Goal: Transaction & Acquisition: Book appointment/travel/reservation

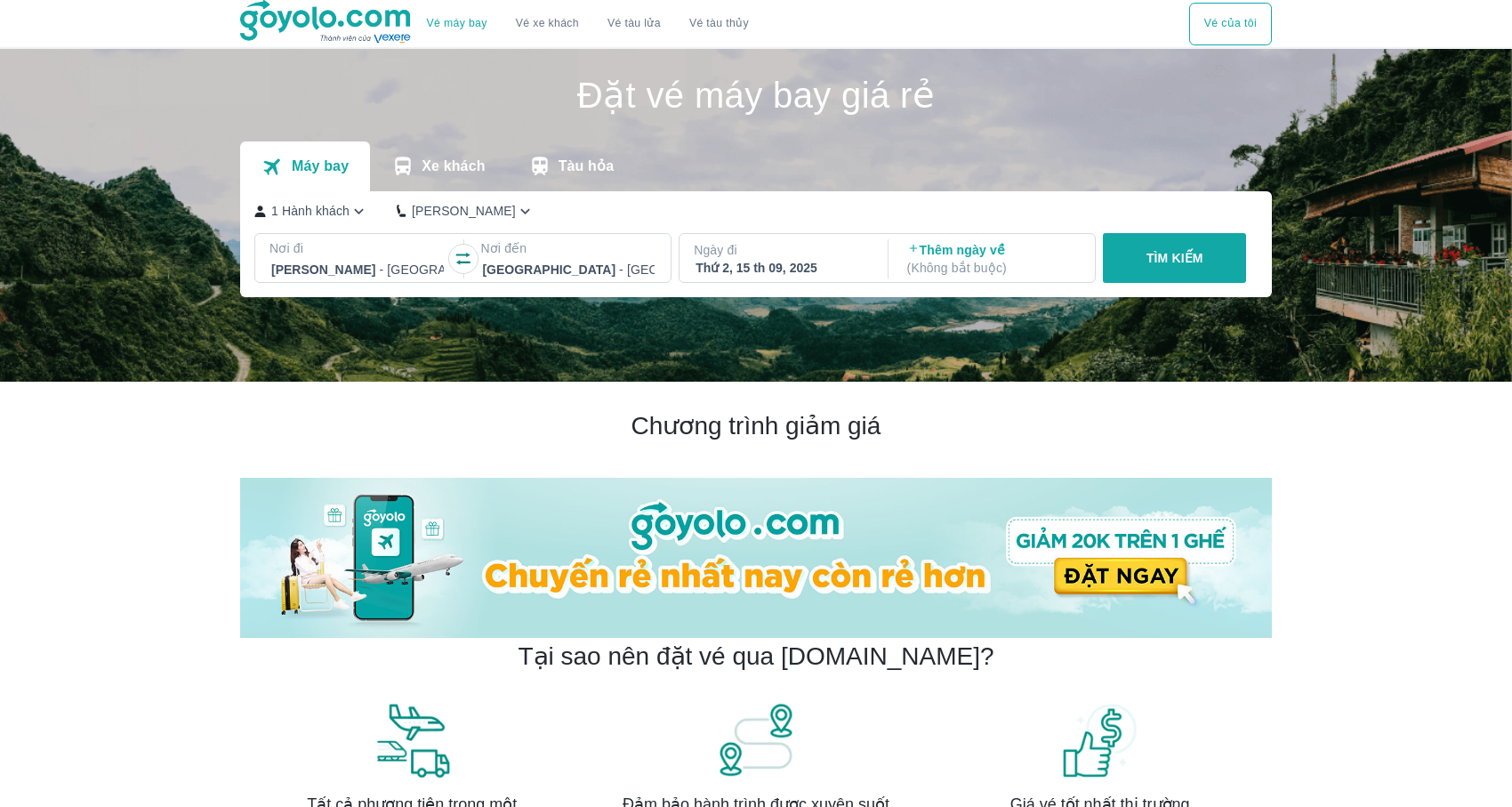
click at [359, 250] on p "Nơi đi" at bounding box center [357, 248] width 176 height 18
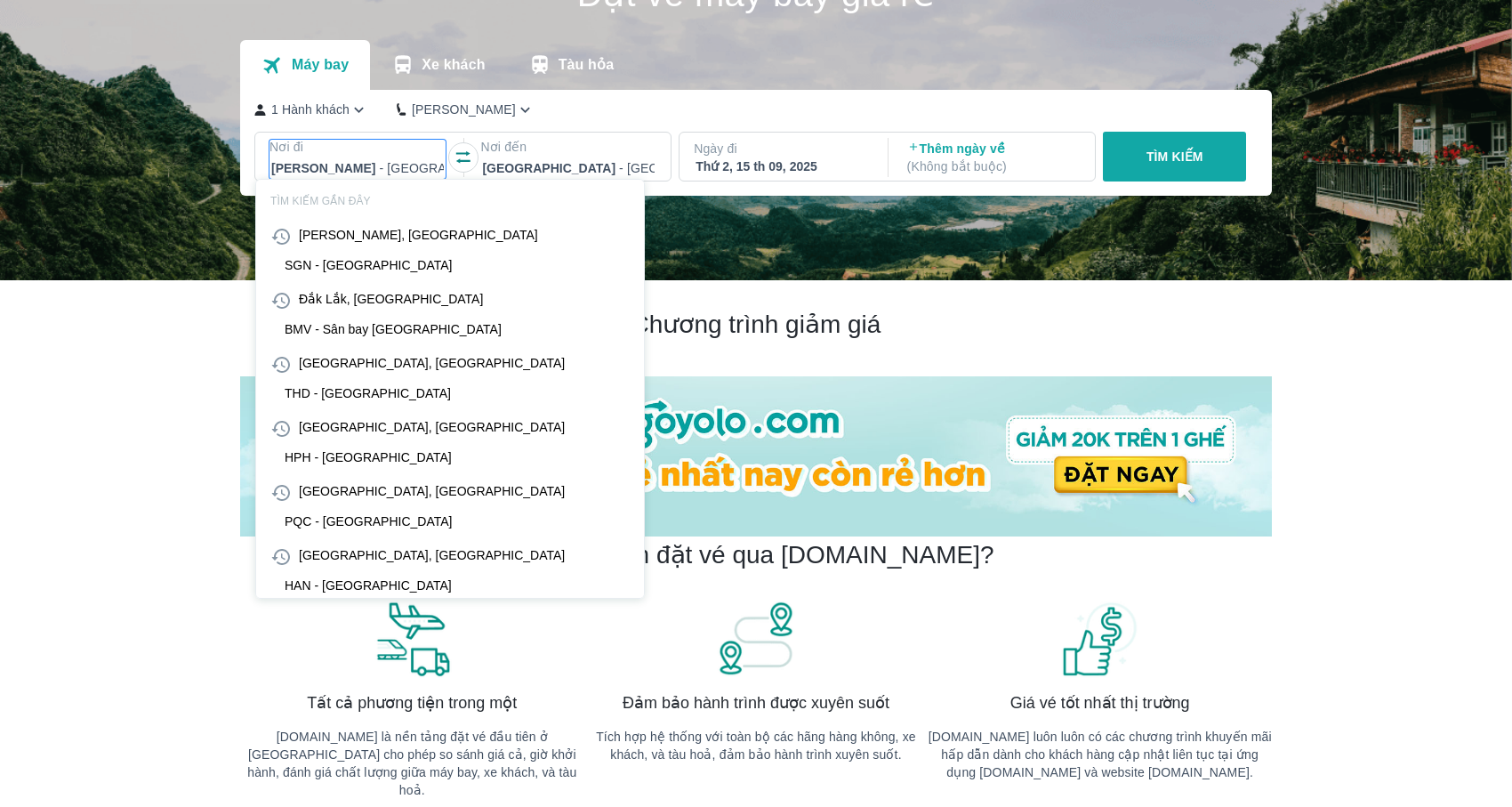
scroll to position [102, 0]
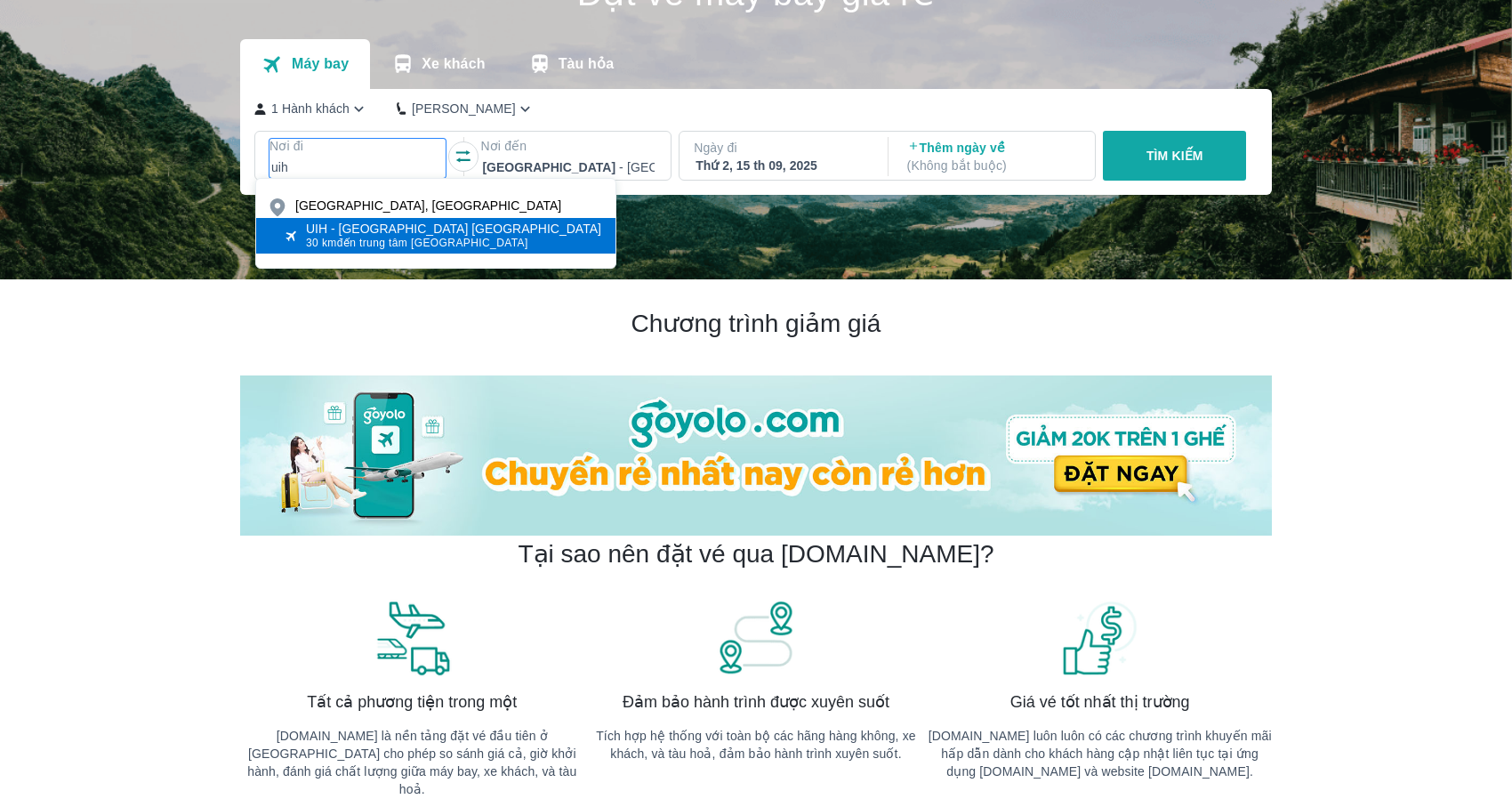
type input "uih"
click at [404, 244] on span "30 km đến trung tâm [GEOGRAPHIC_DATA]" at bounding box center [453, 243] width 296 height 15
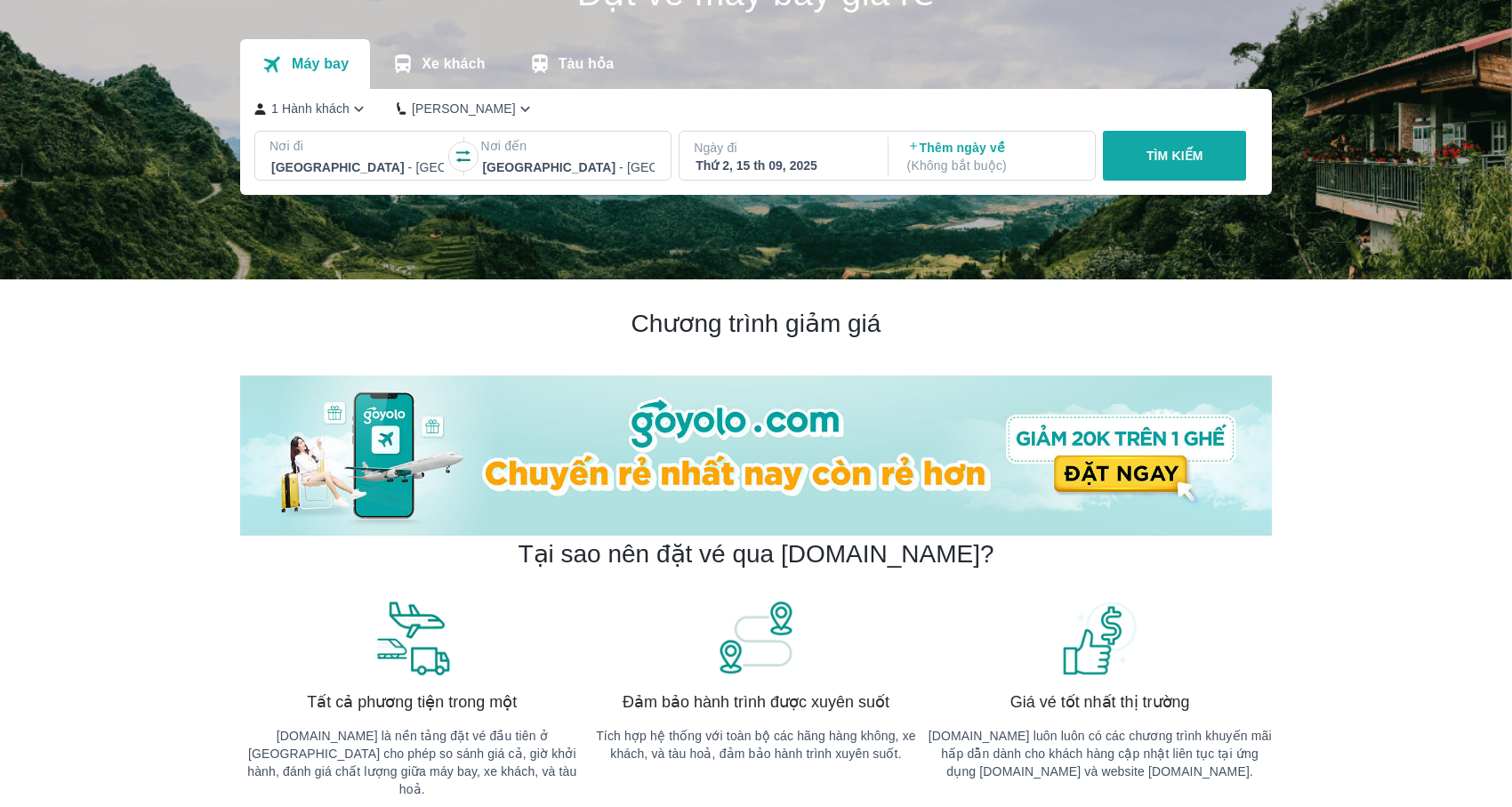
click at [578, 160] on div at bounding box center [568, 168] width 172 height 22
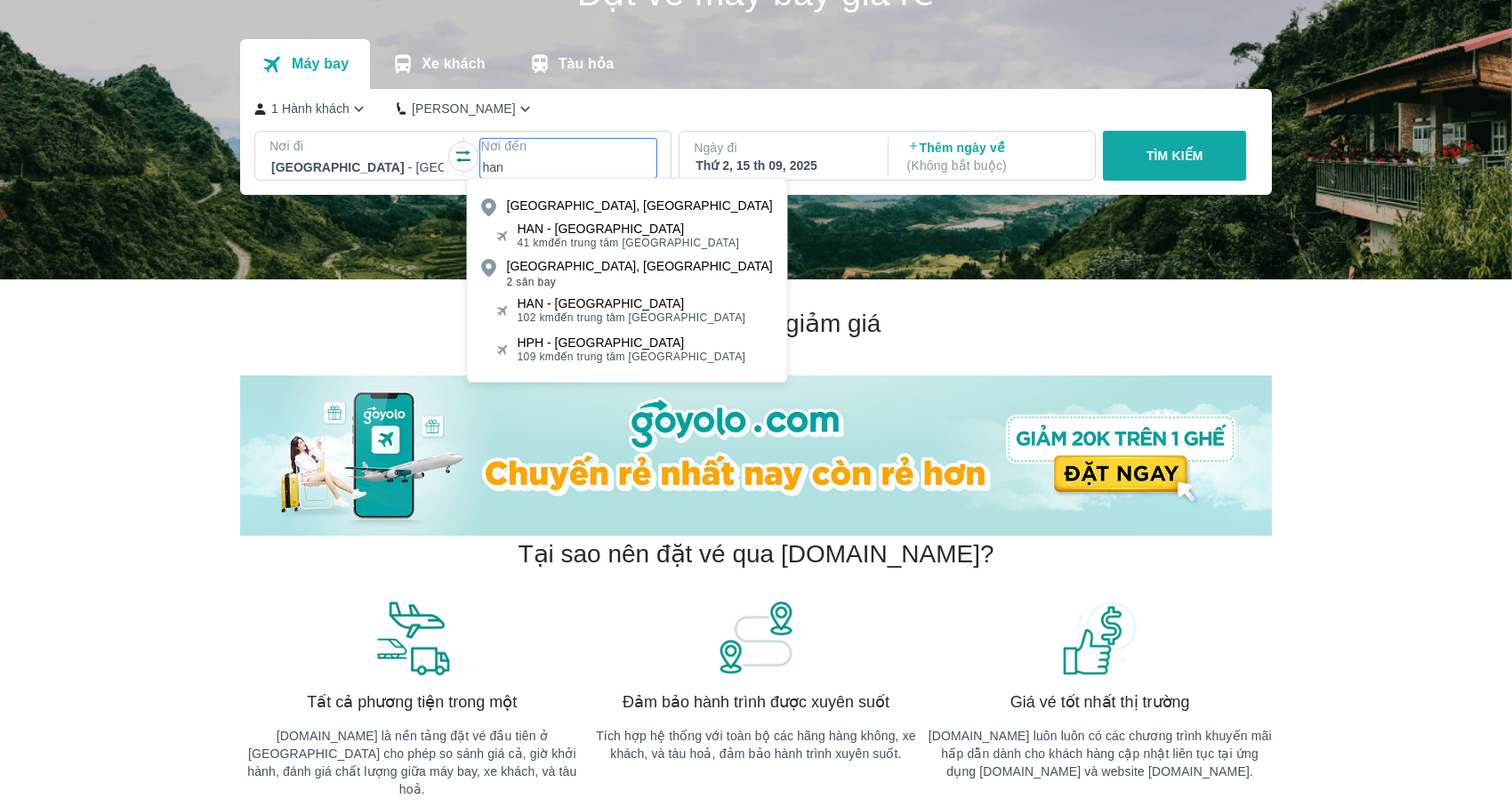
type input "han"
click at [609, 231] on div "HAN - [GEOGRAPHIC_DATA]" at bounding box center [628, 228] width 222 height 15
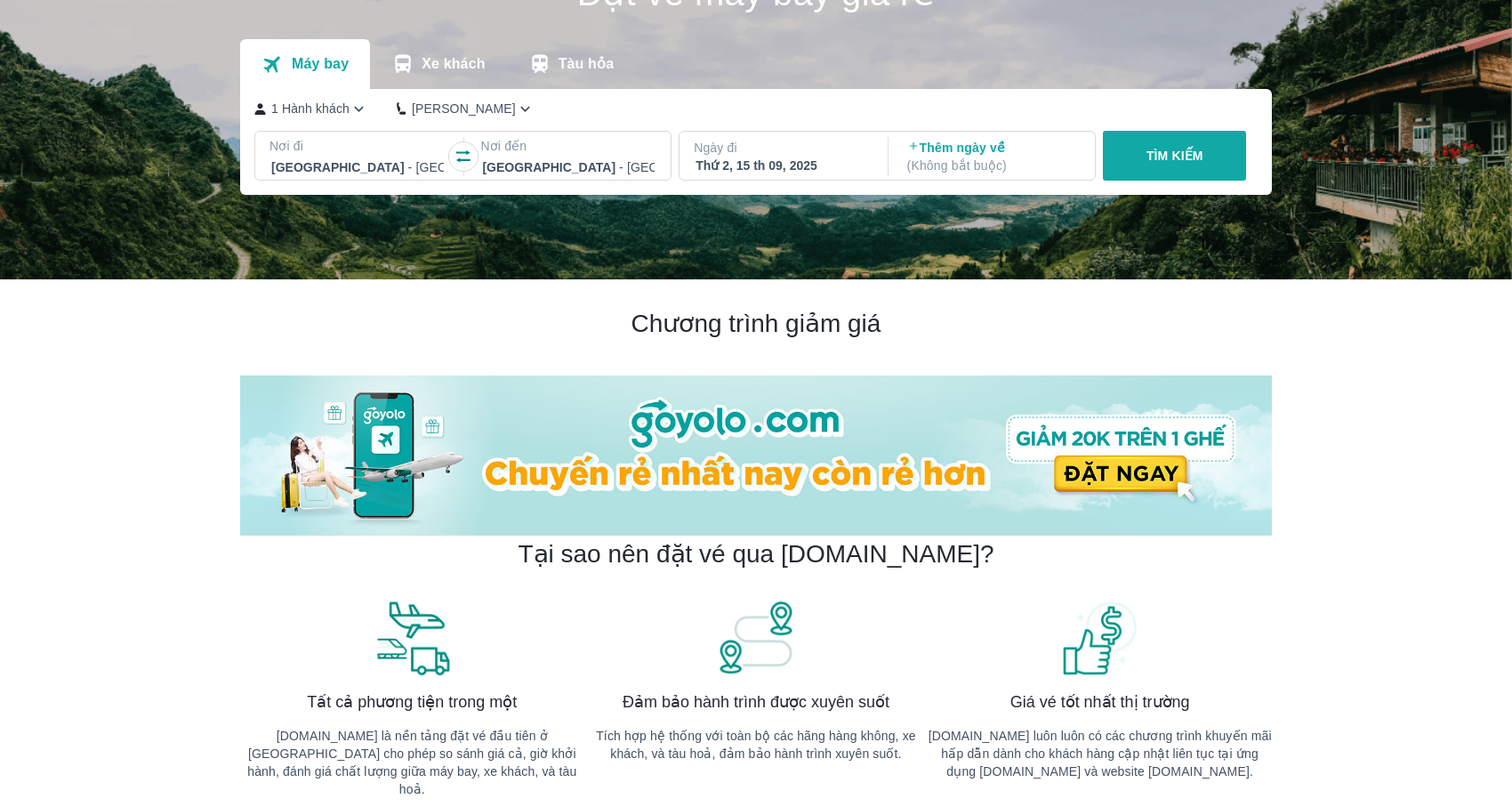
click at [765, 174] on div "Ngày đi Thứ 2, 15 th 09, 2025" at bounding box center [781, 156] width 205 height 50
click at [787, 165] on div "Thứ 2, 15 th 09, 2025" at bounding box center [781, 166] width 172 height 18
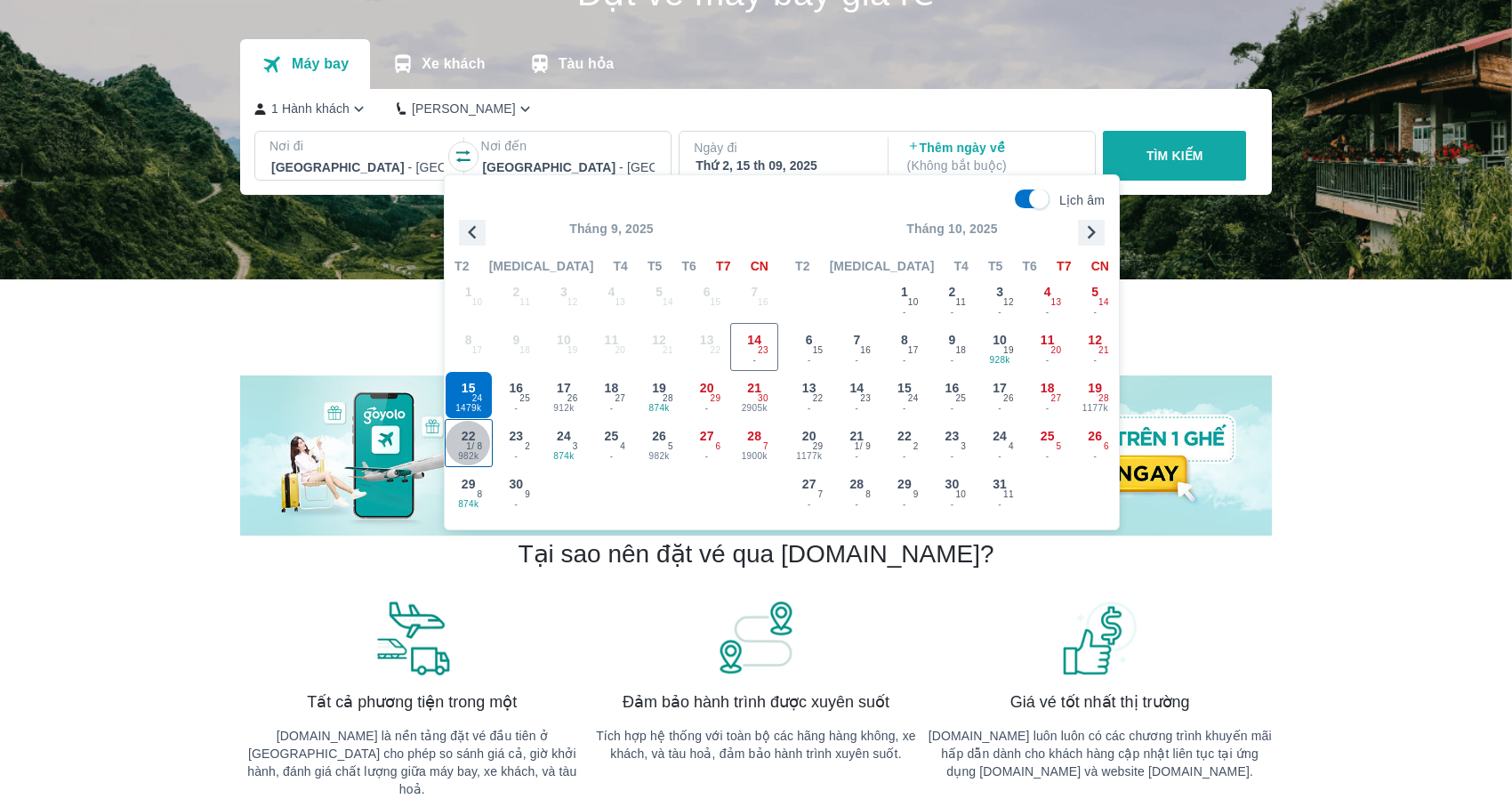
click at [482, 442] on div "22 982k 1 / 8" at bounding box center [468, 442] width 46 height 46
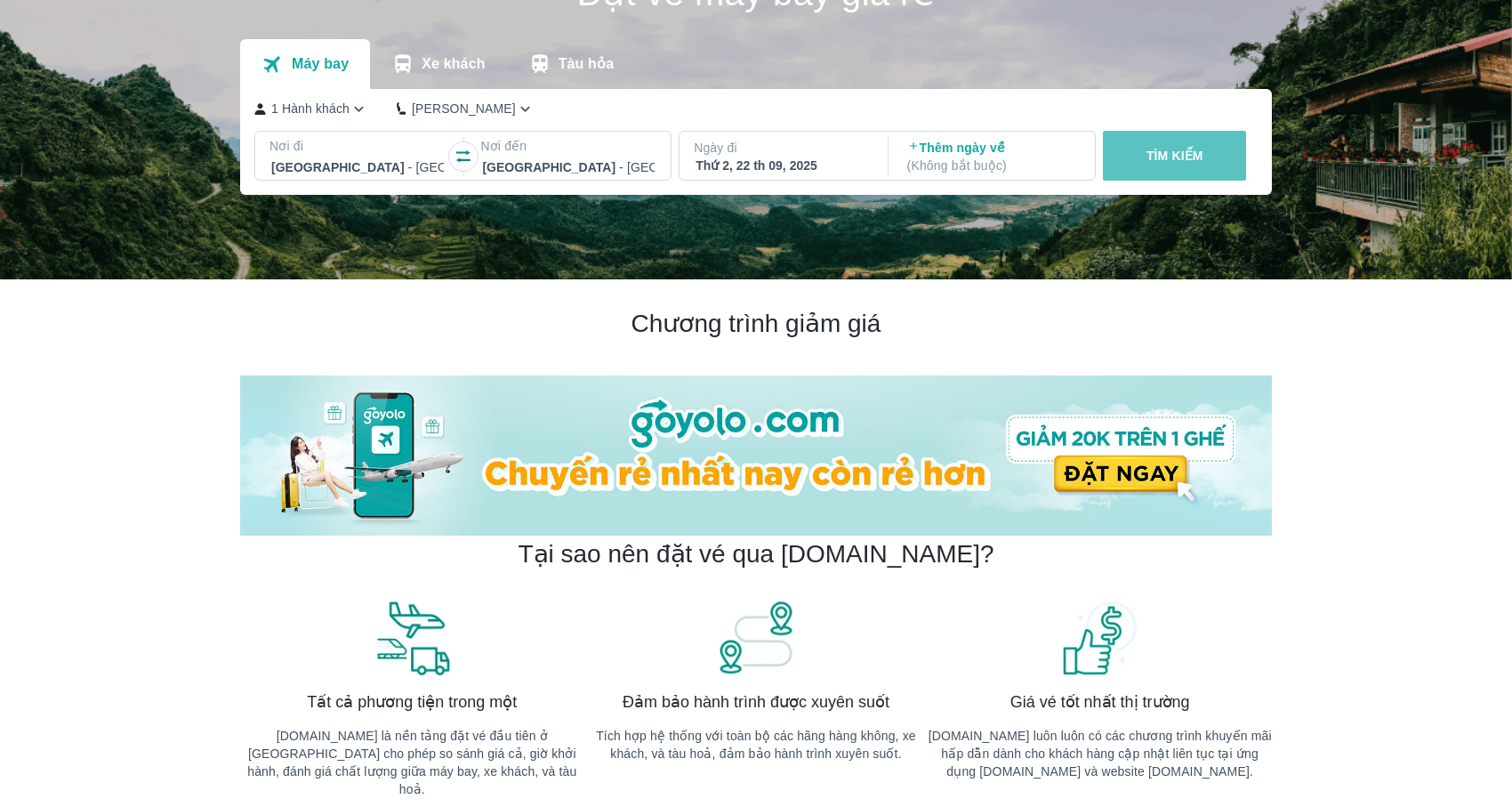
click at [1178, 171] on button "TÌM KIẾM" at bounding box center [1174, 155] width 143 height 50
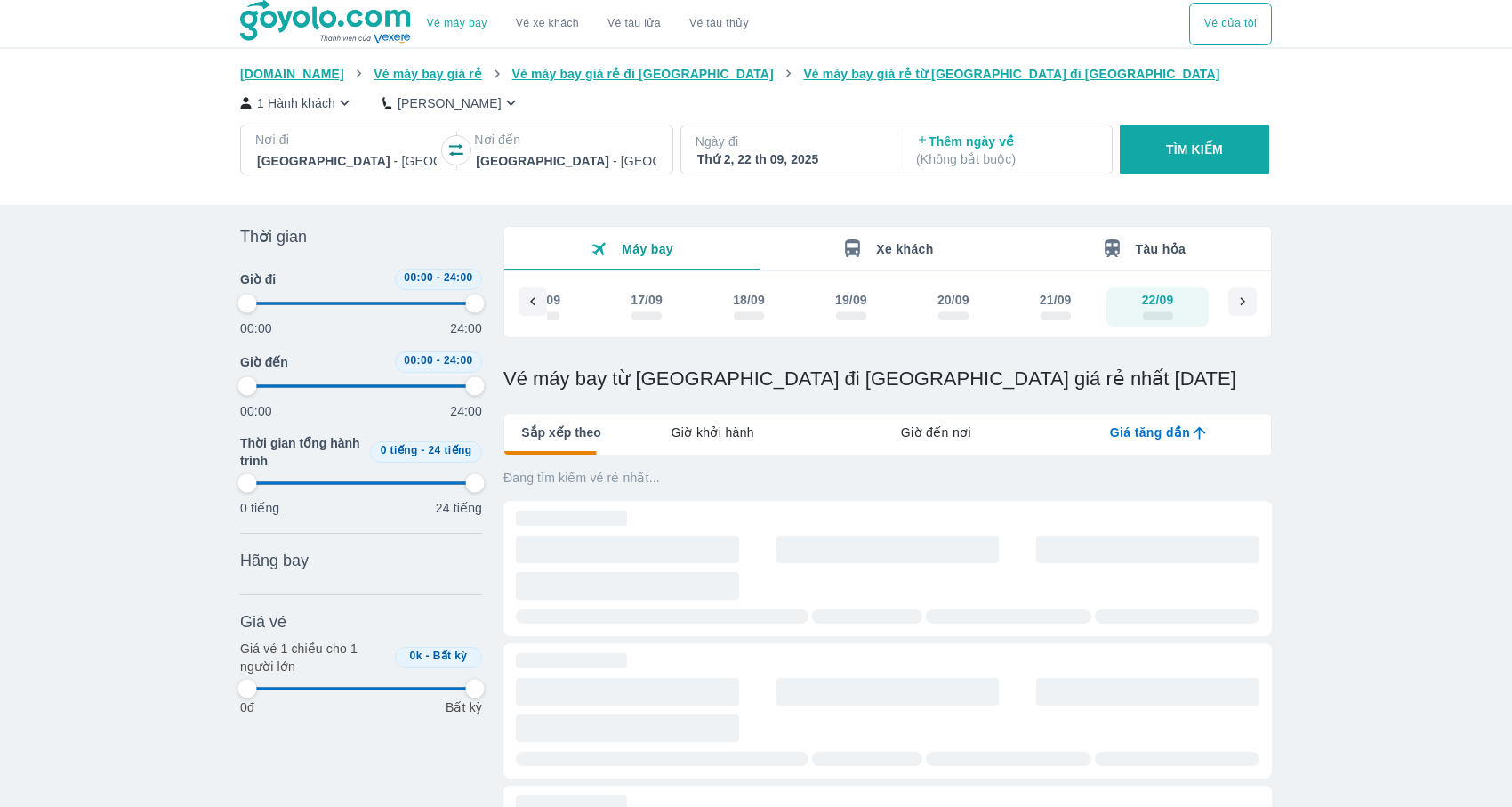
type input "97.9166666666667"
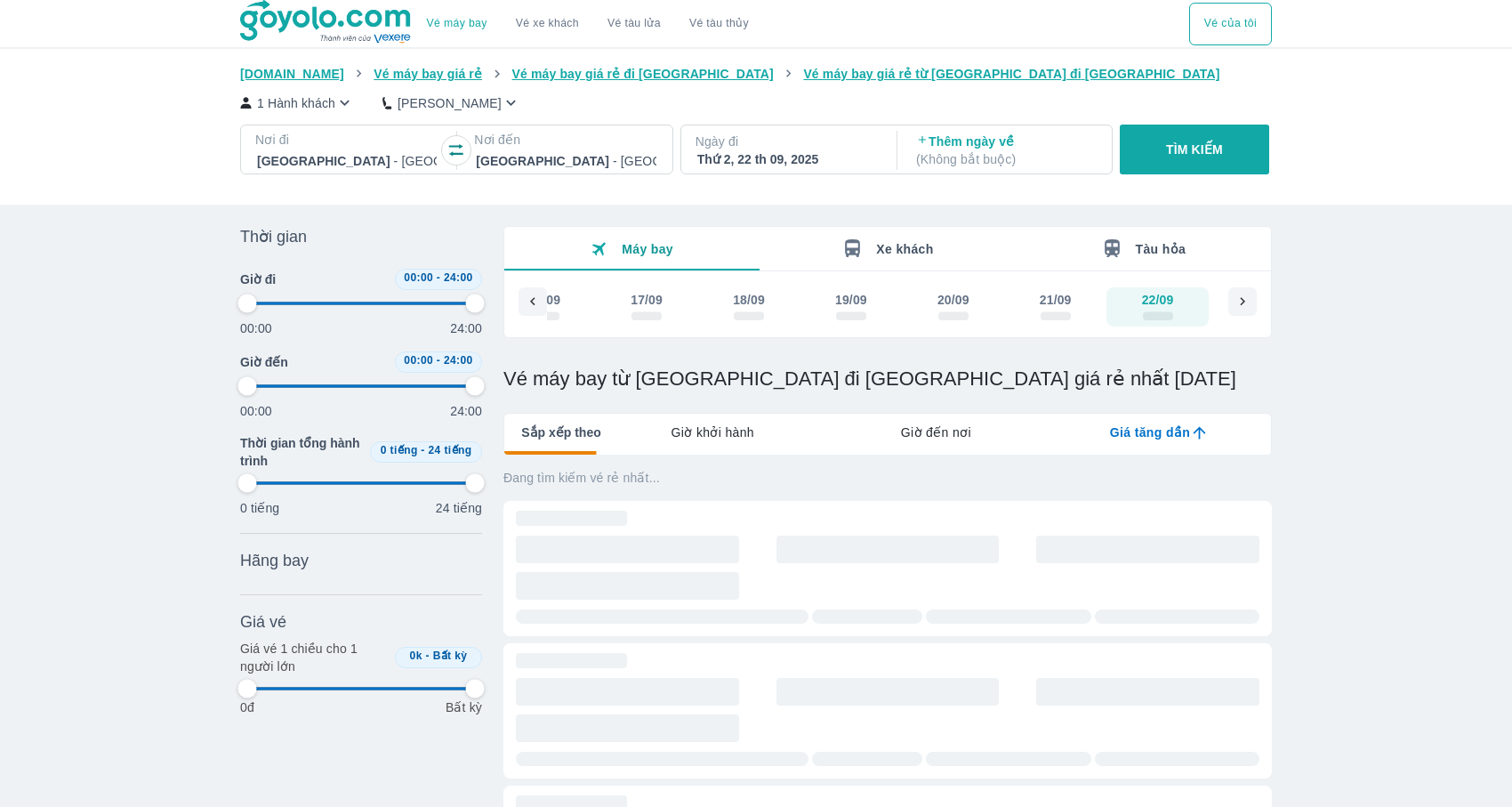
type input "97.9166666666667"
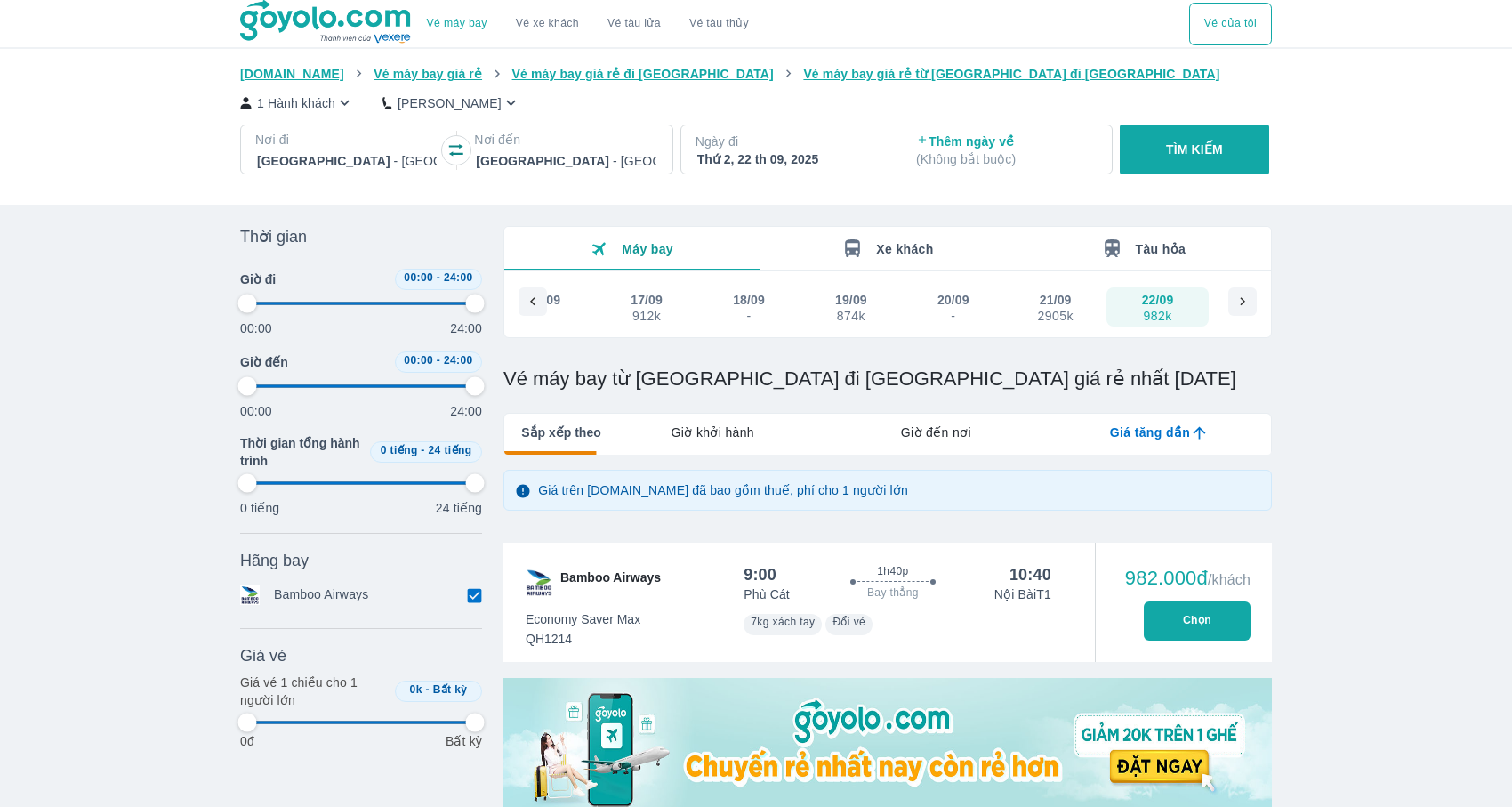
type input "97.9166666666667"
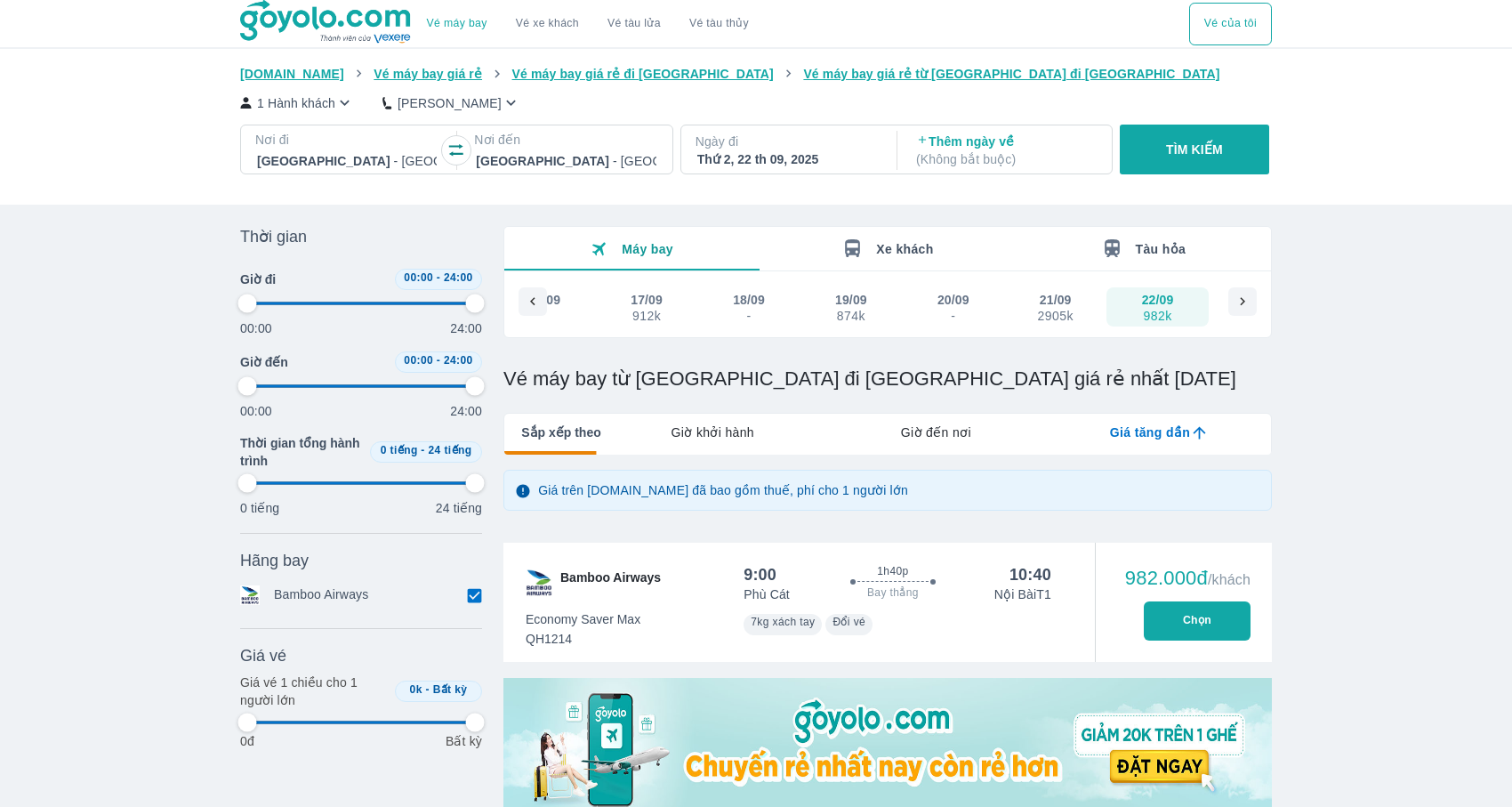
type input "97.9166666666667"
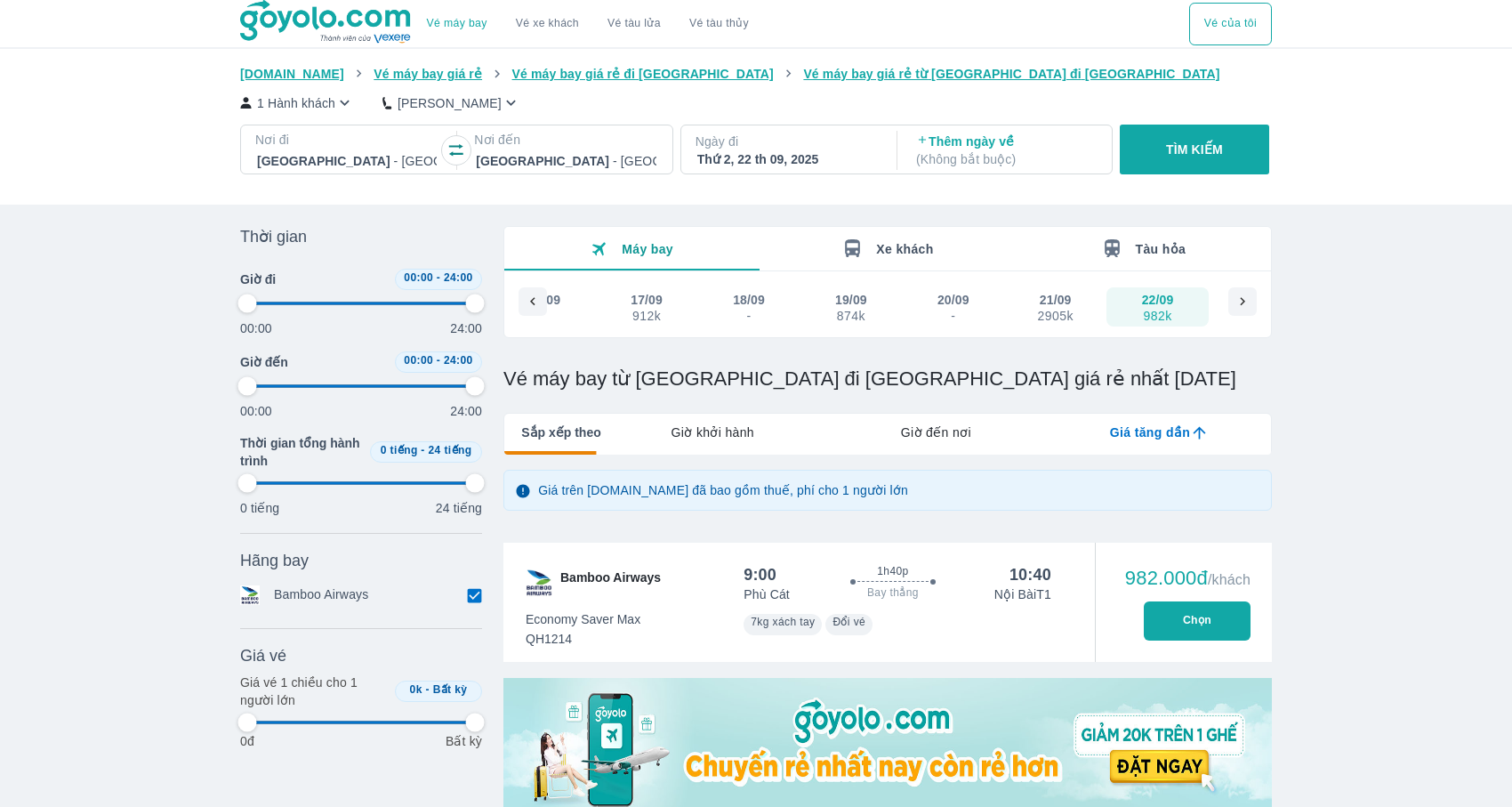
type input "97.9166666666667"
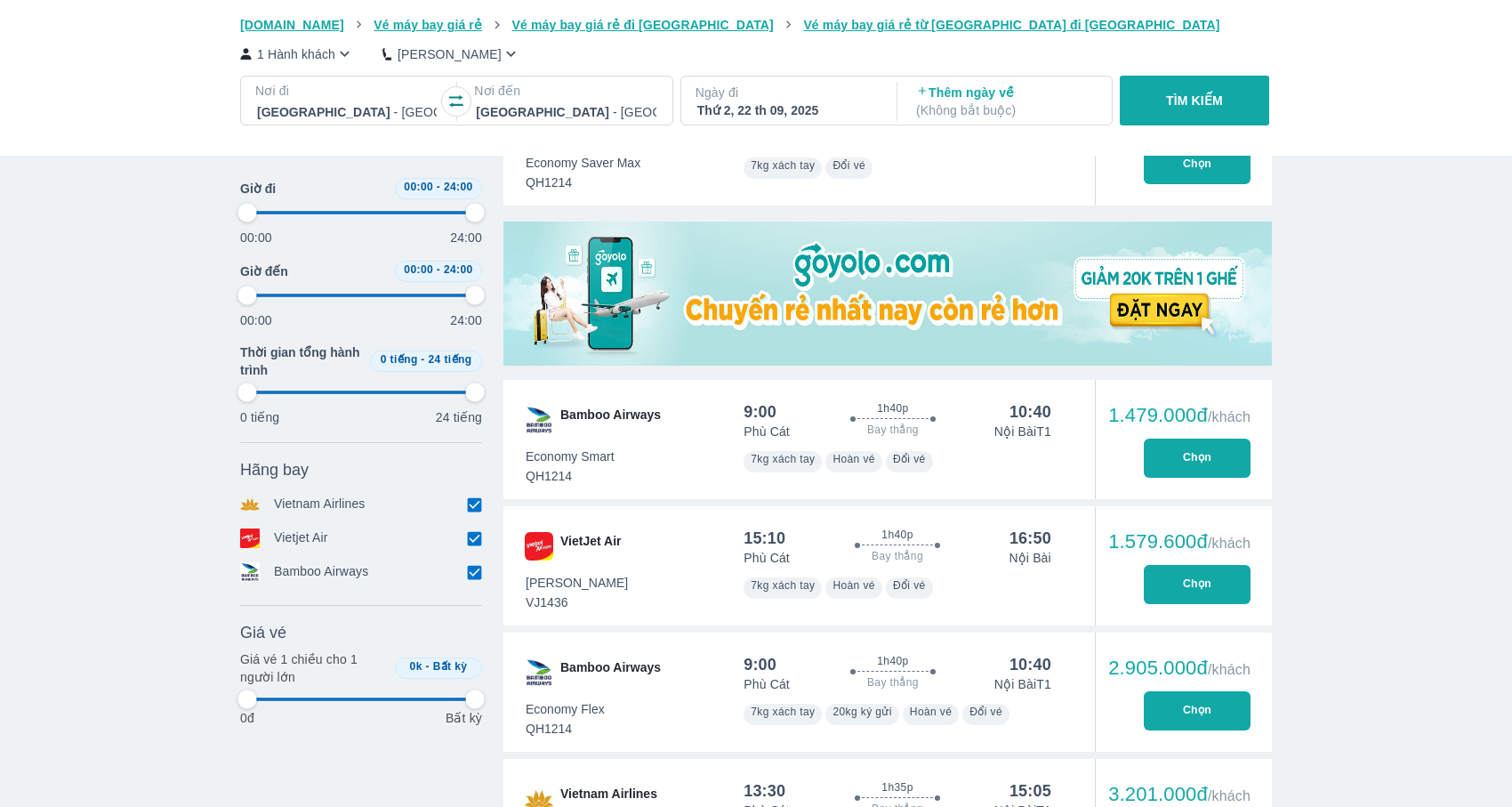
type input "97.9166666666667"
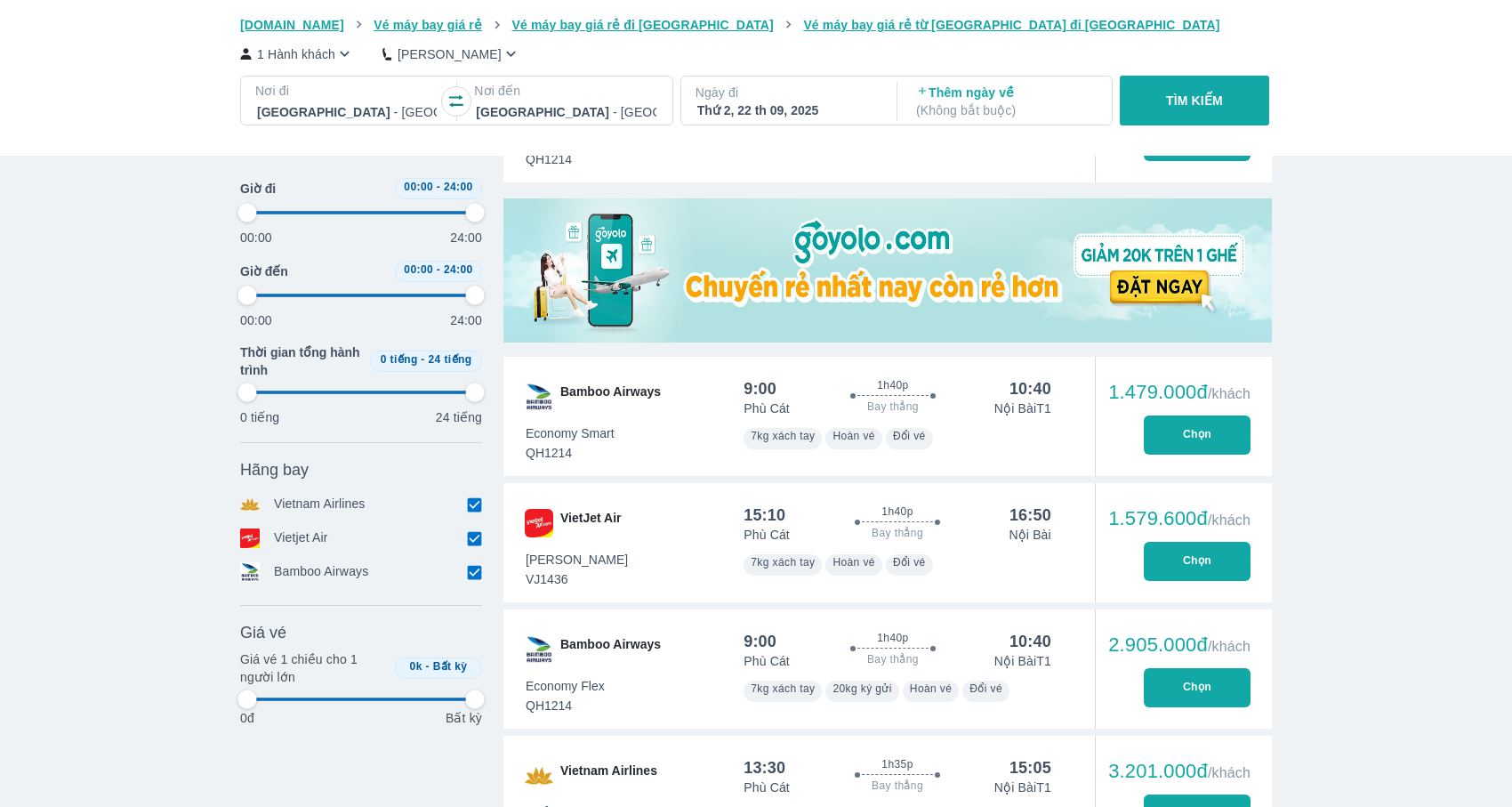
type input "97.9166666666667"
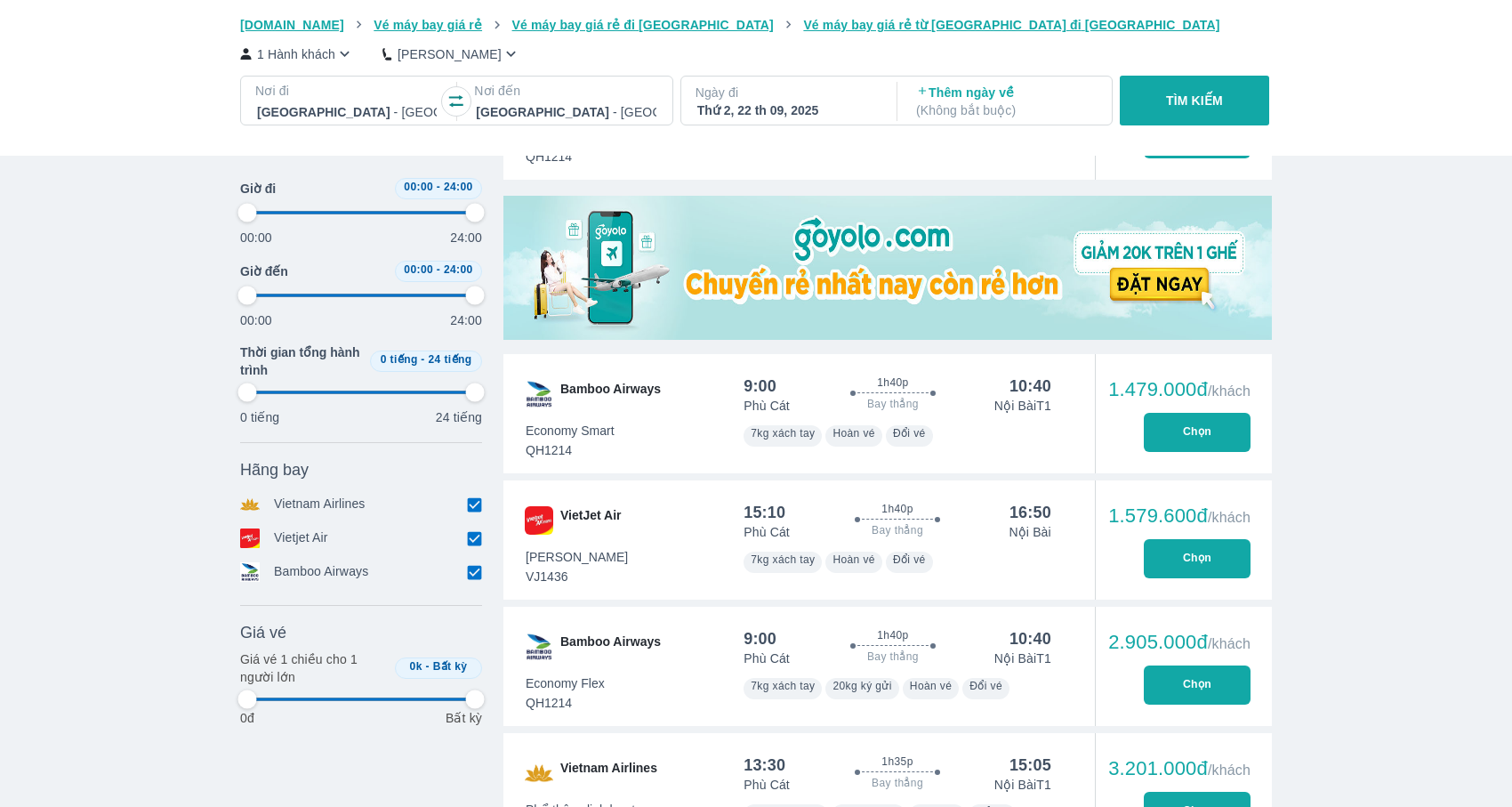
type input "97.9166666666667"
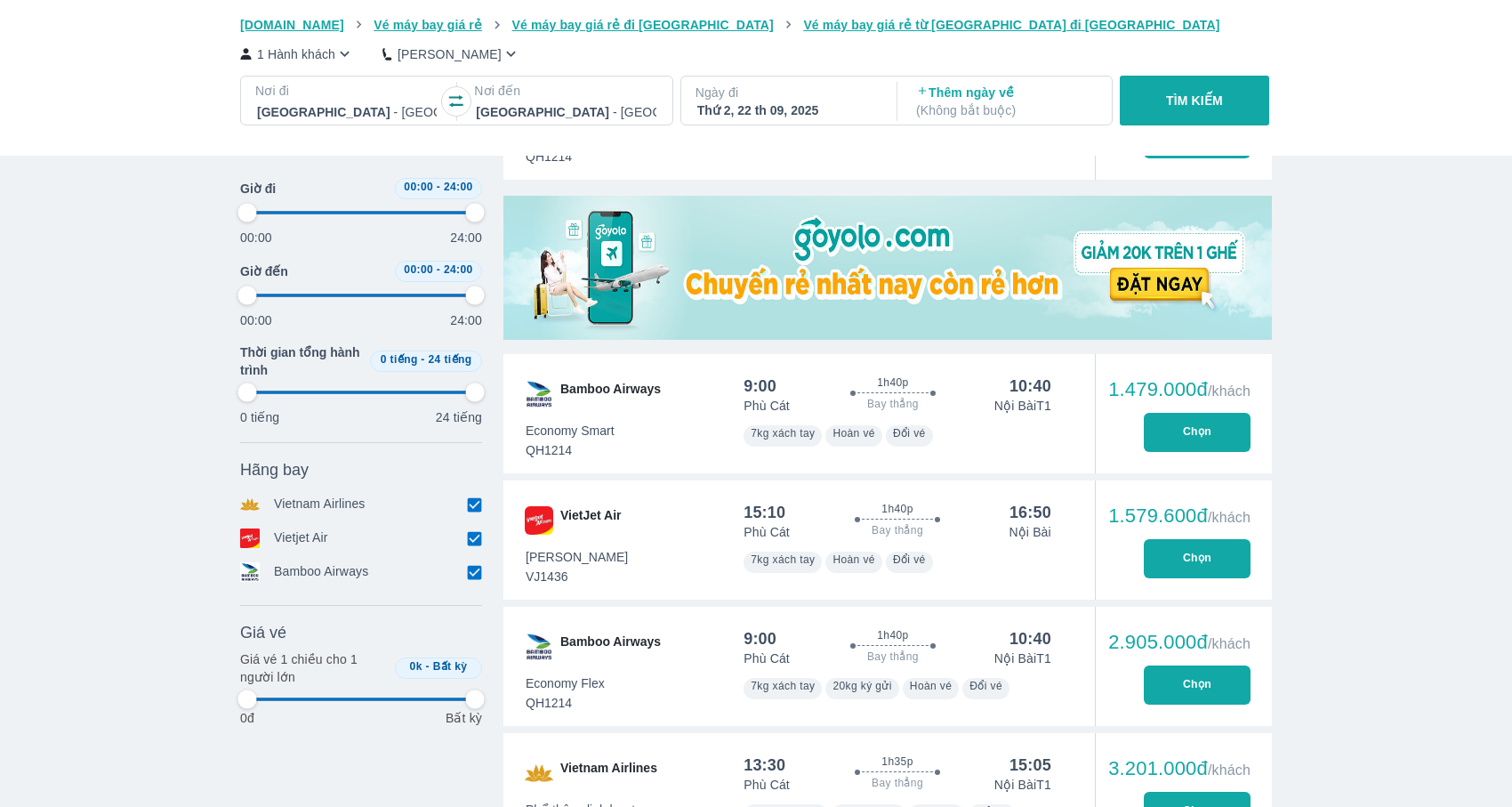
type input "97.9166666666667"
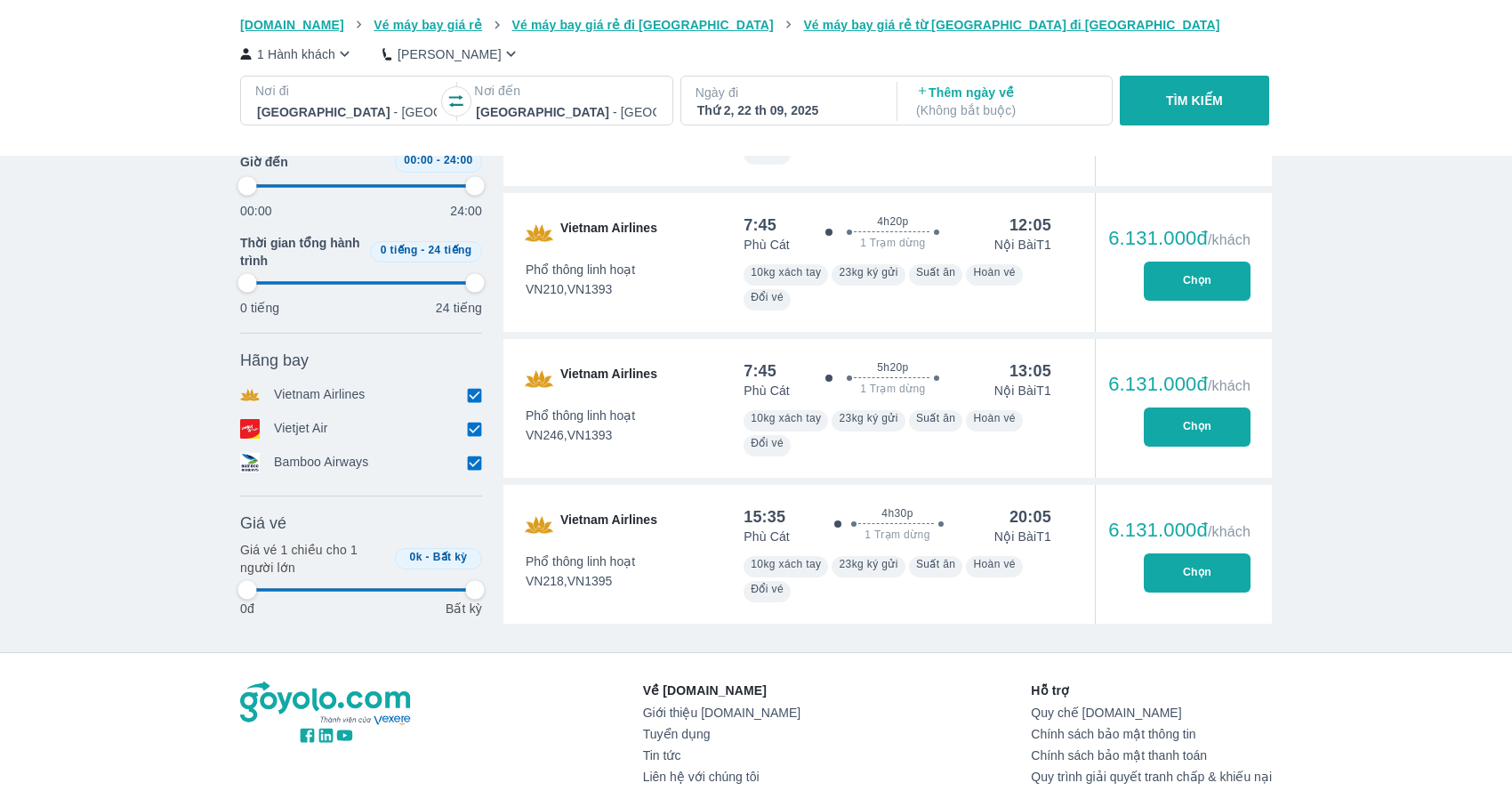
type input "97.9166666666667"
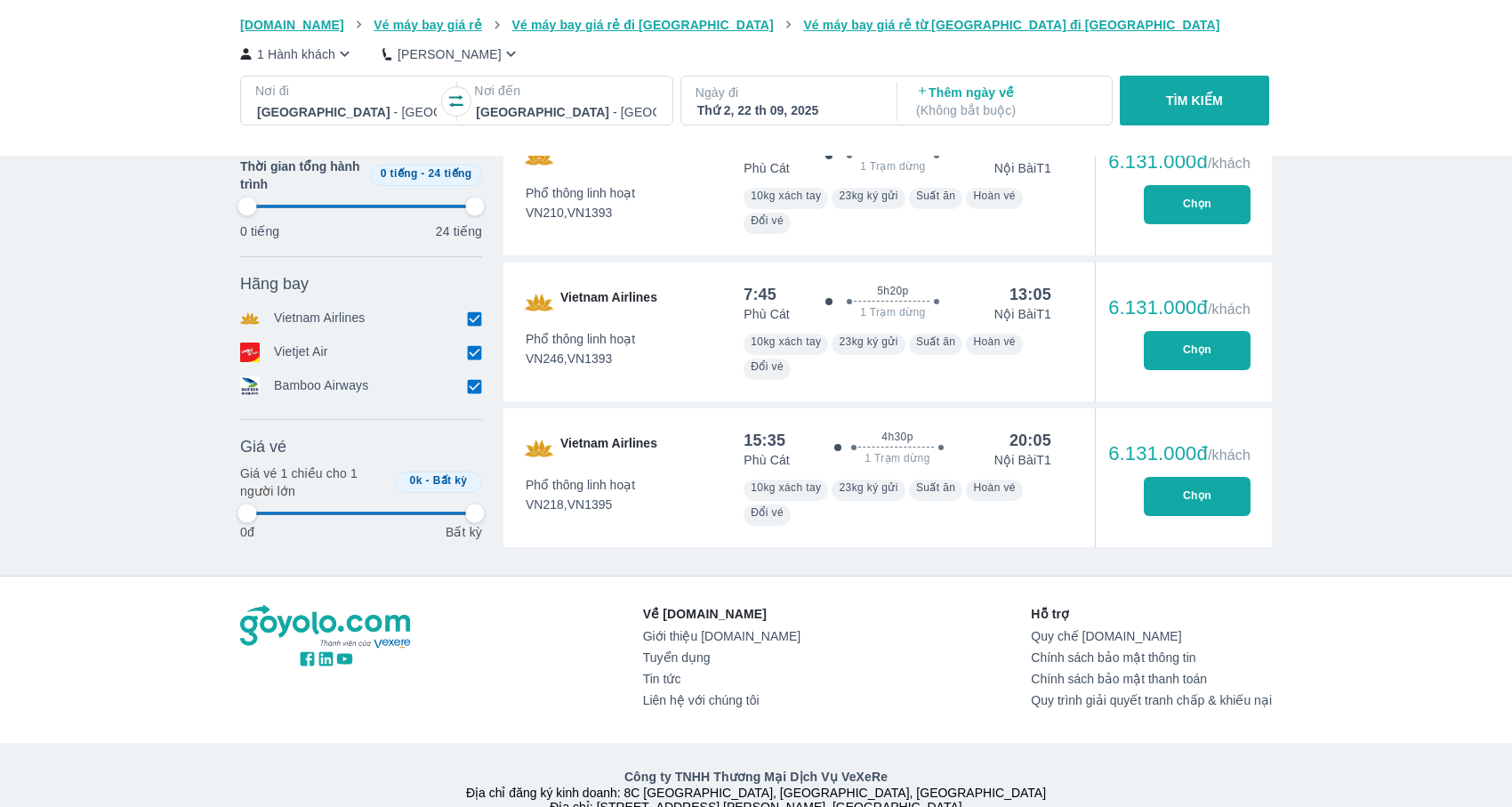
type input "97.9166666666667"
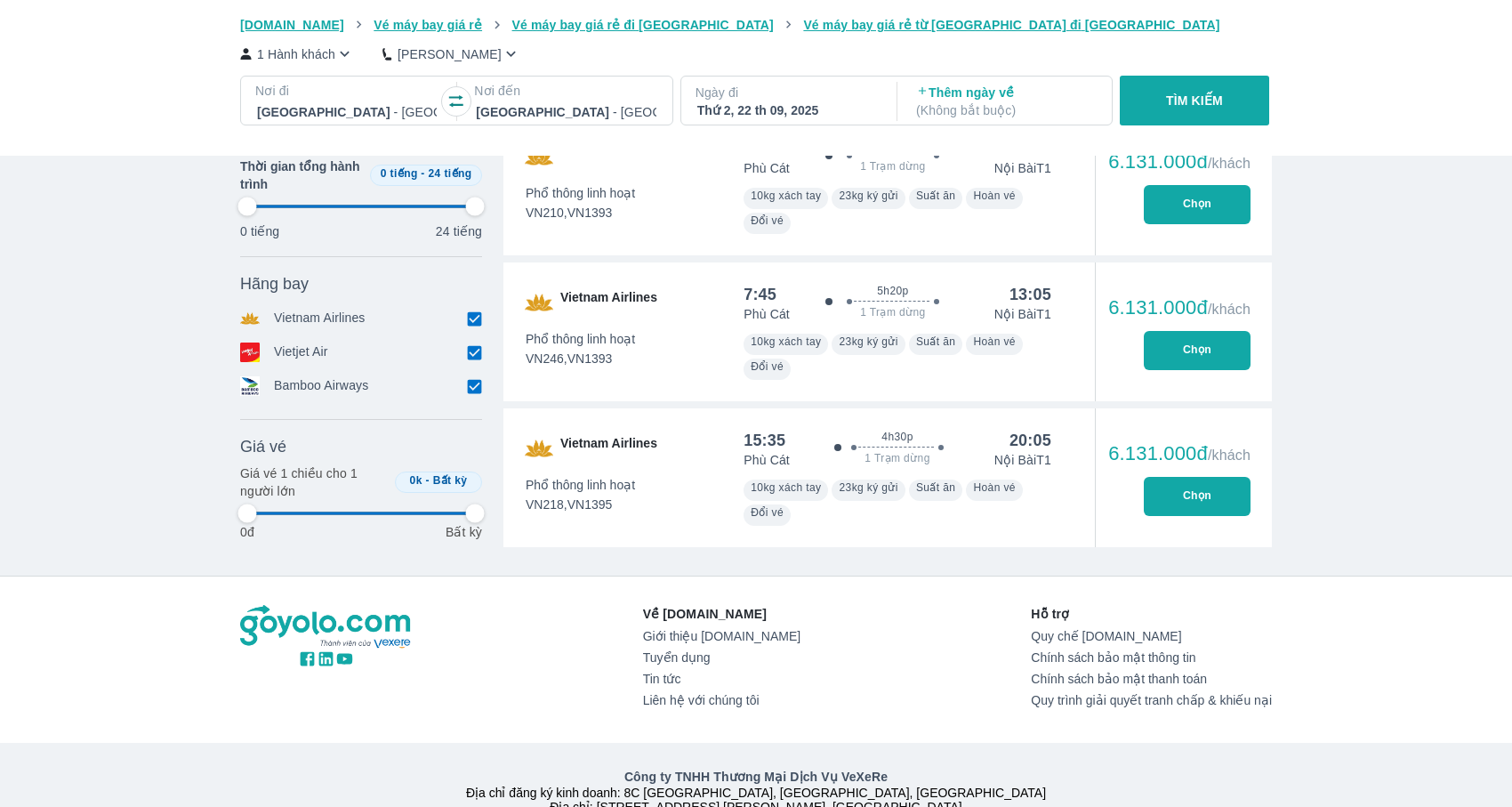
type input "97.9166666666667"
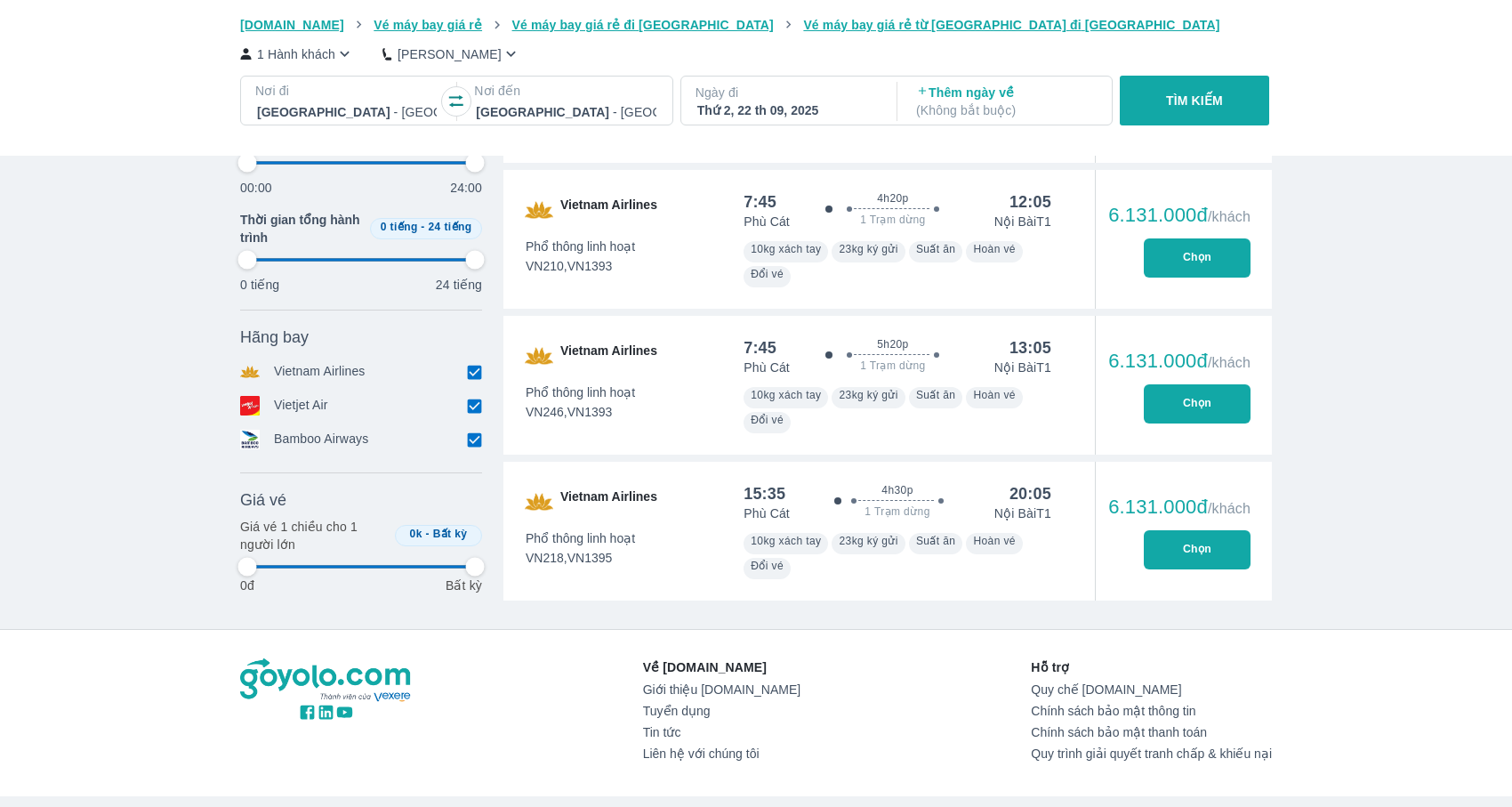
click at [476, 439] on input "checkbox" at bounding box center [474, 440] width 16 height 16
checkbox input "false"
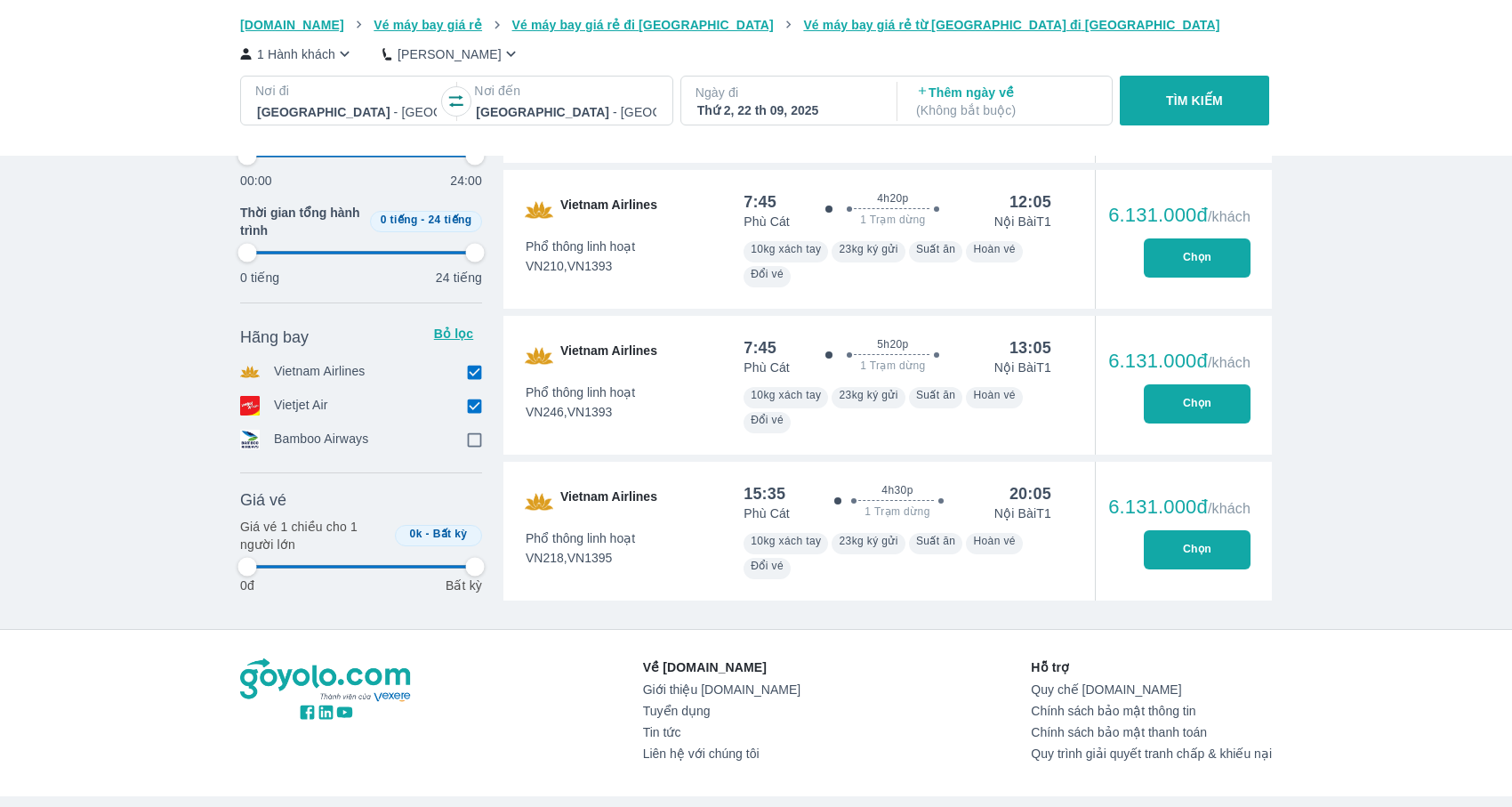
type input "97.9166666666667"
click at [475, 372] on input "checkbox" at bounding box center [474, 372] width 16 height 16
checkbox input "false"
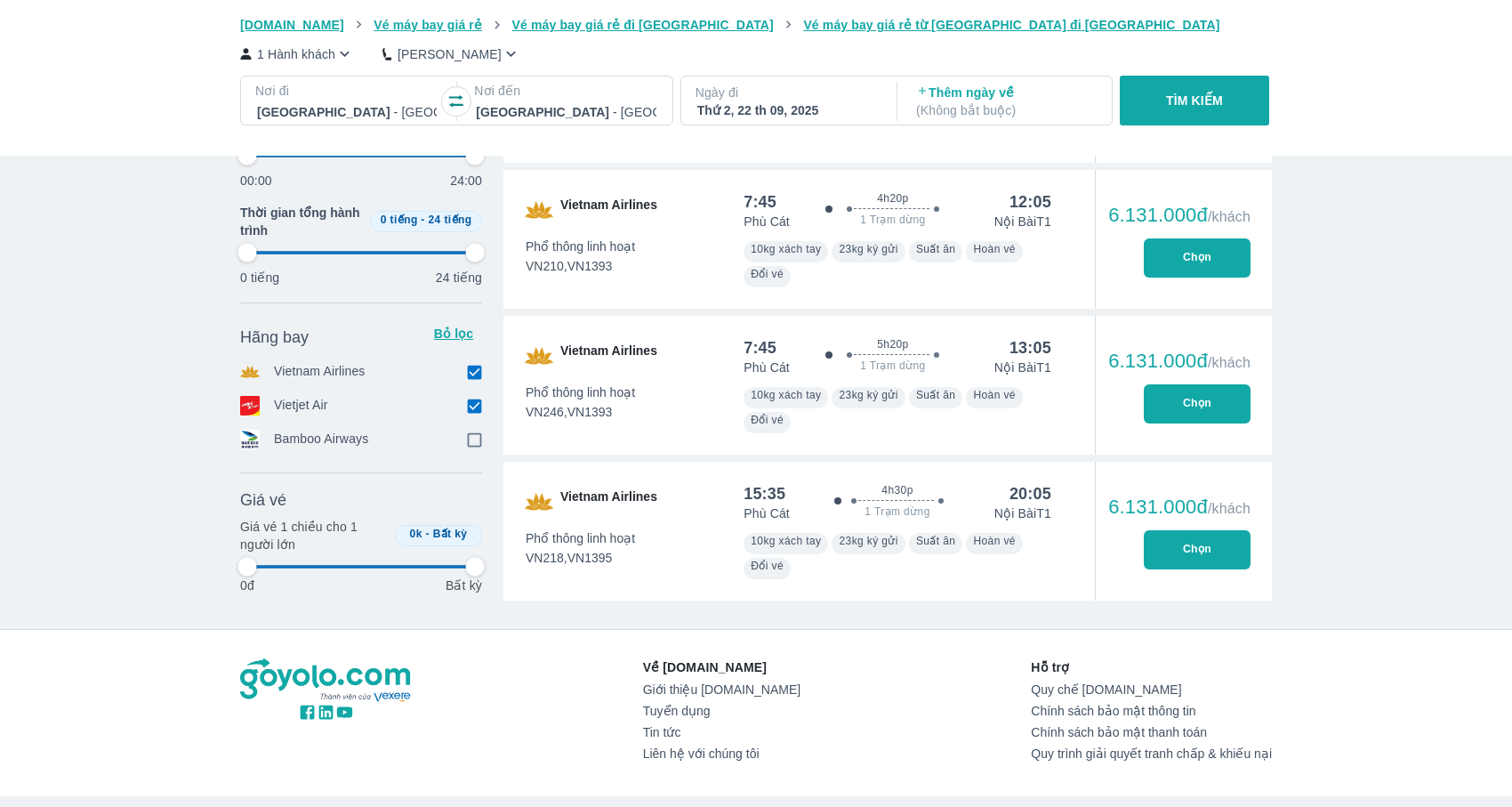
type input "97.9166666666667"
checkbox input "true"
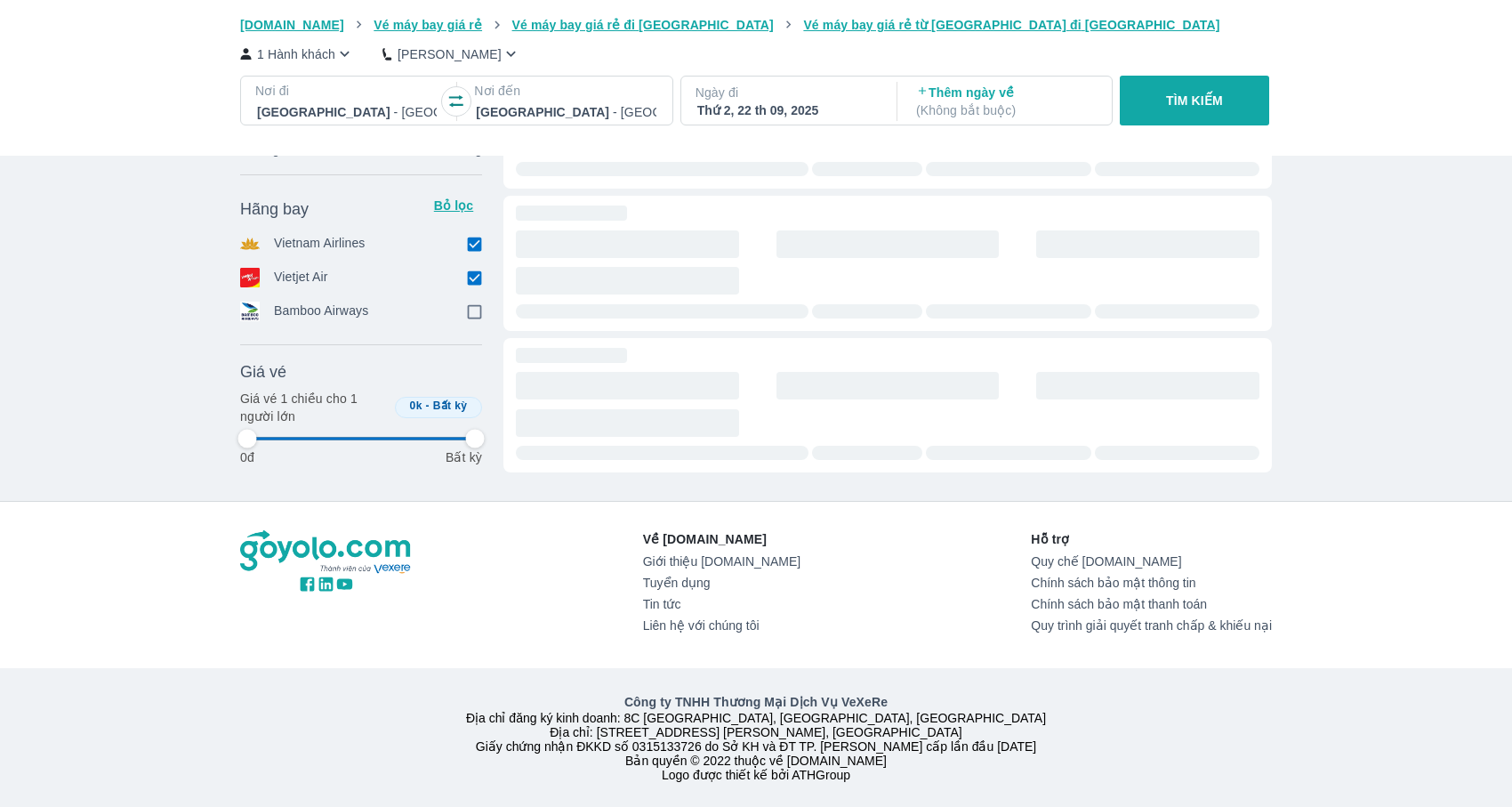
type input "97.9166666666667"
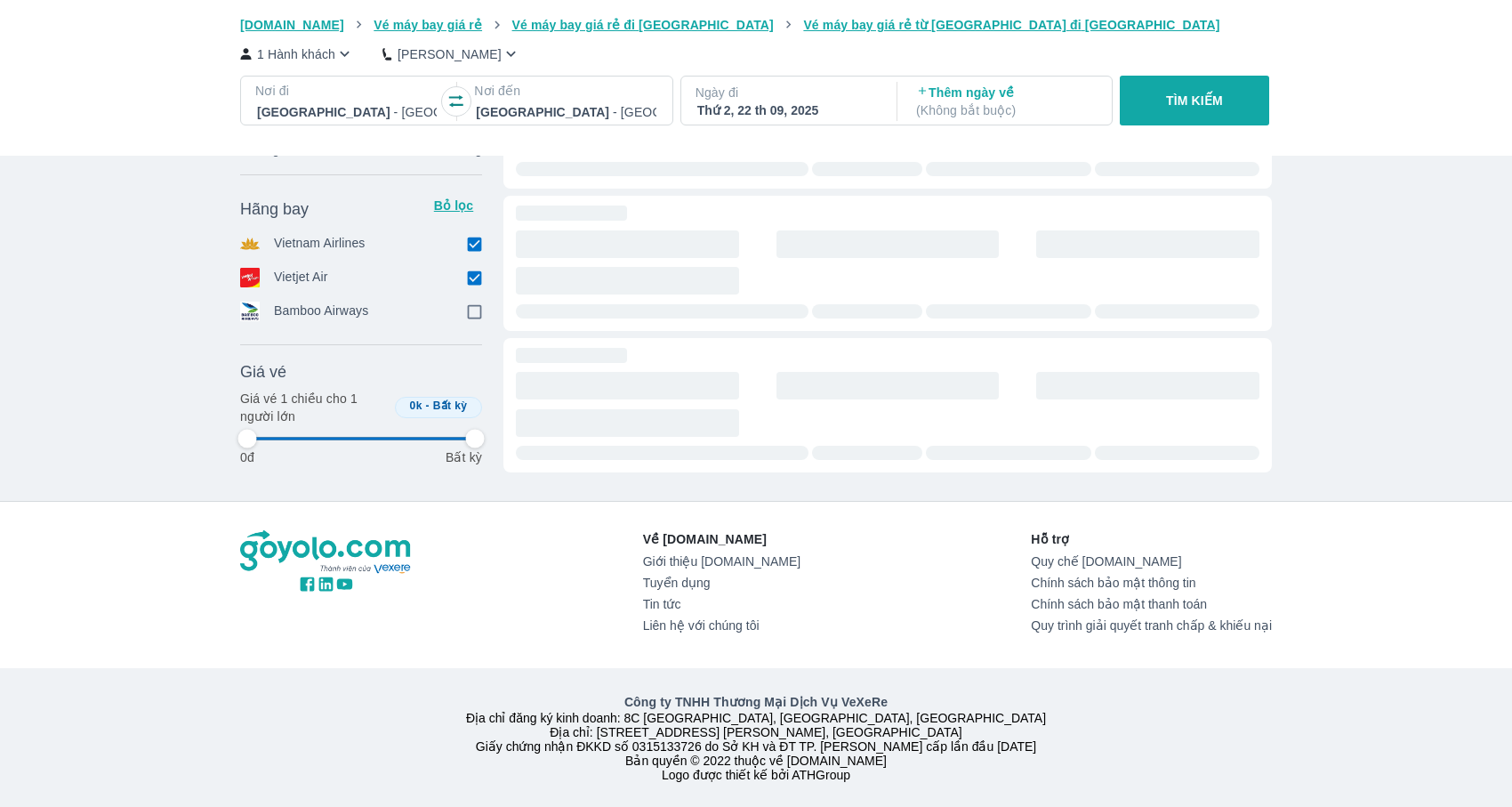
type input "97.9166666666667"
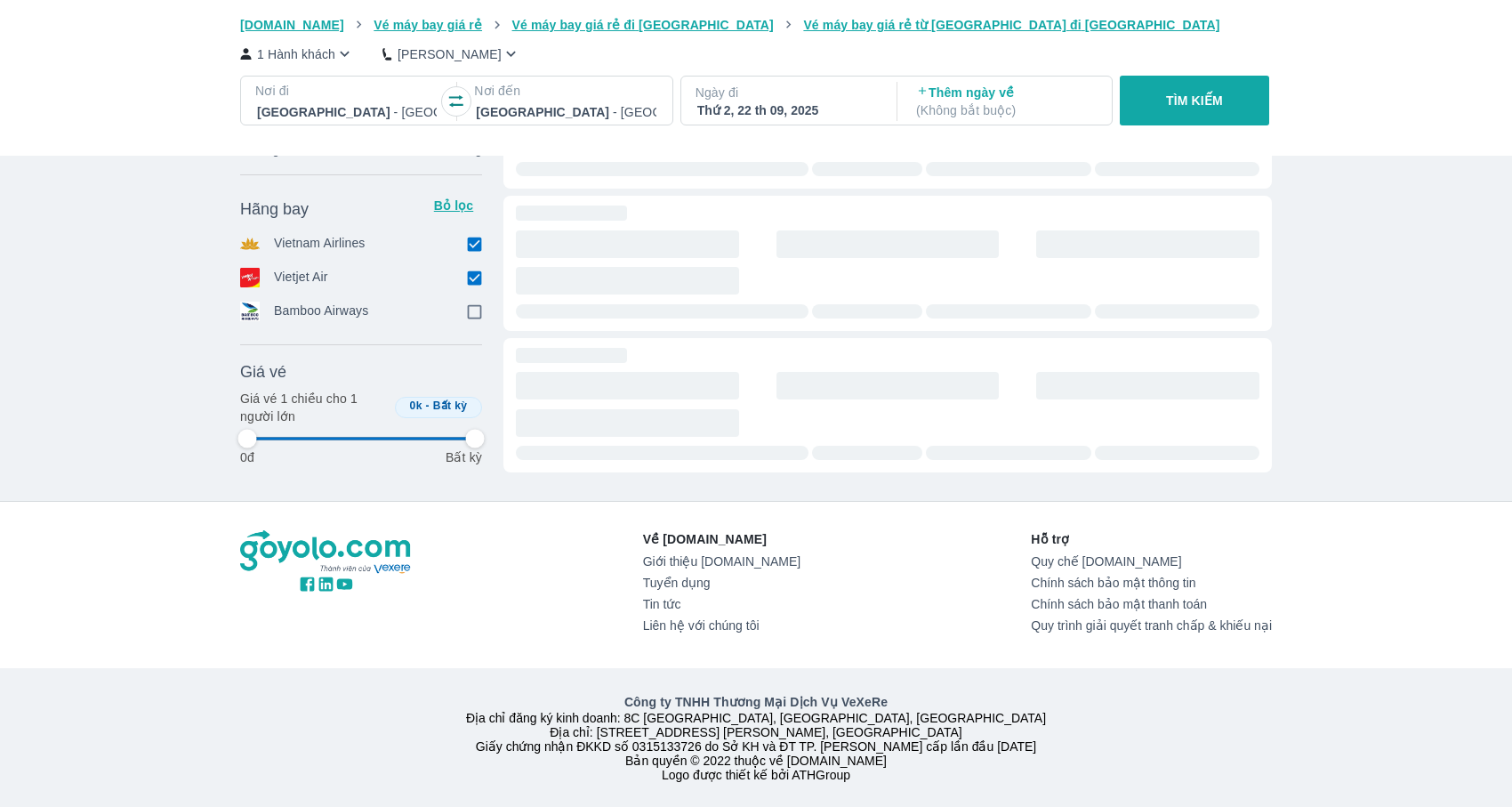
type input "97.9166666666667"
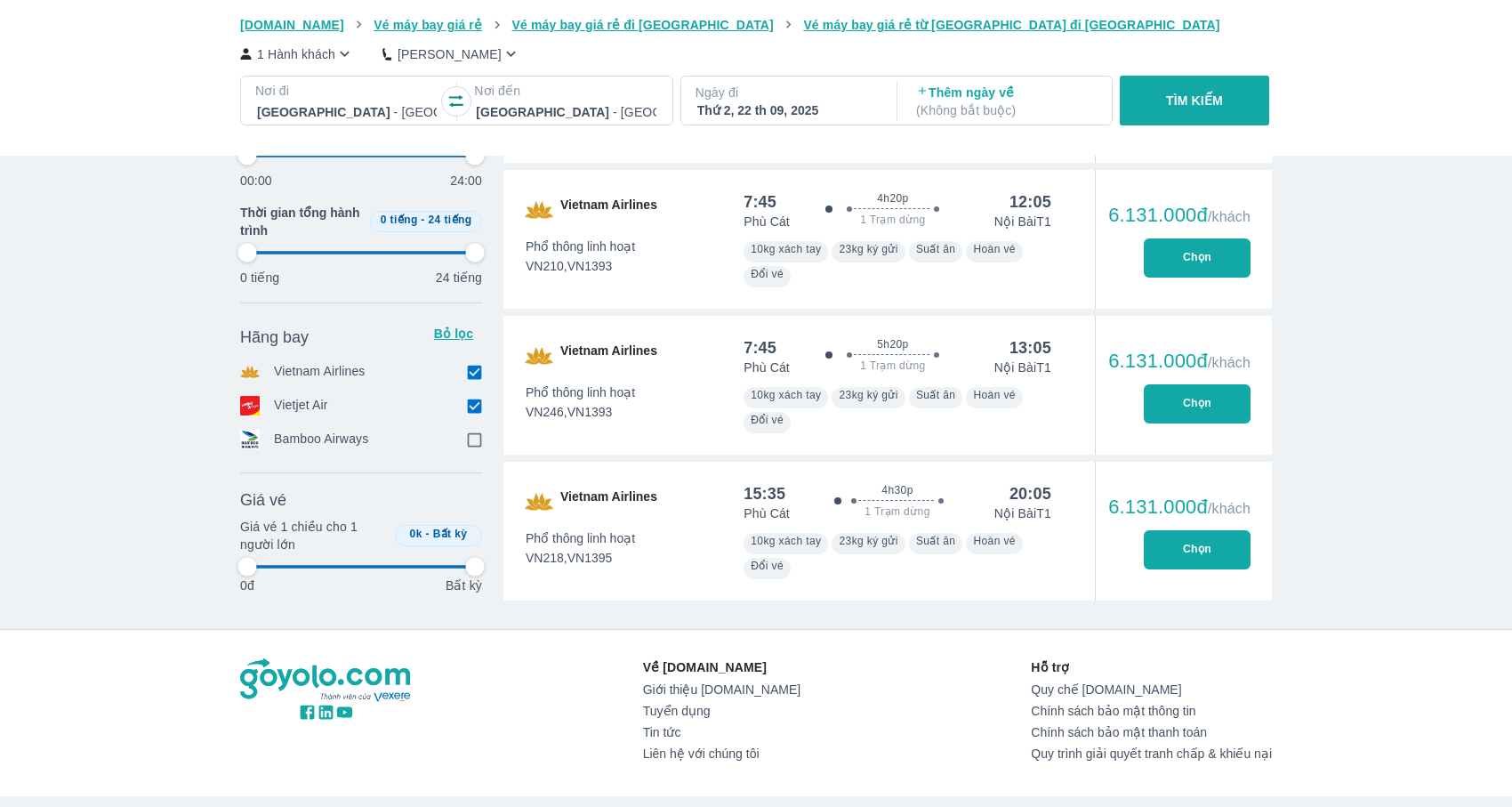
type input "97.9166666666667"
checkbox input "false"
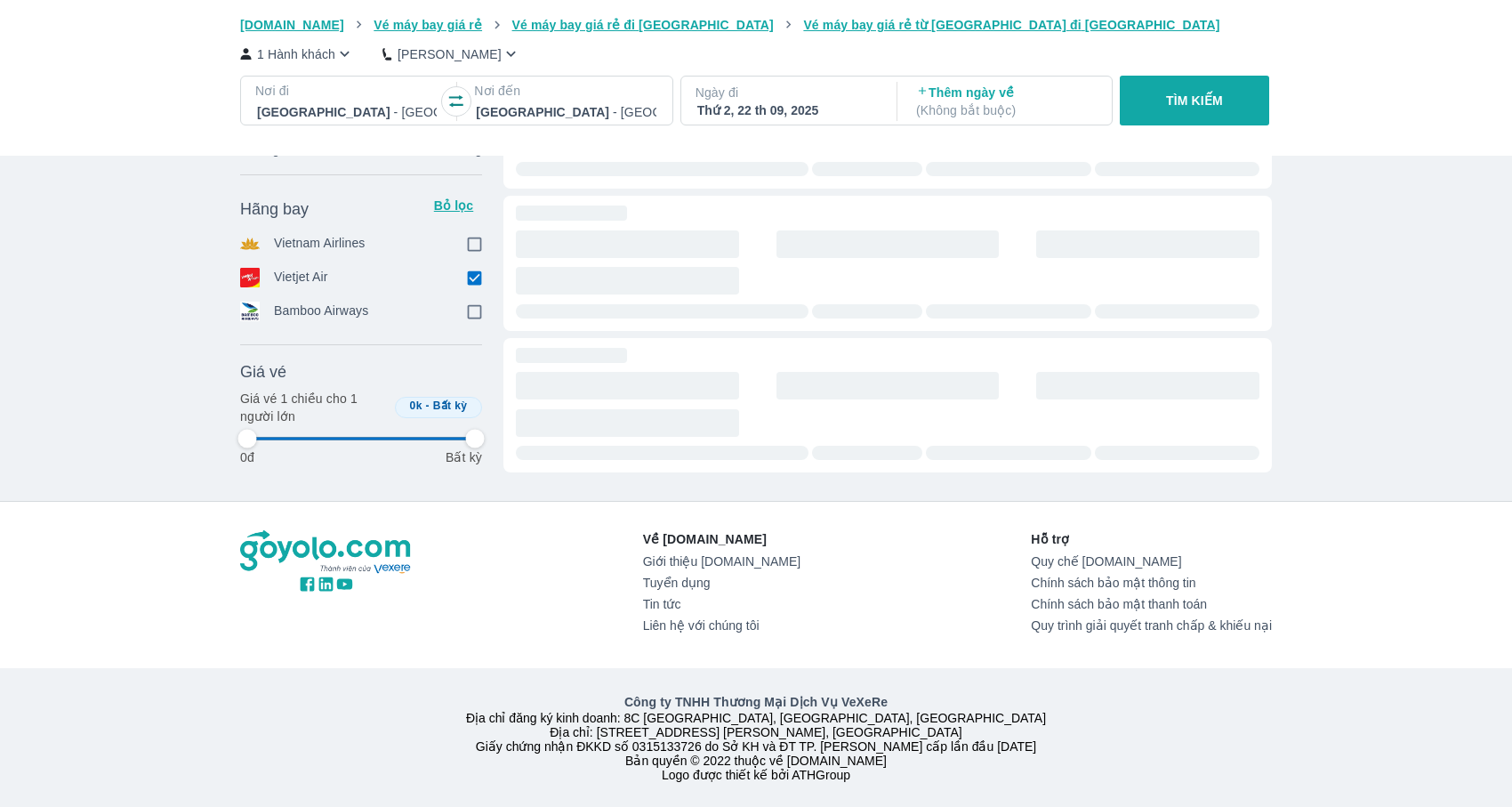
type input "97.9166666666667"
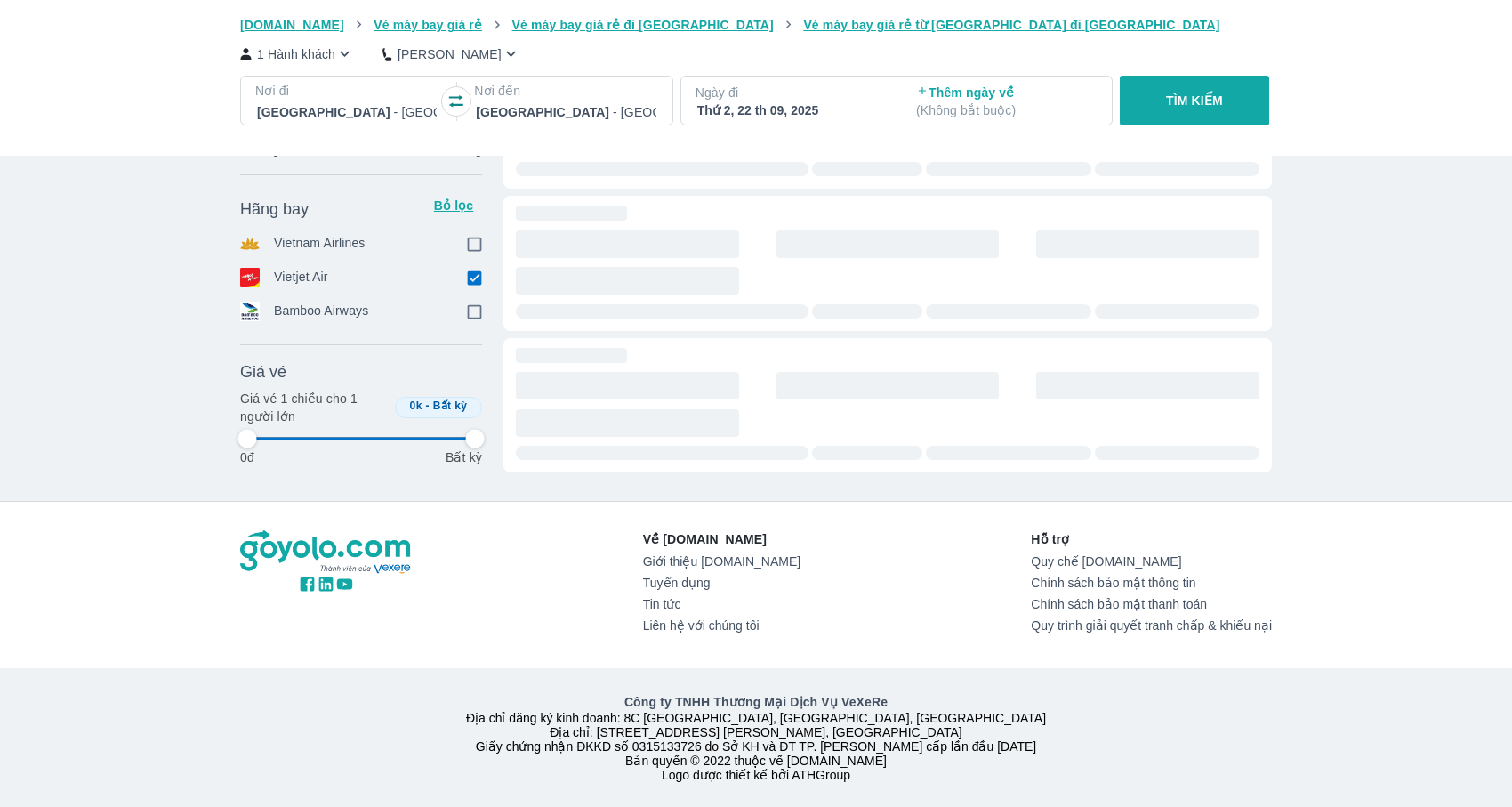
type input "97.9166666666667"
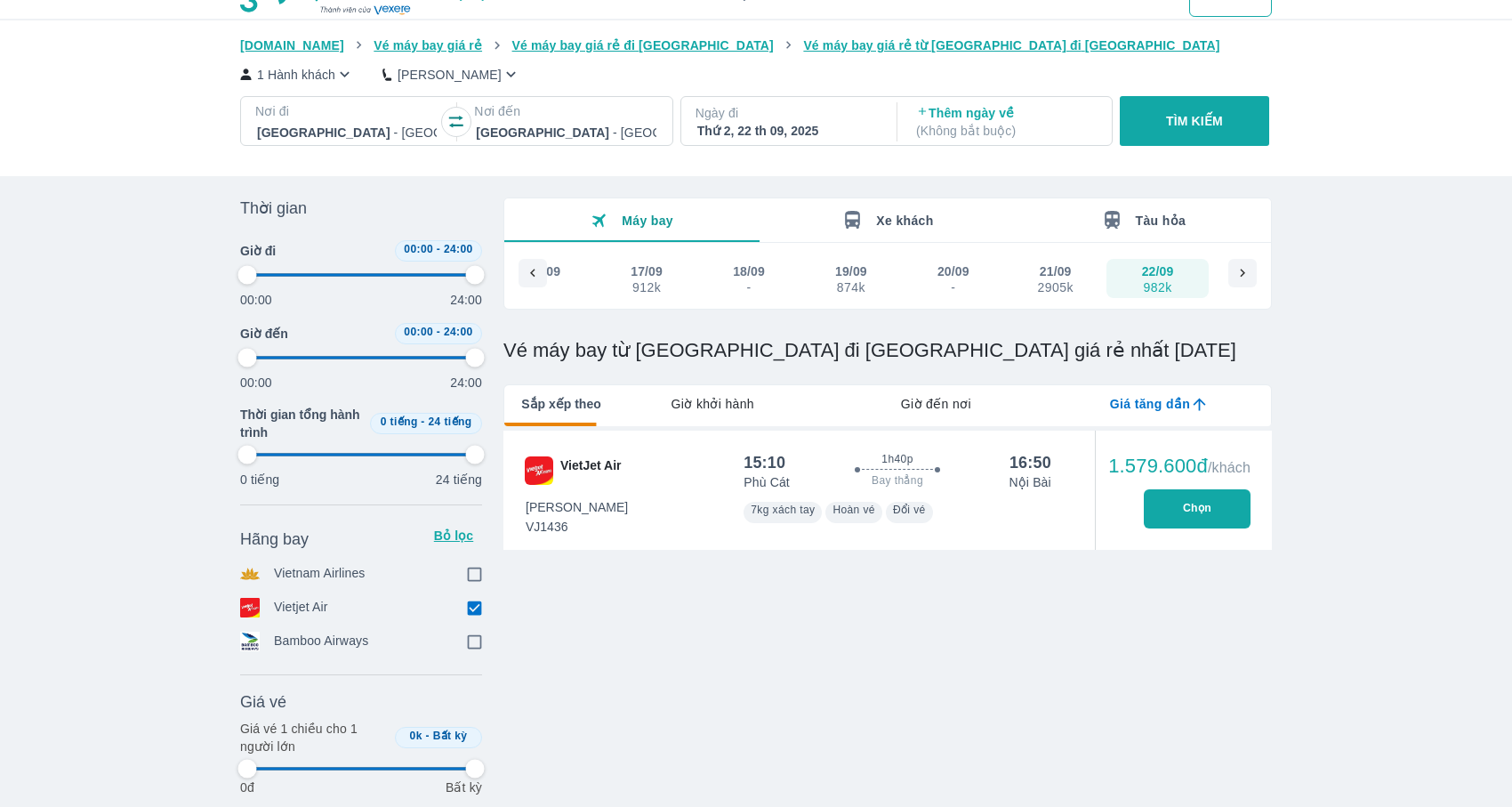
scroll to position [0, 0]
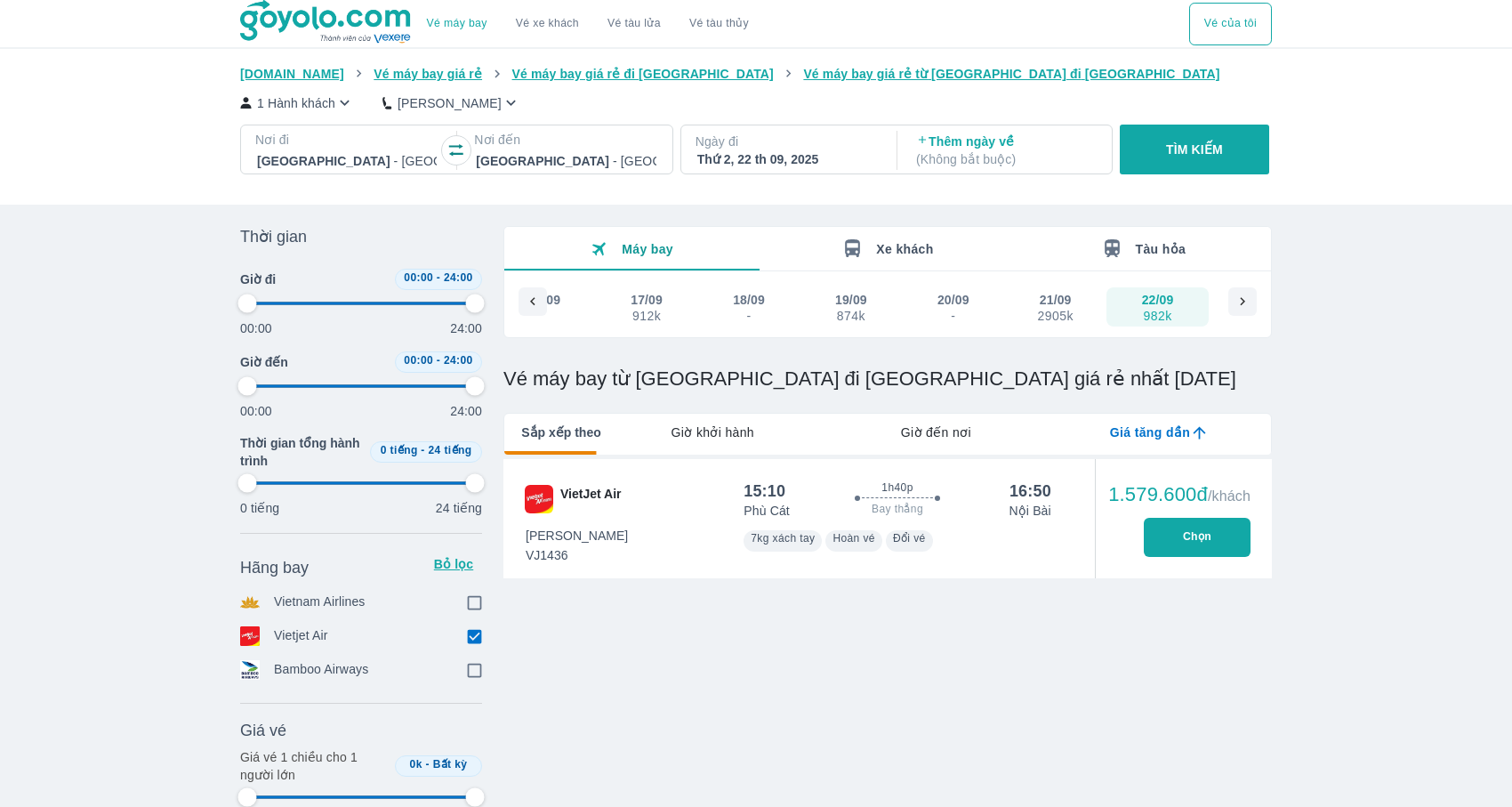
type input "97.9166666666667"
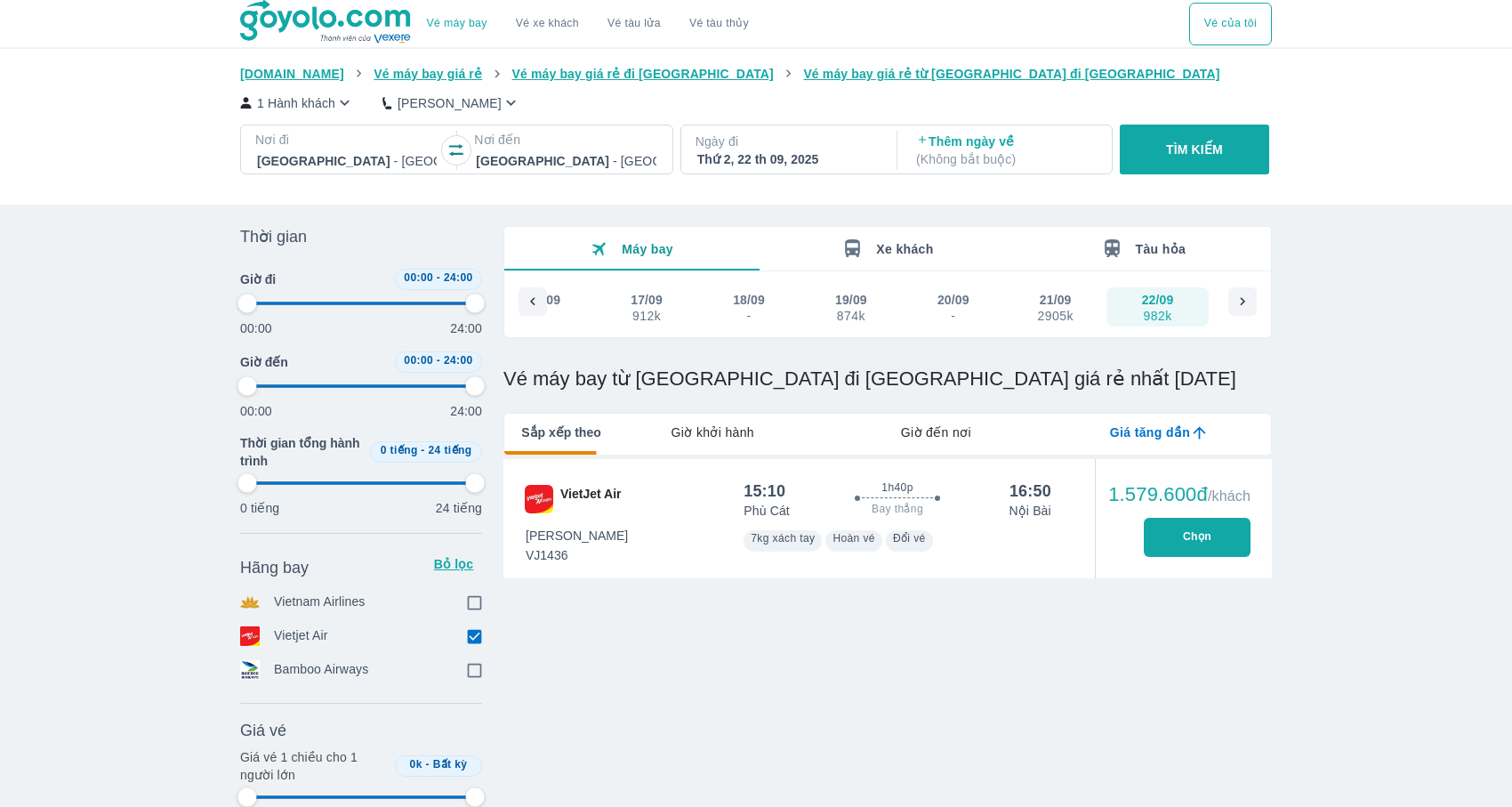
type input "97.9166666666667"
click at [810, 166] on div "Thứ 2, 22 th 09, 2025" at bounding box center [787, 160] width 179 height 18
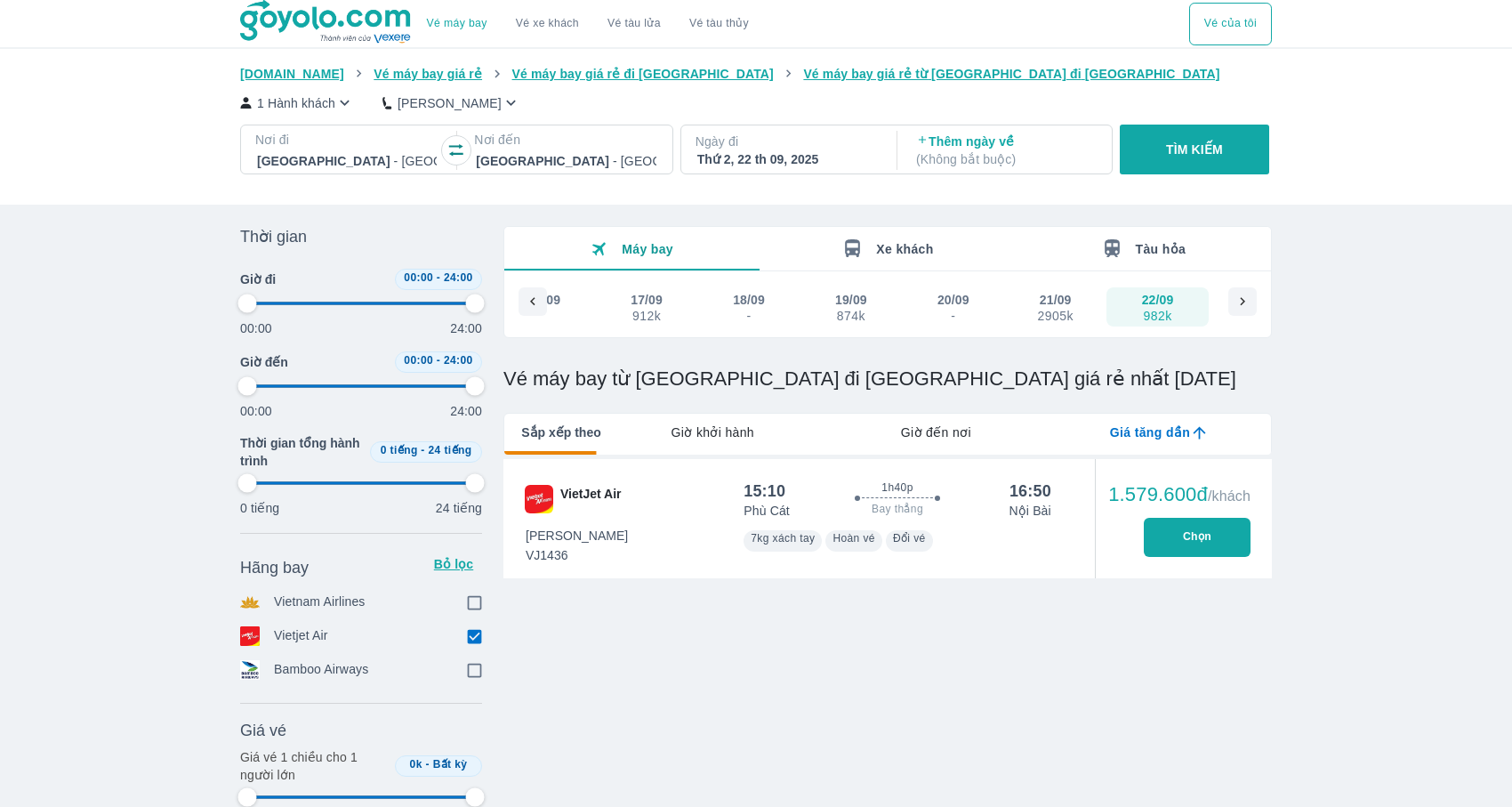
type input "97.9166666666667"
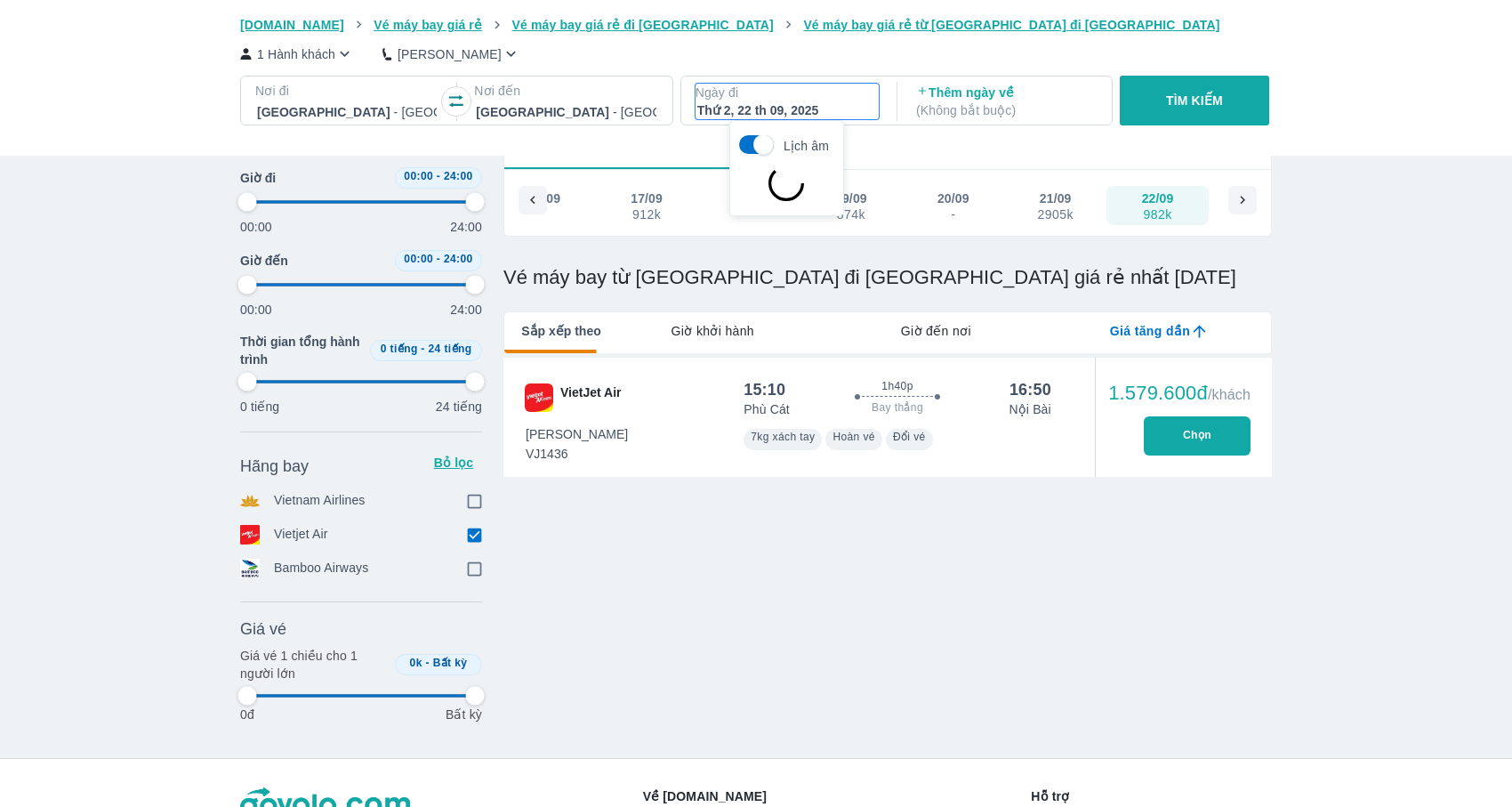
scroll to position [102, 0]
type input "97.9166666666667"
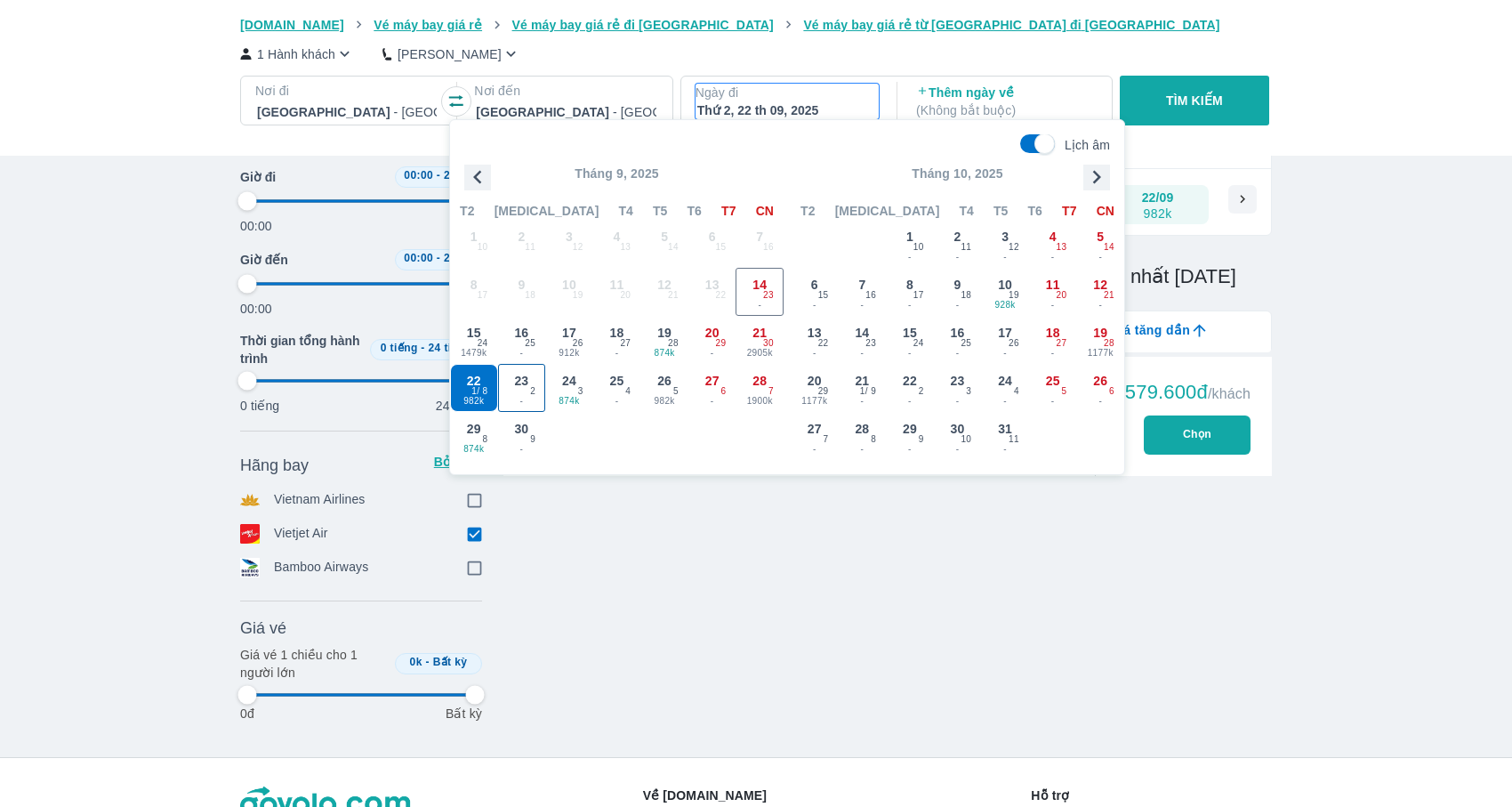
type input "97.9166666666667"
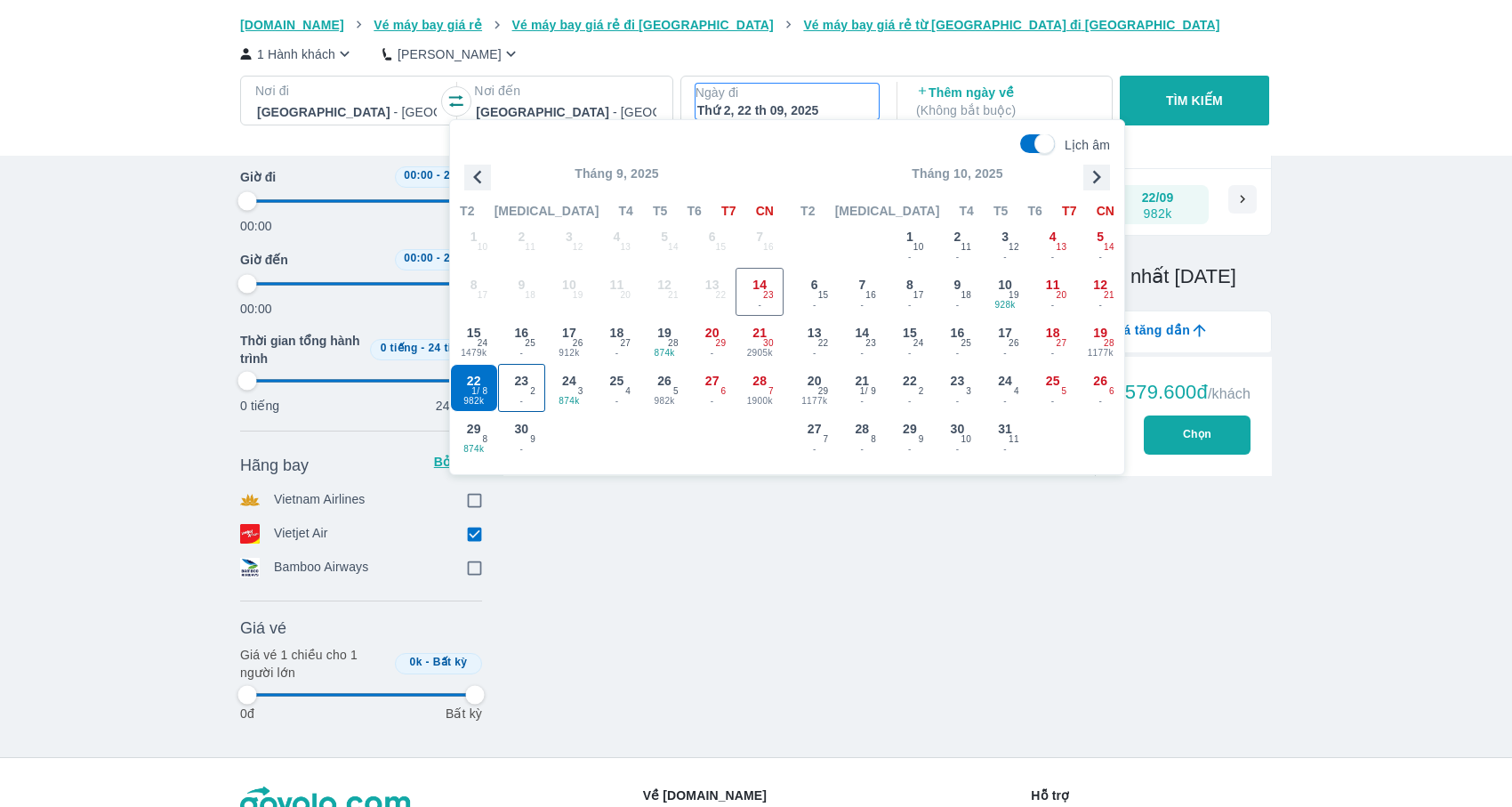
type input "97.9166666666667"
click at [519, 381] on span "23" at bounding box center [521, 381] width 15 height 18
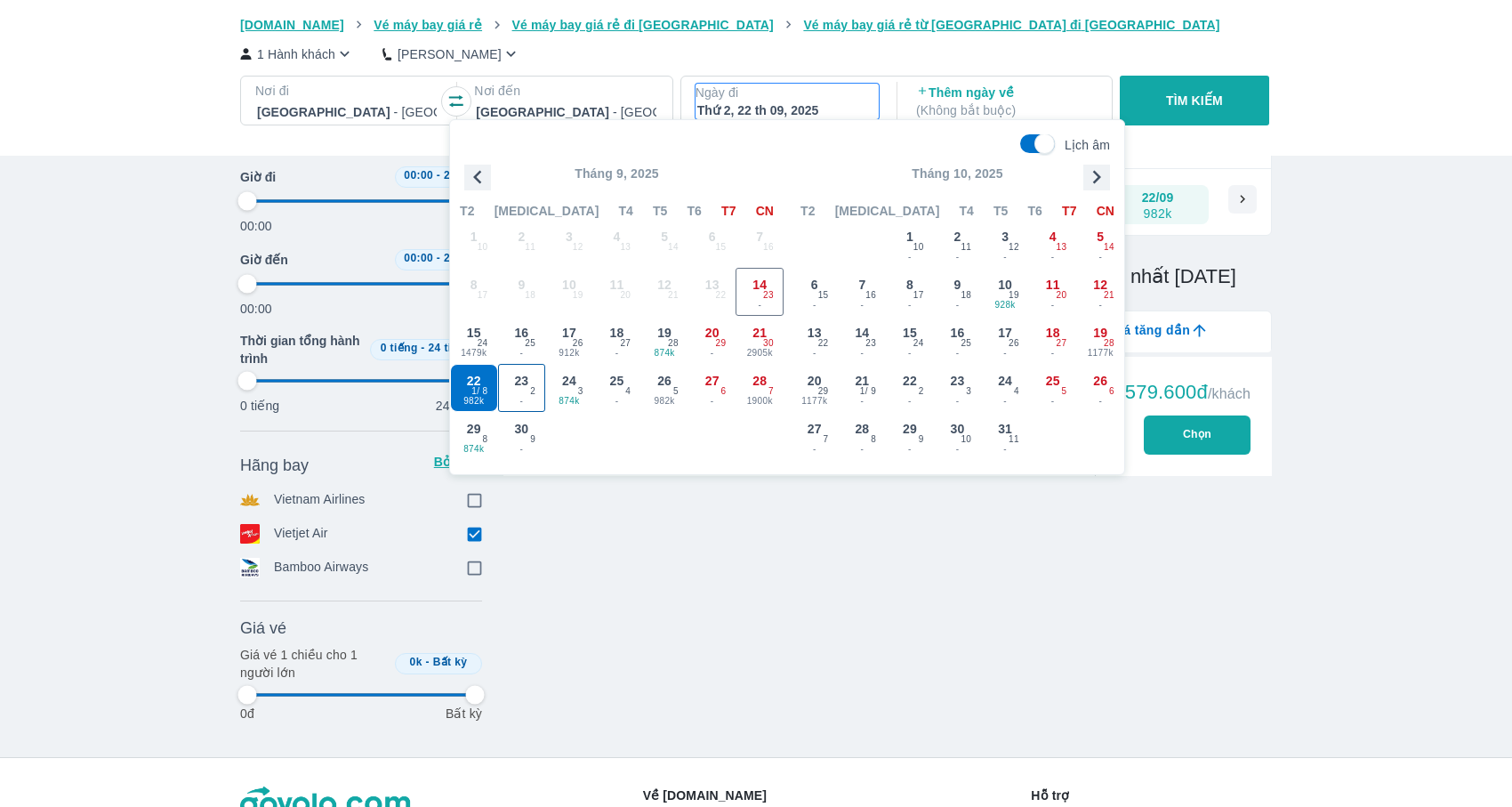
type input "97.9166666666667"
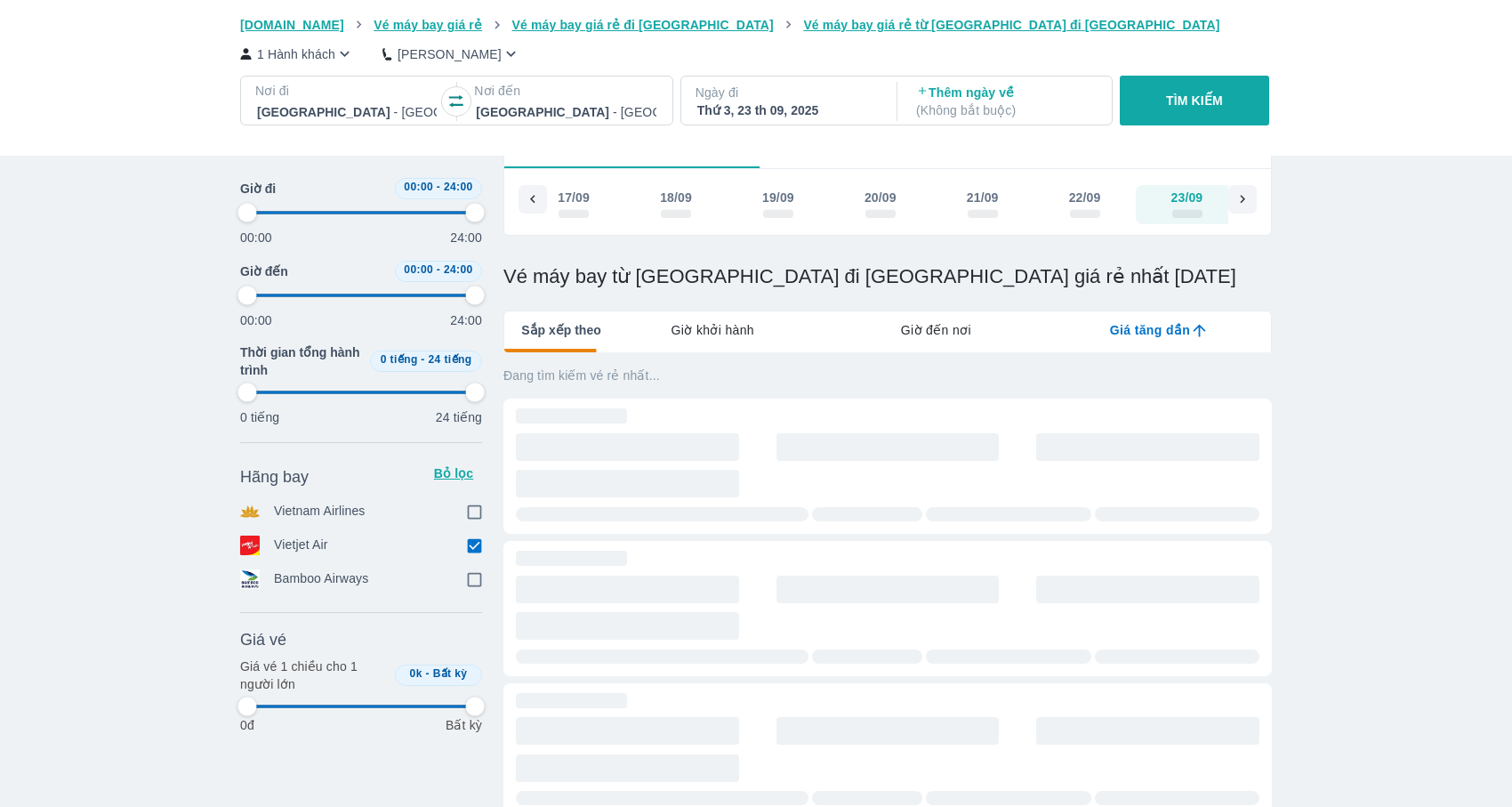
scroll to position [0, 341]
click at [1224, 76] on button "TÌM KIẾM" at bounding box center [1194, 100] width 149 height 50
type input "97.9166666666667"
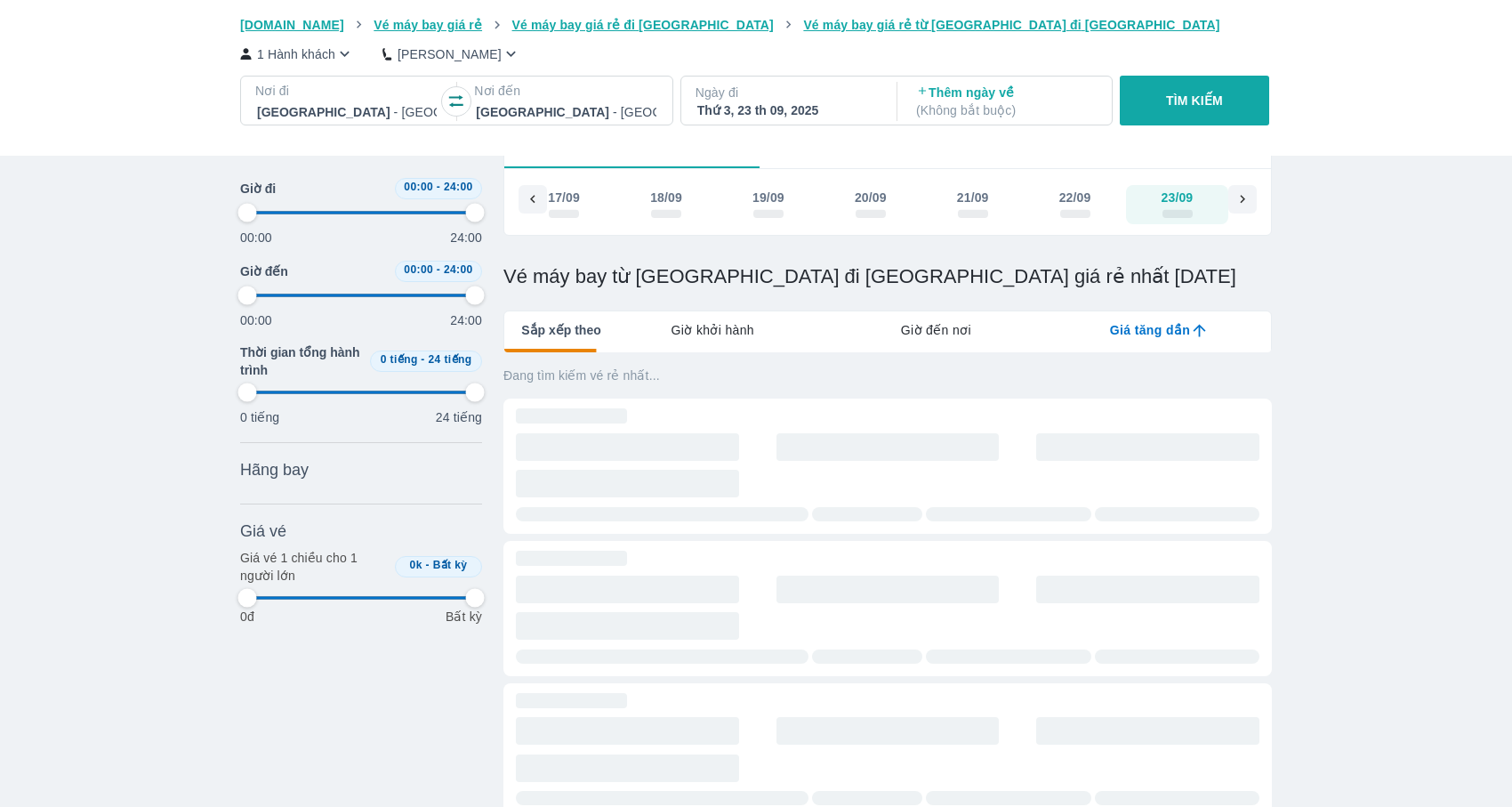
type input "97.9166666666667"
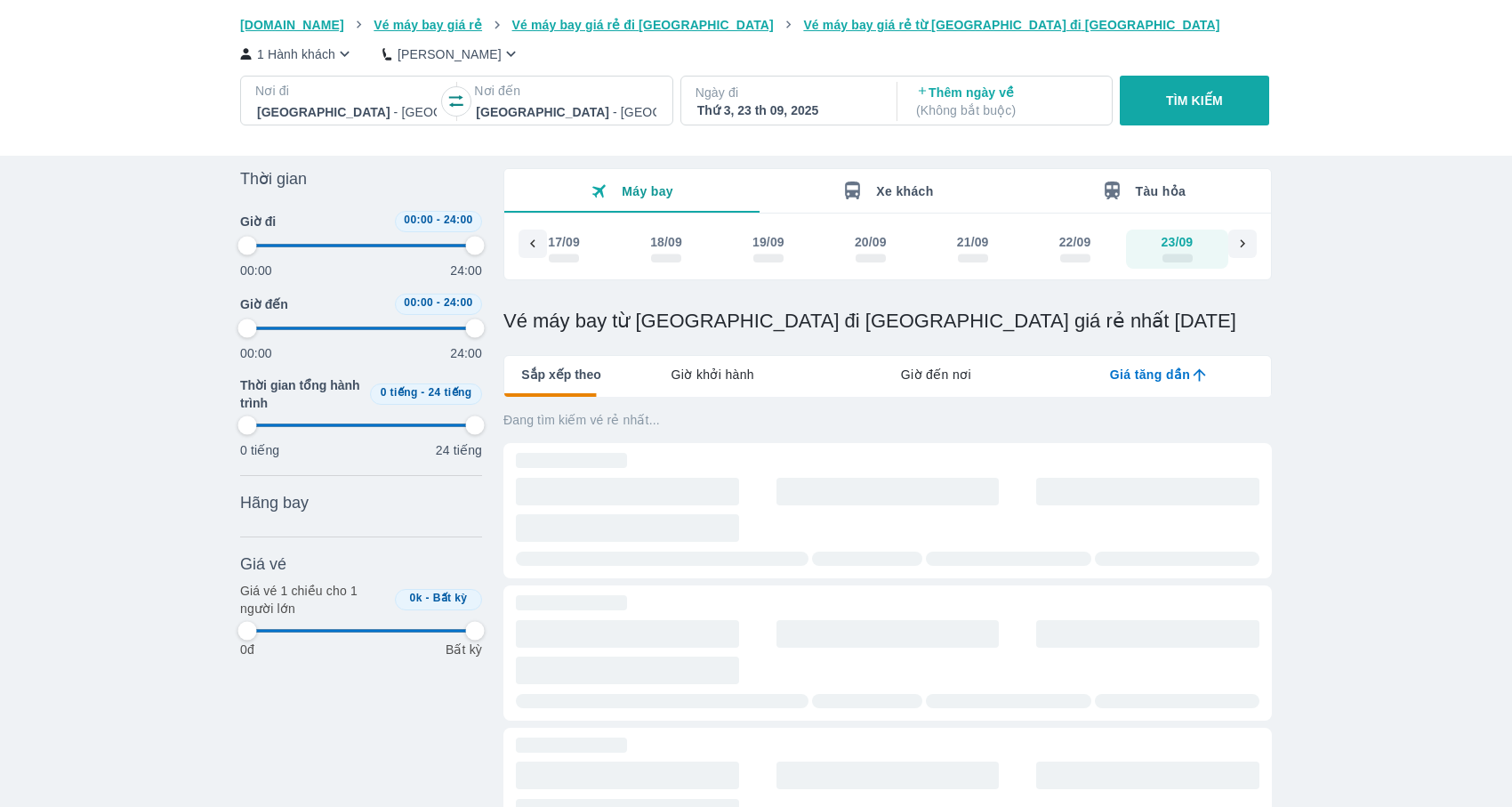
type input "97.9166666666667"
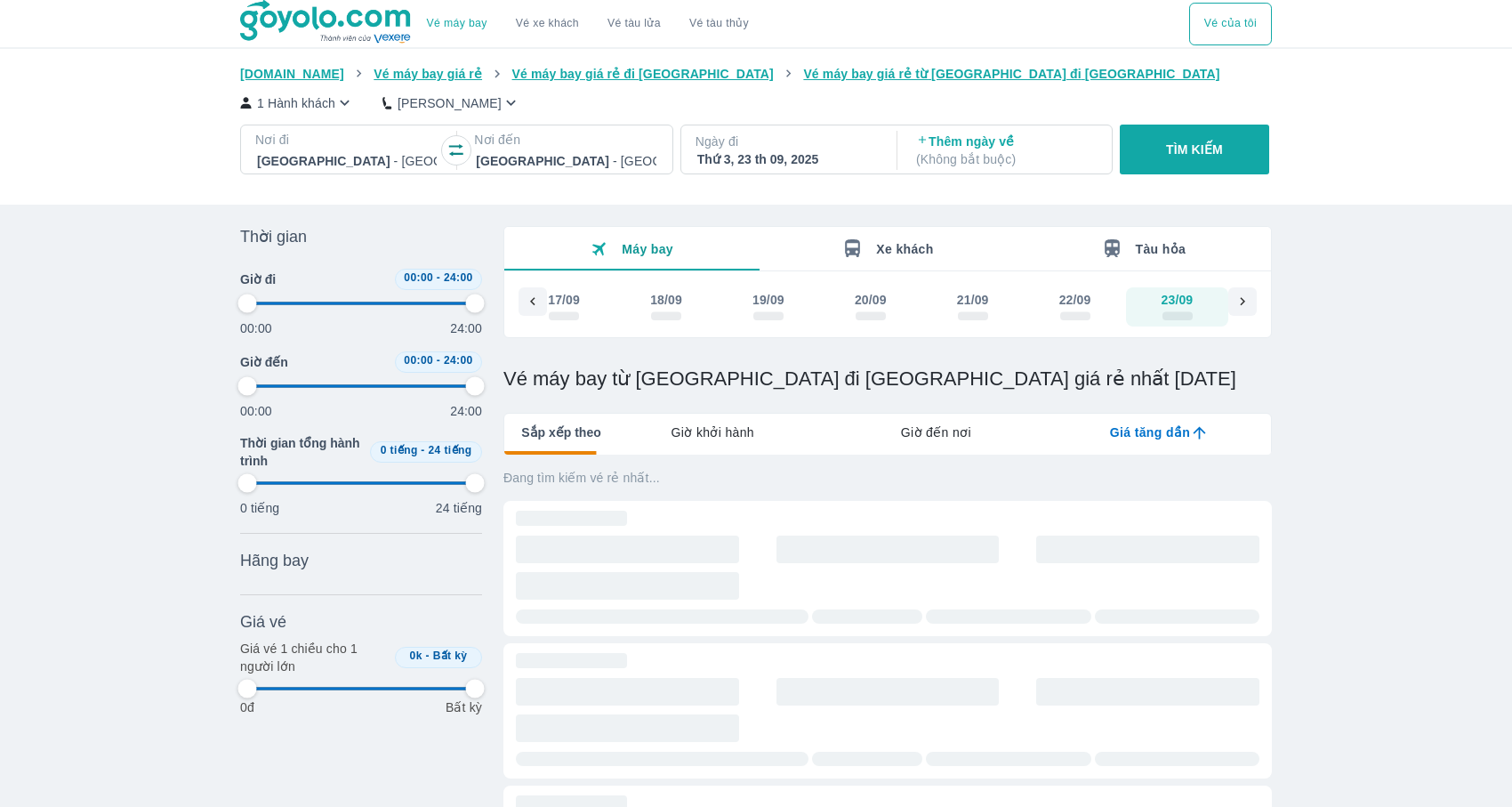
type input "97.9166666666667"
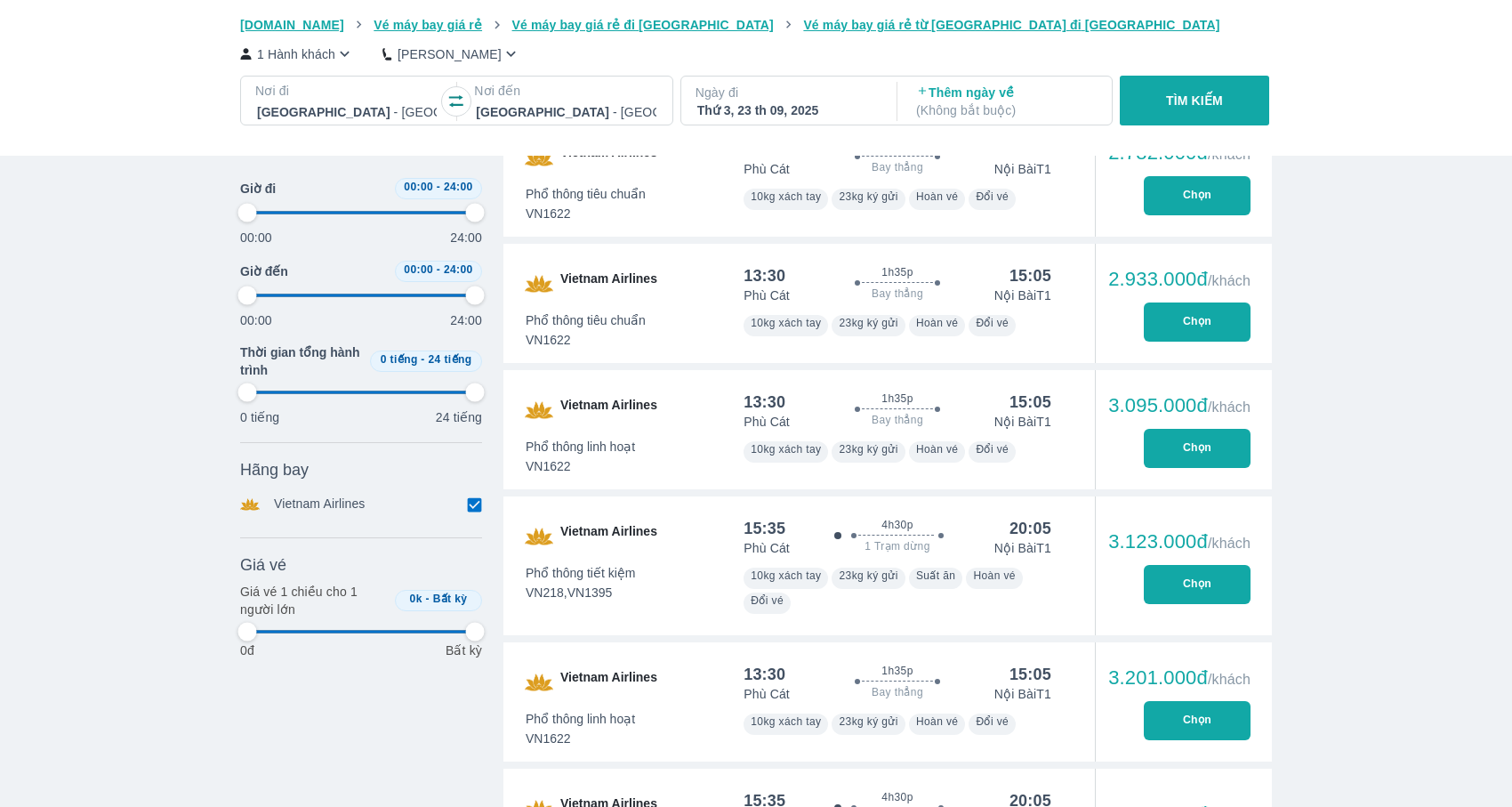
type input "97.9166666666667"
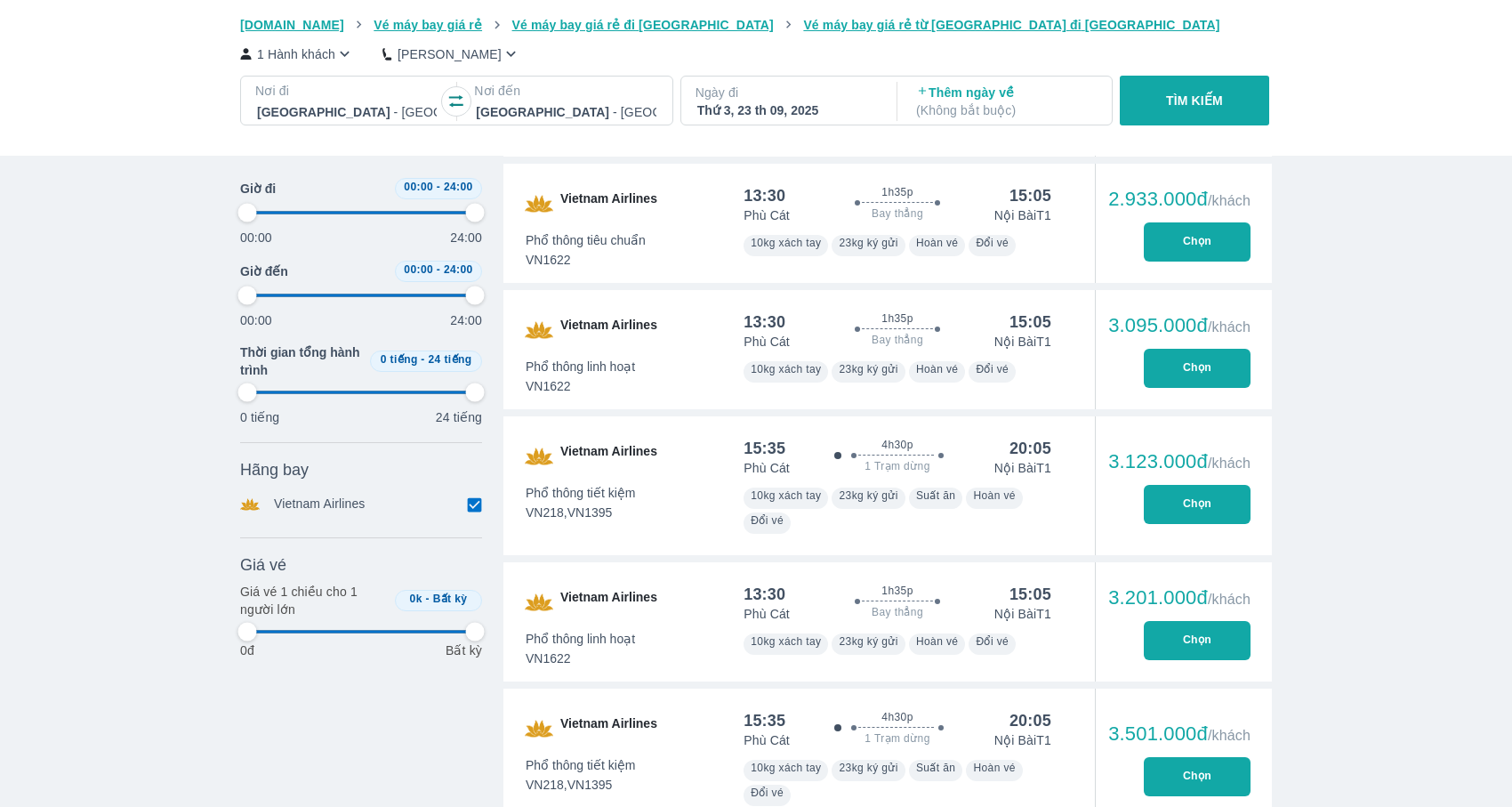
type input "97.9166666666667"
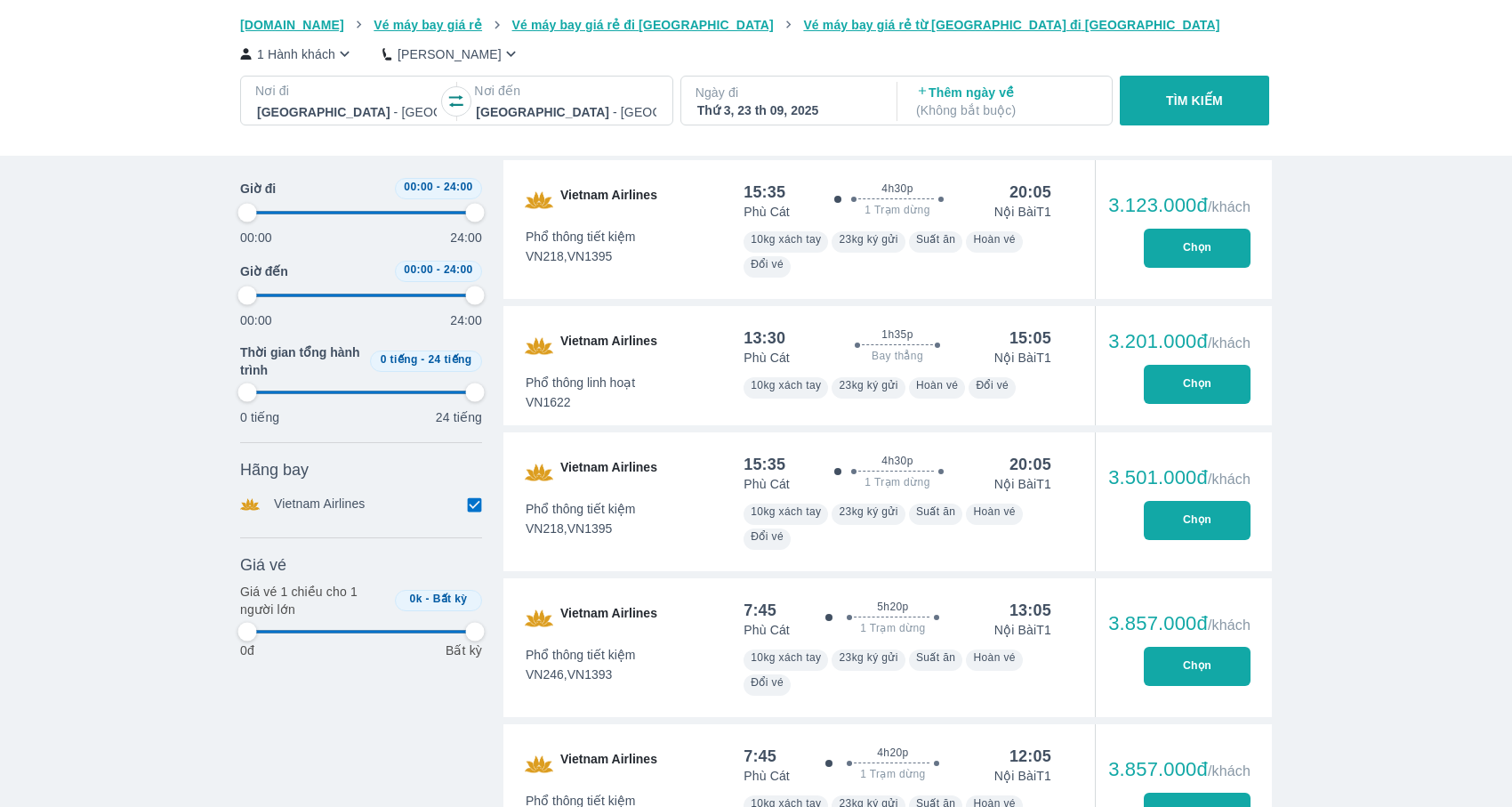
type input "97.9166666666667"
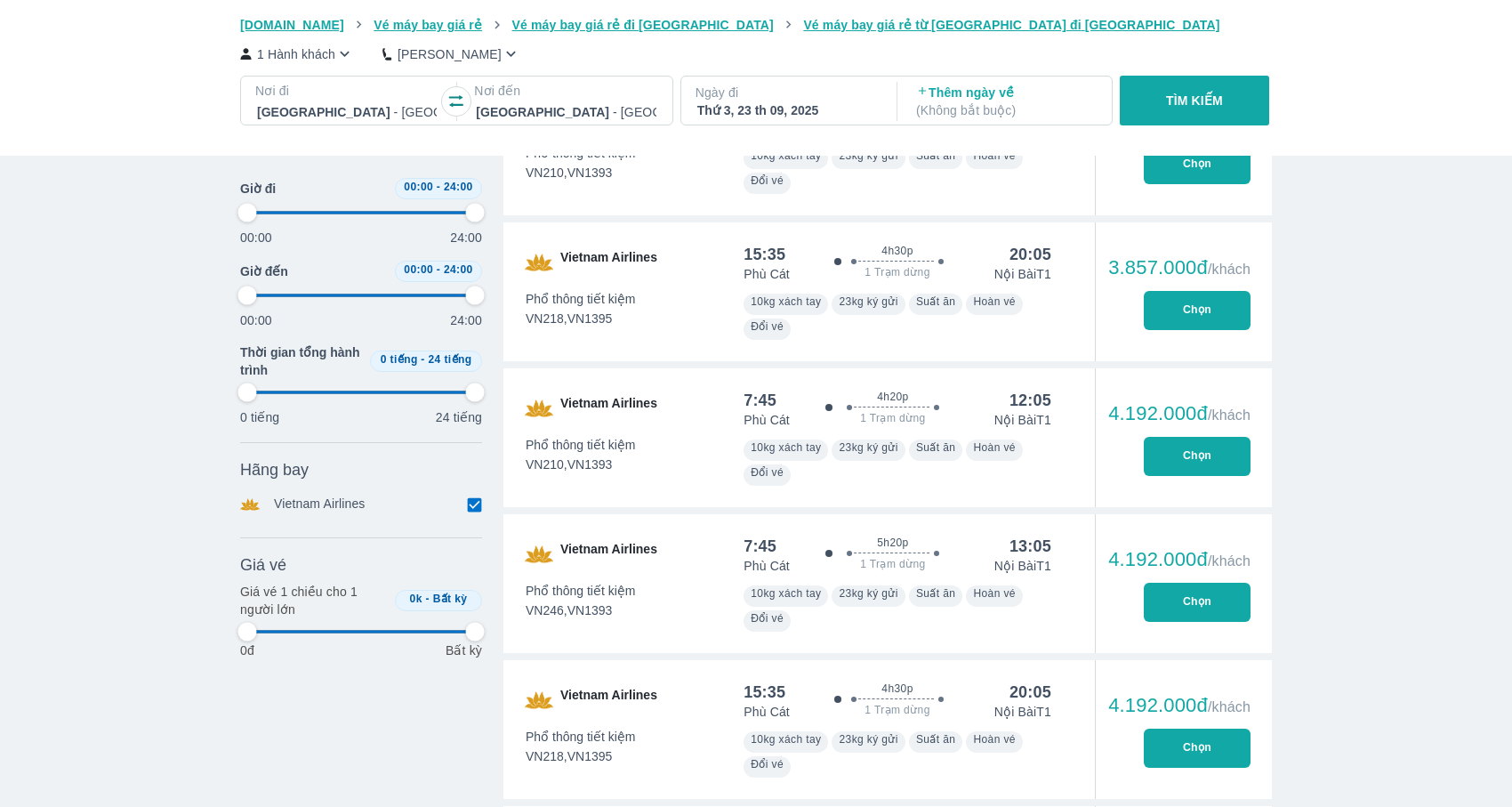
type input "97.9166666666667"
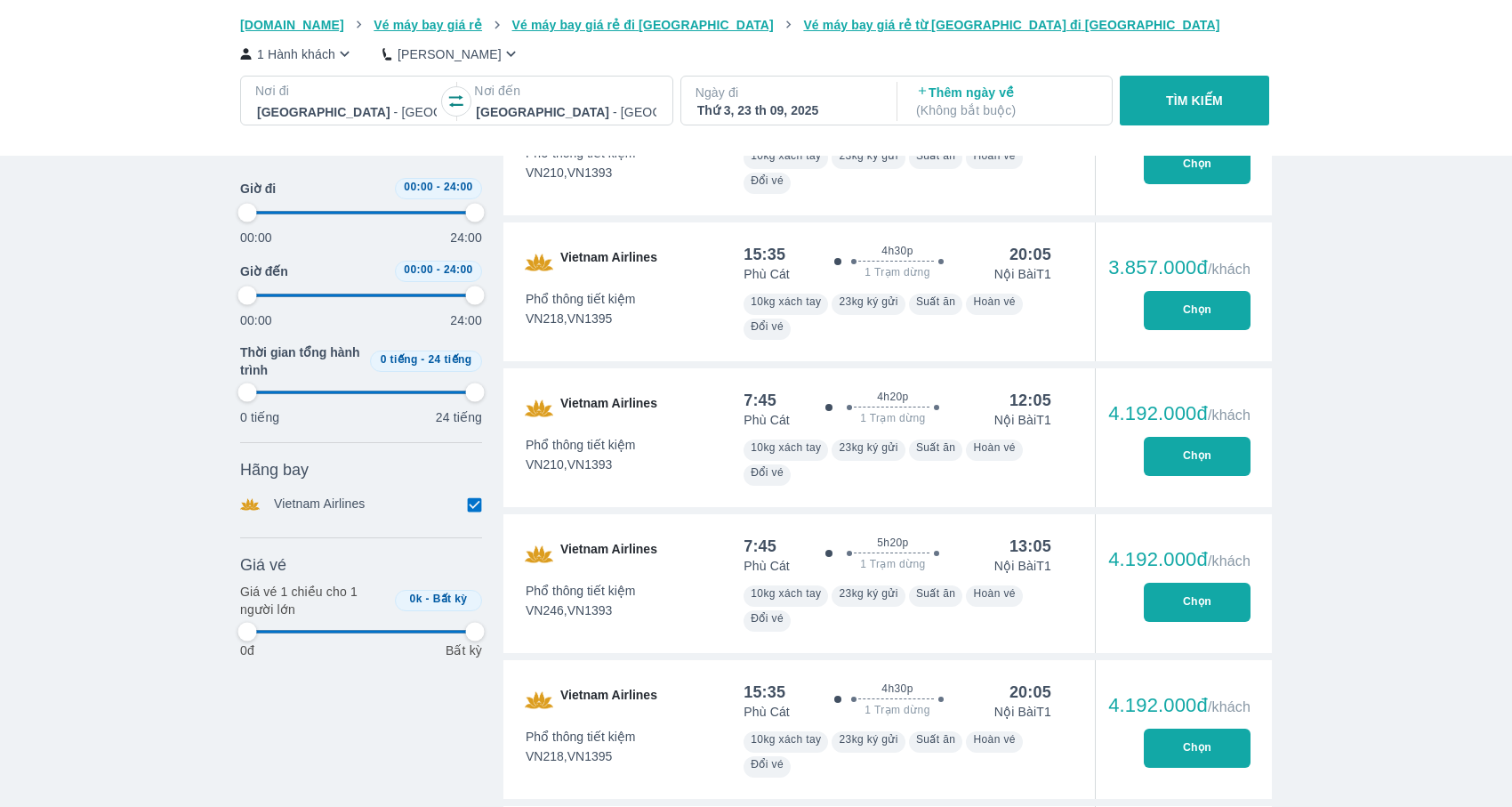
type input "97.9166666666667"
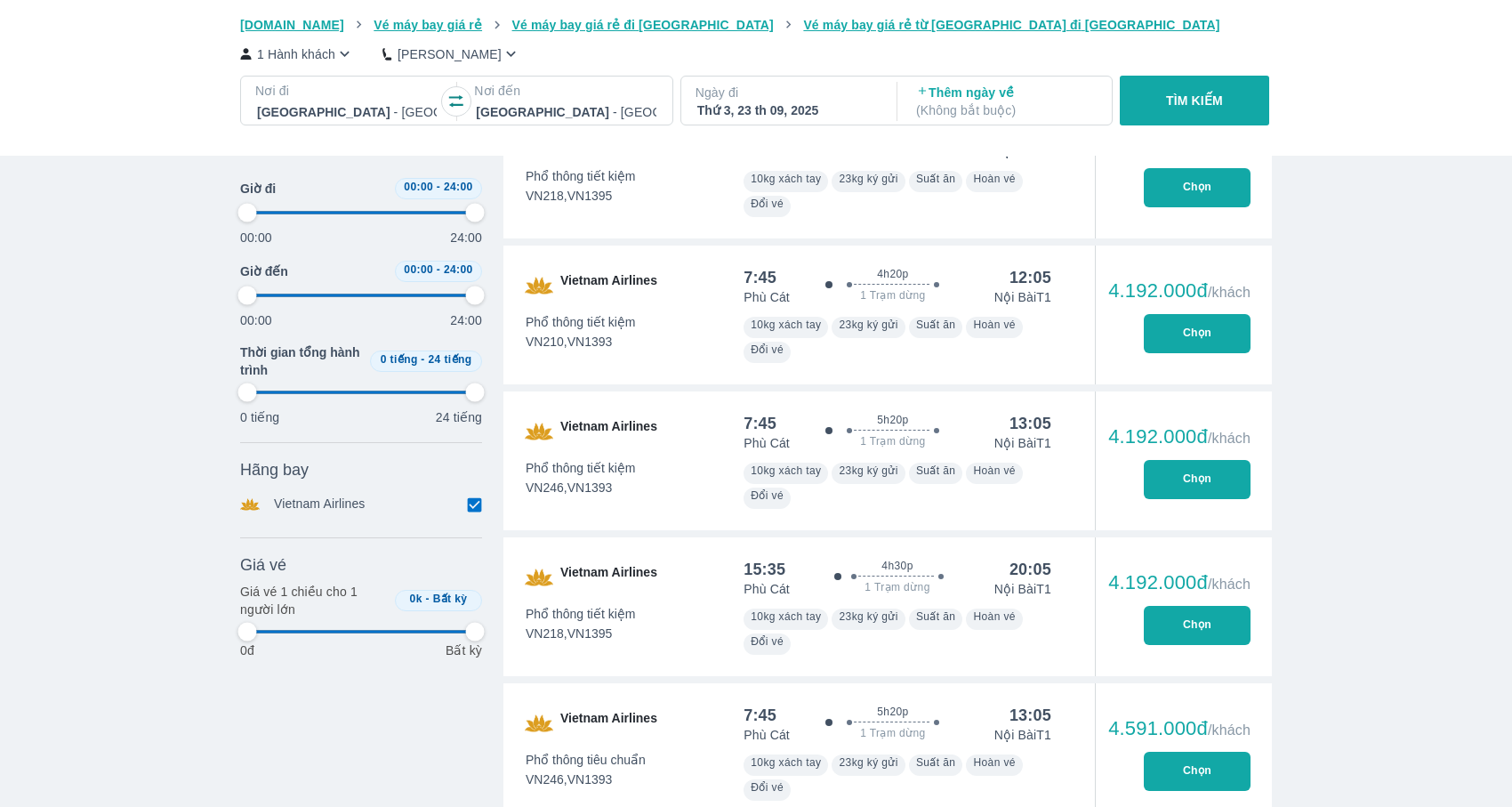
type input "97.9166666666667"
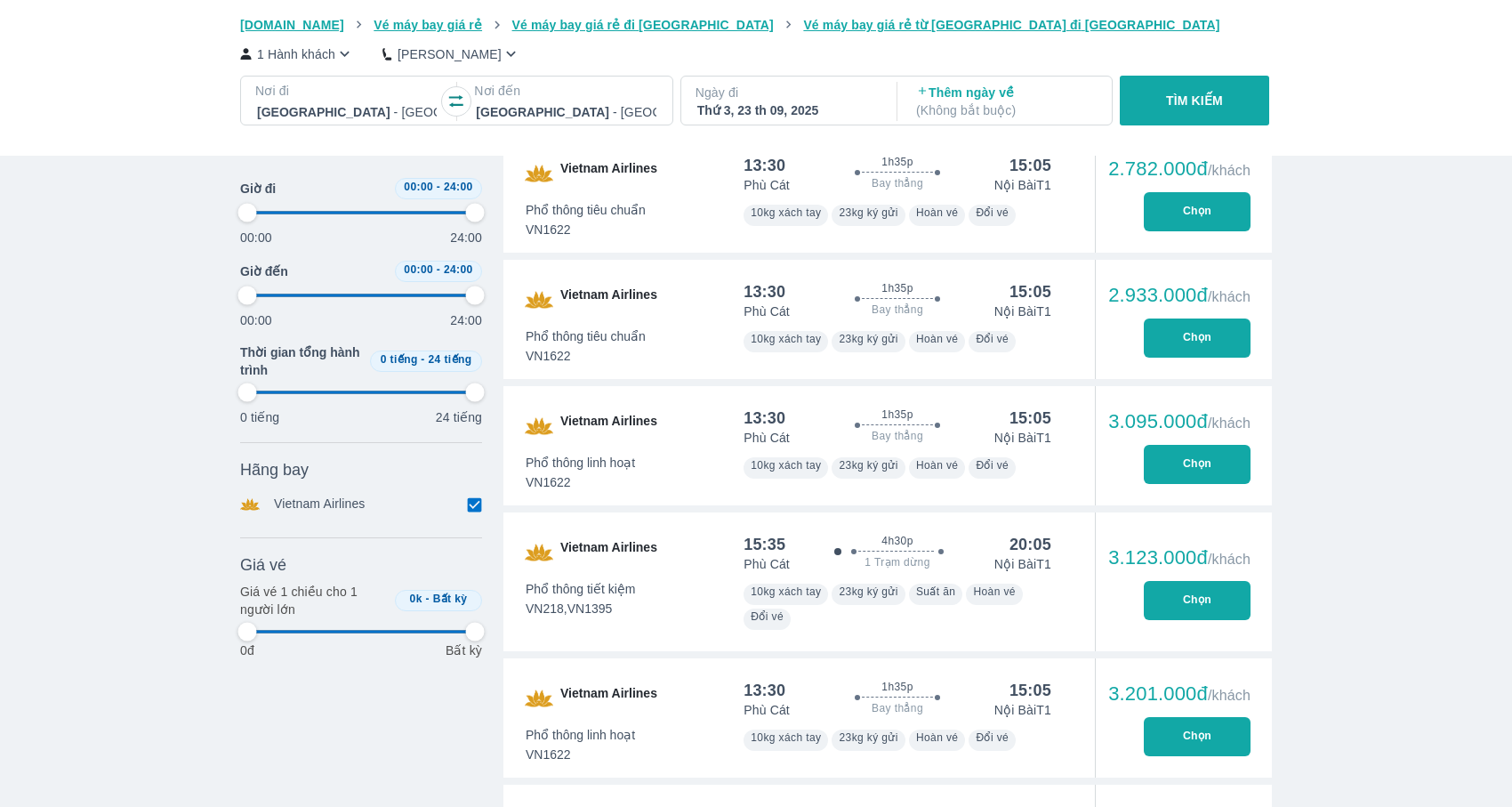
type input "97.9166666666667"
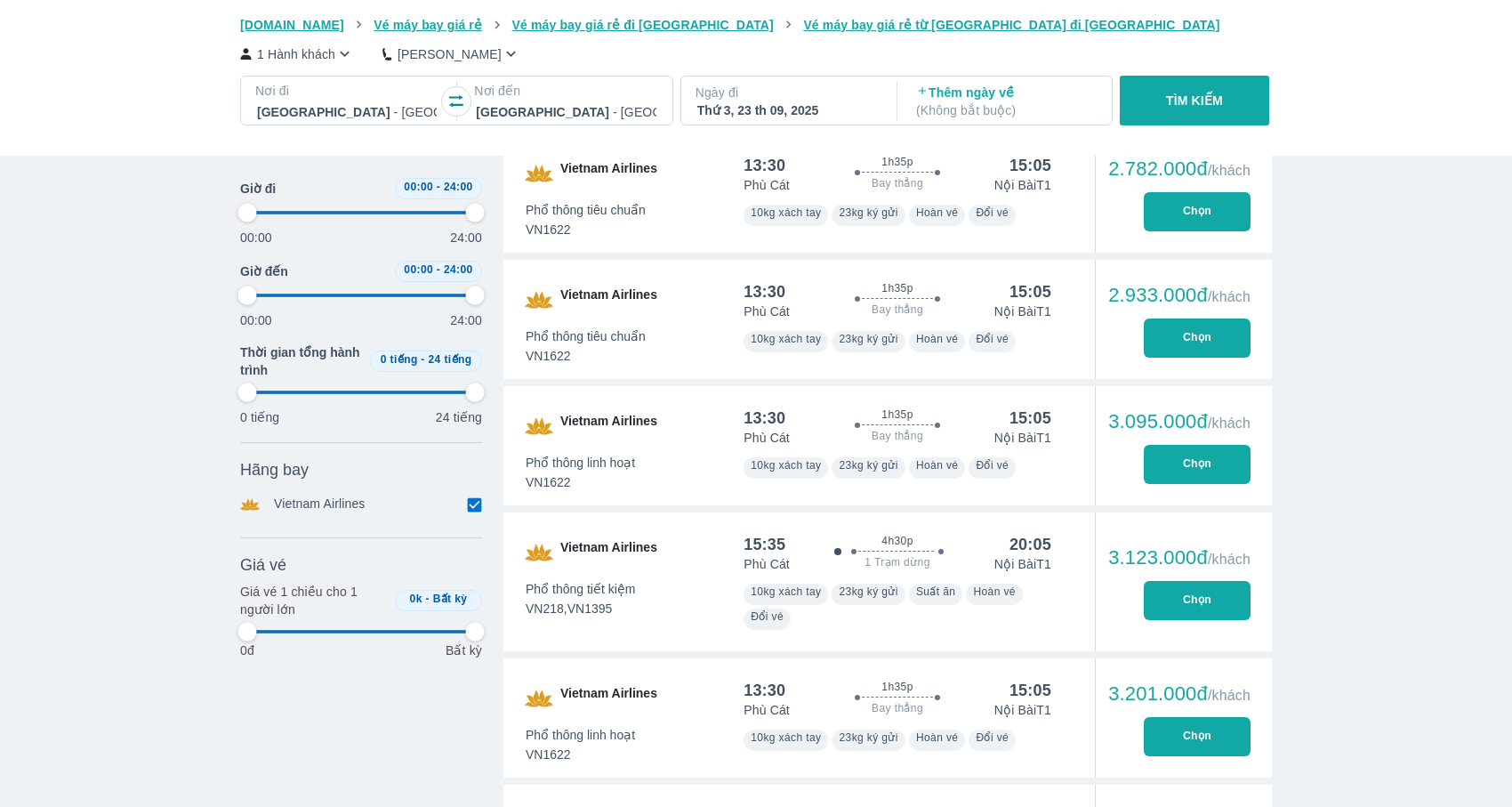
type input "97.9166666666667"
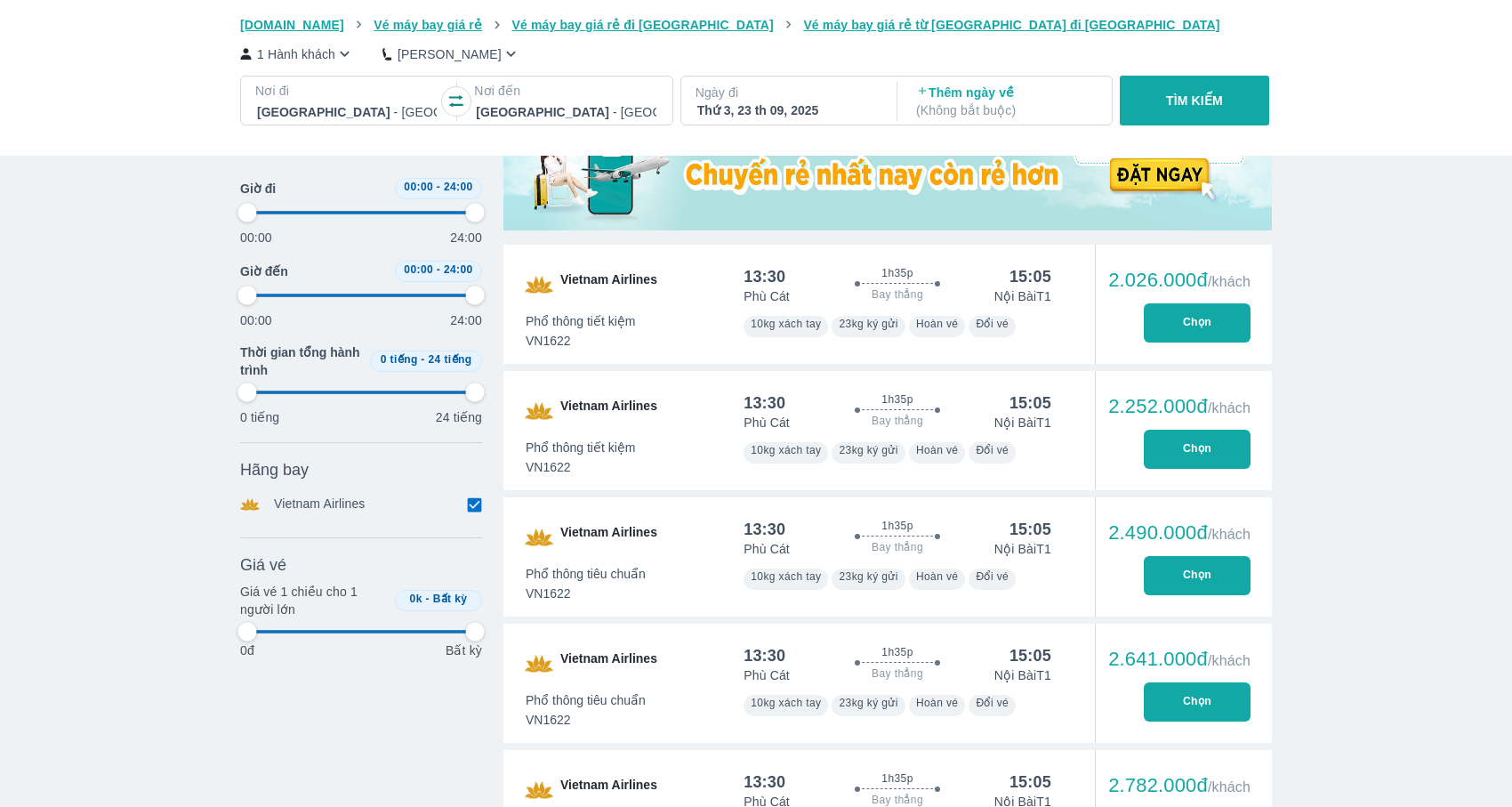
type input "97.9166666666667"
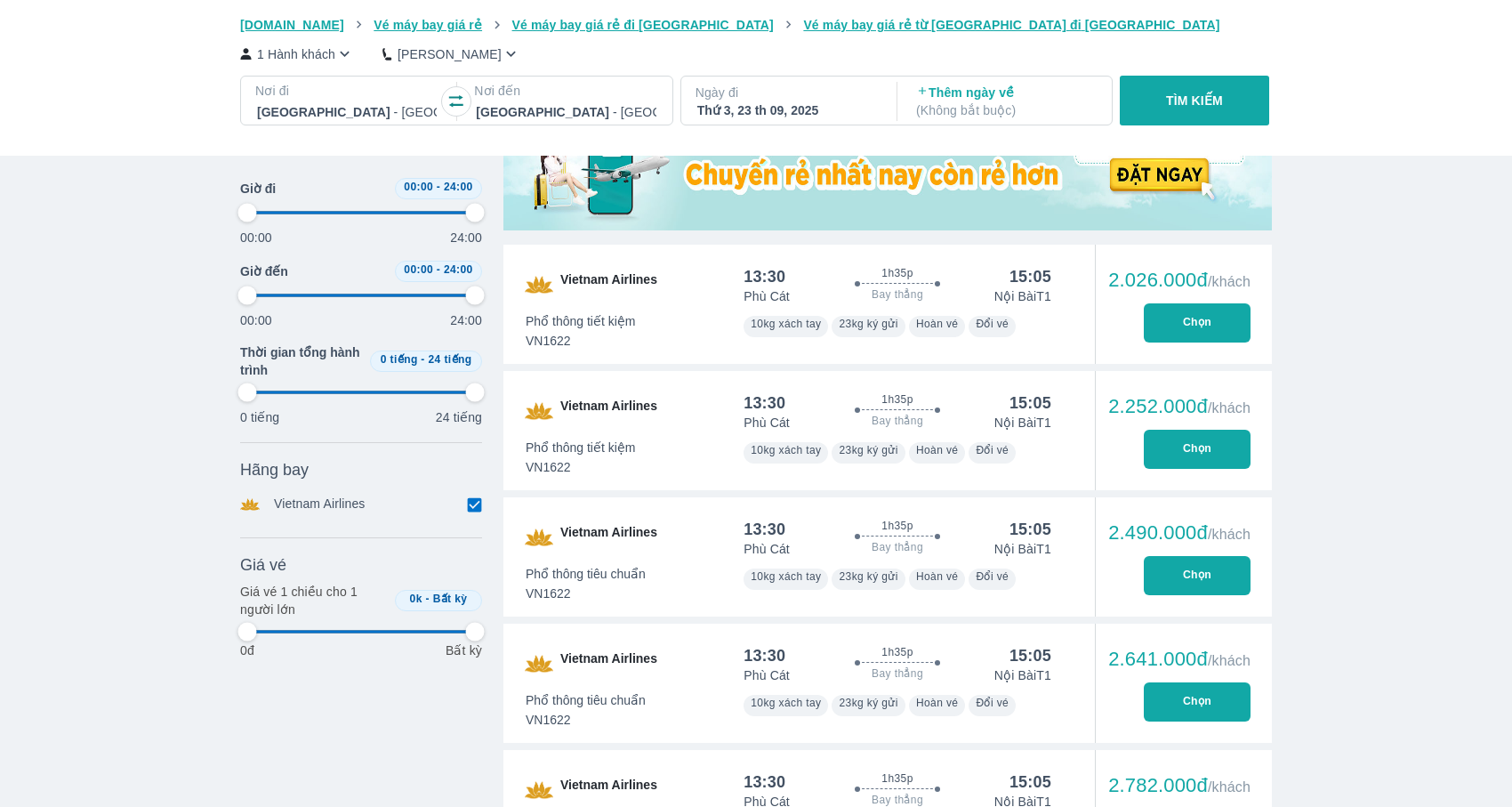
type input "97.9166666666667"
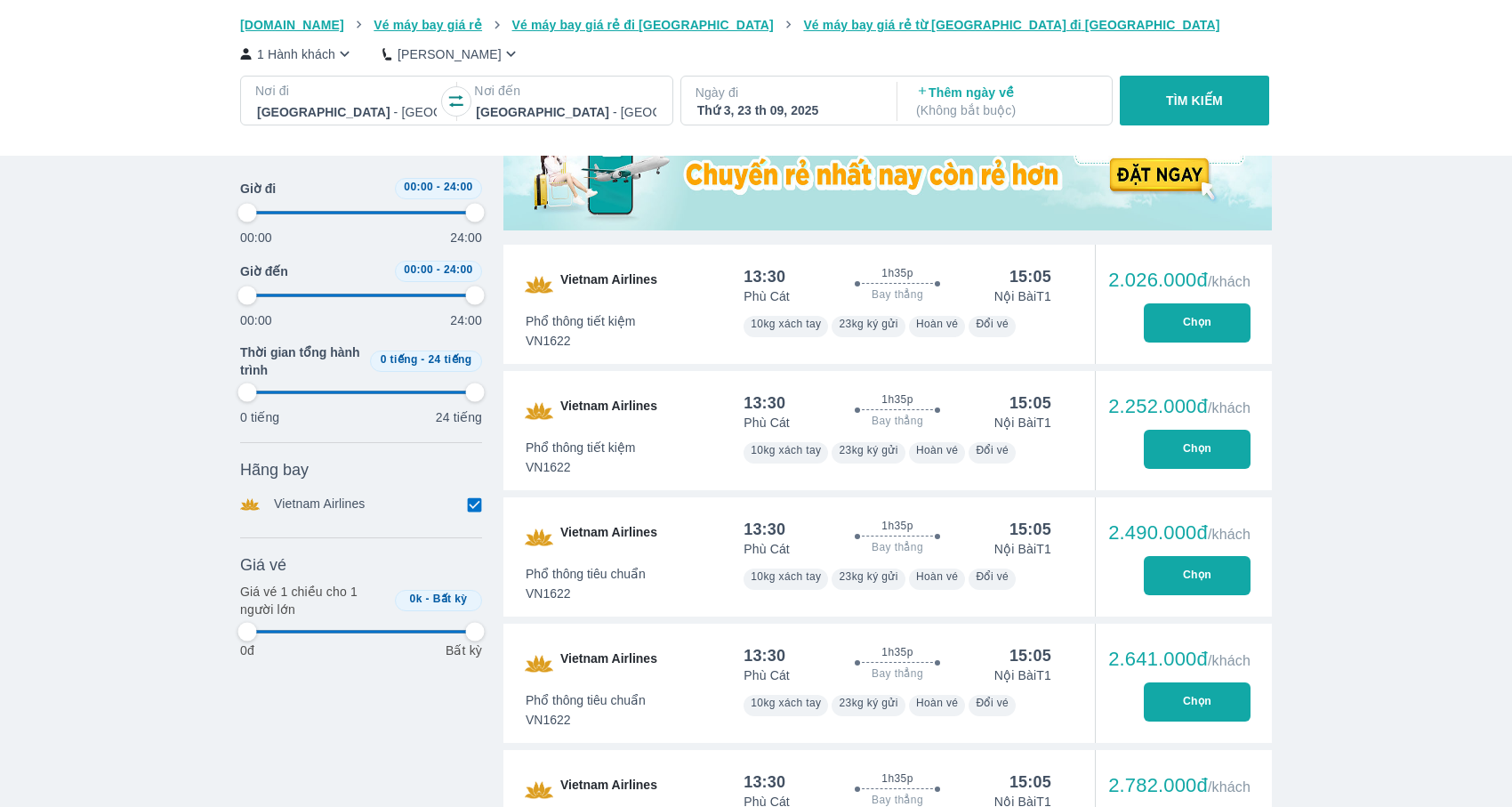
type input "97.9166666666667"
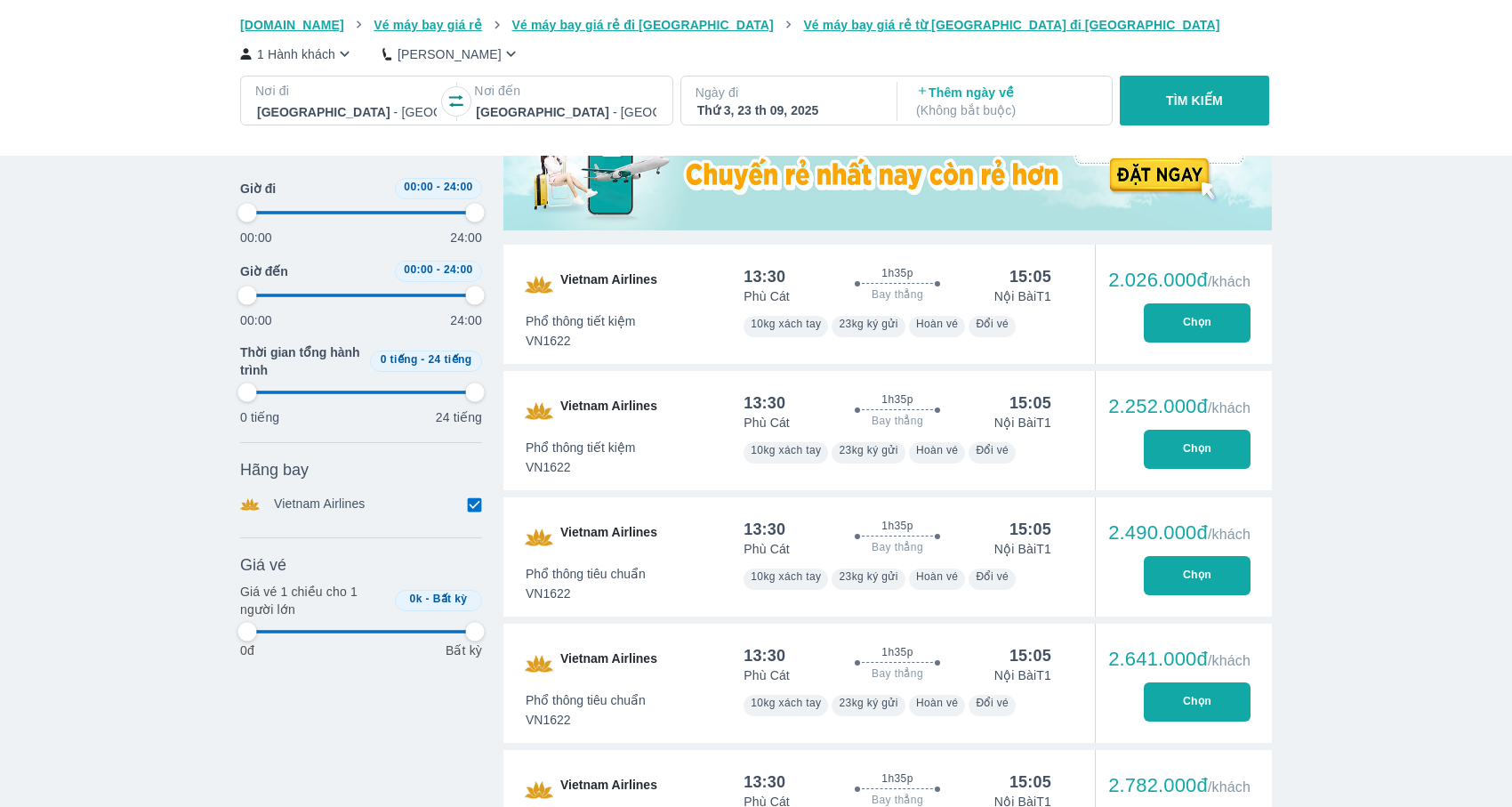
type input "97.9166666666667"
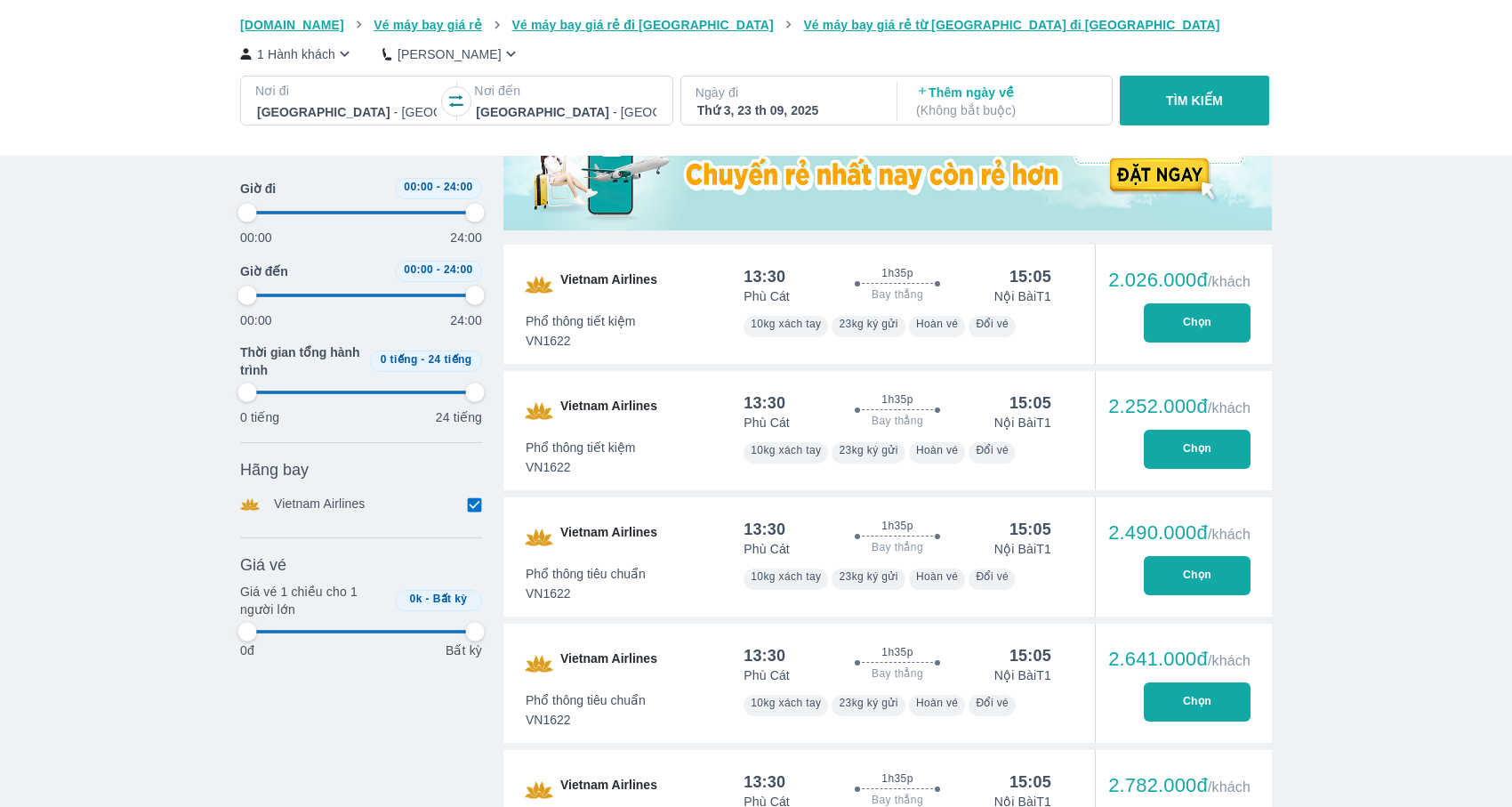
type input "97.9166666666667"
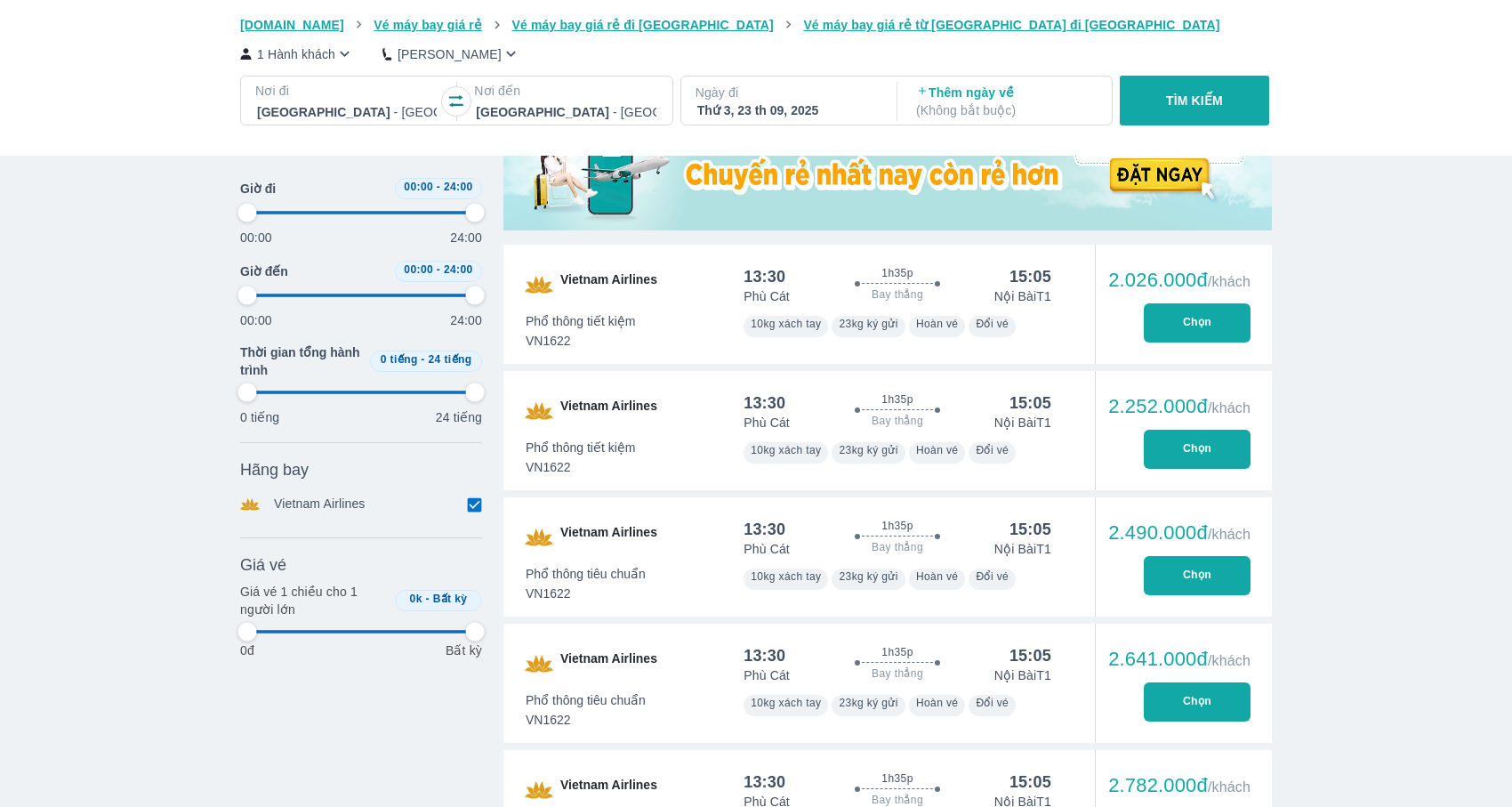
type input "97.9166666666667"
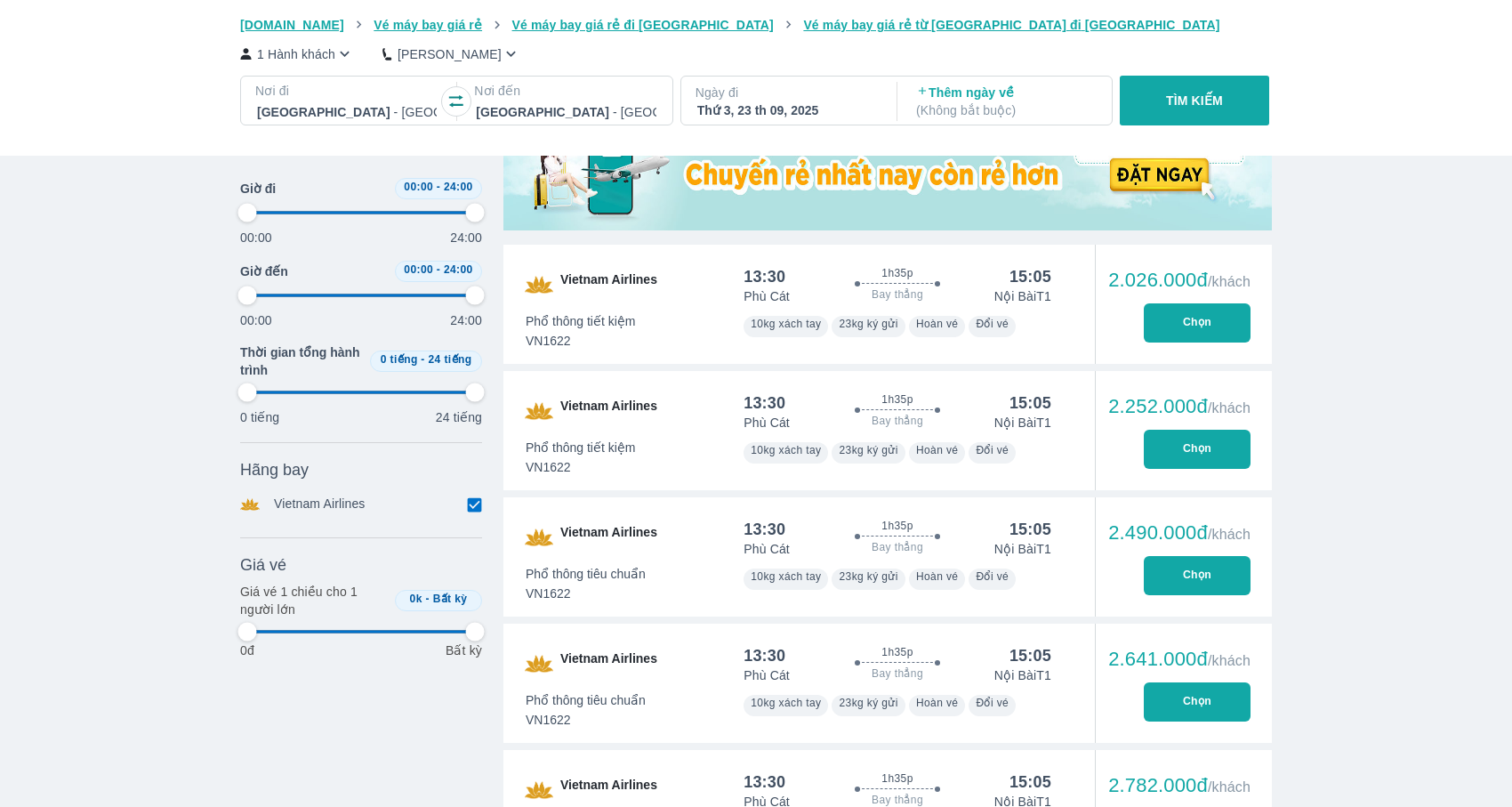
type input "97.9166666666667"
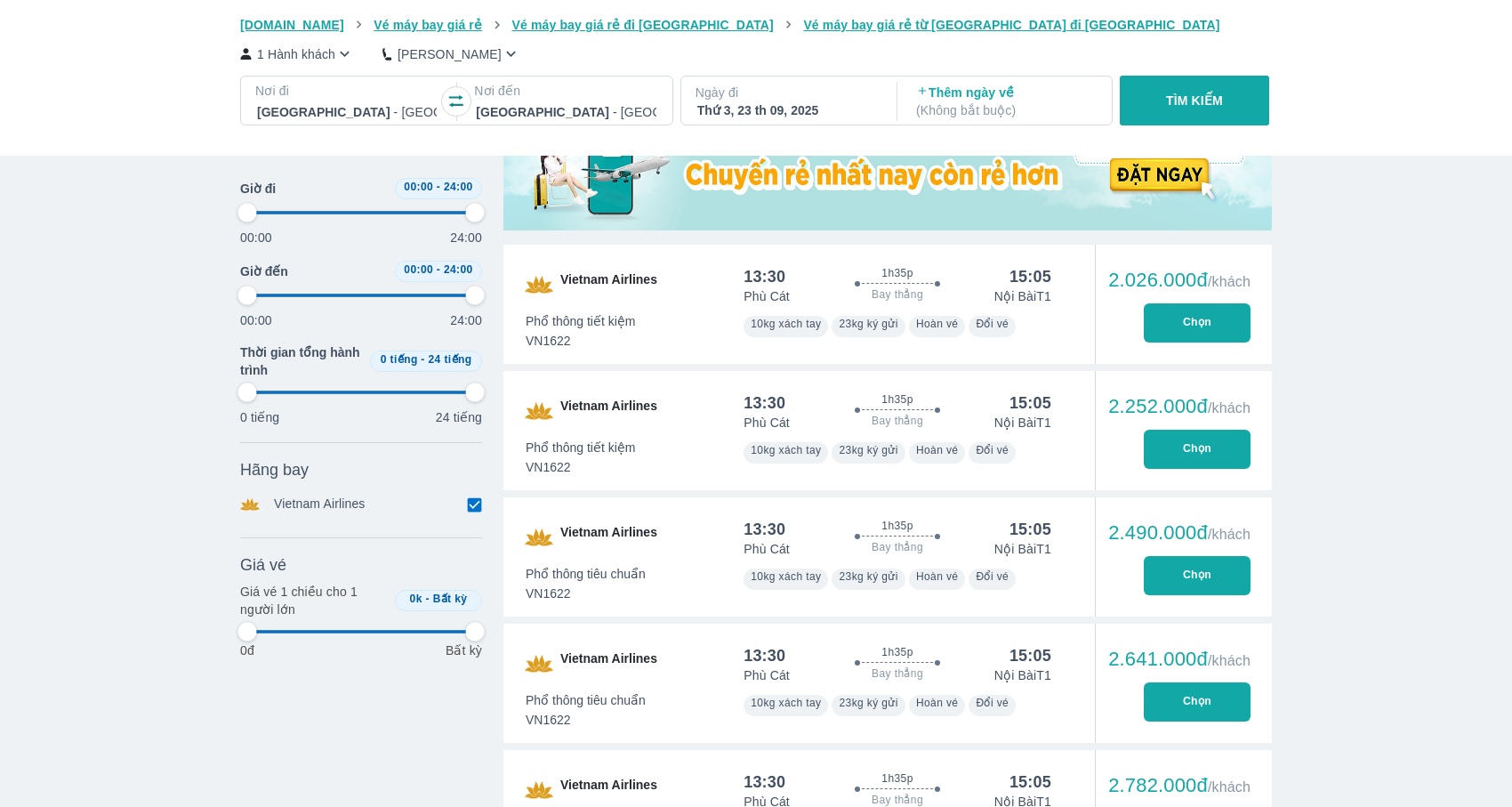
type input "97.9166666666667"
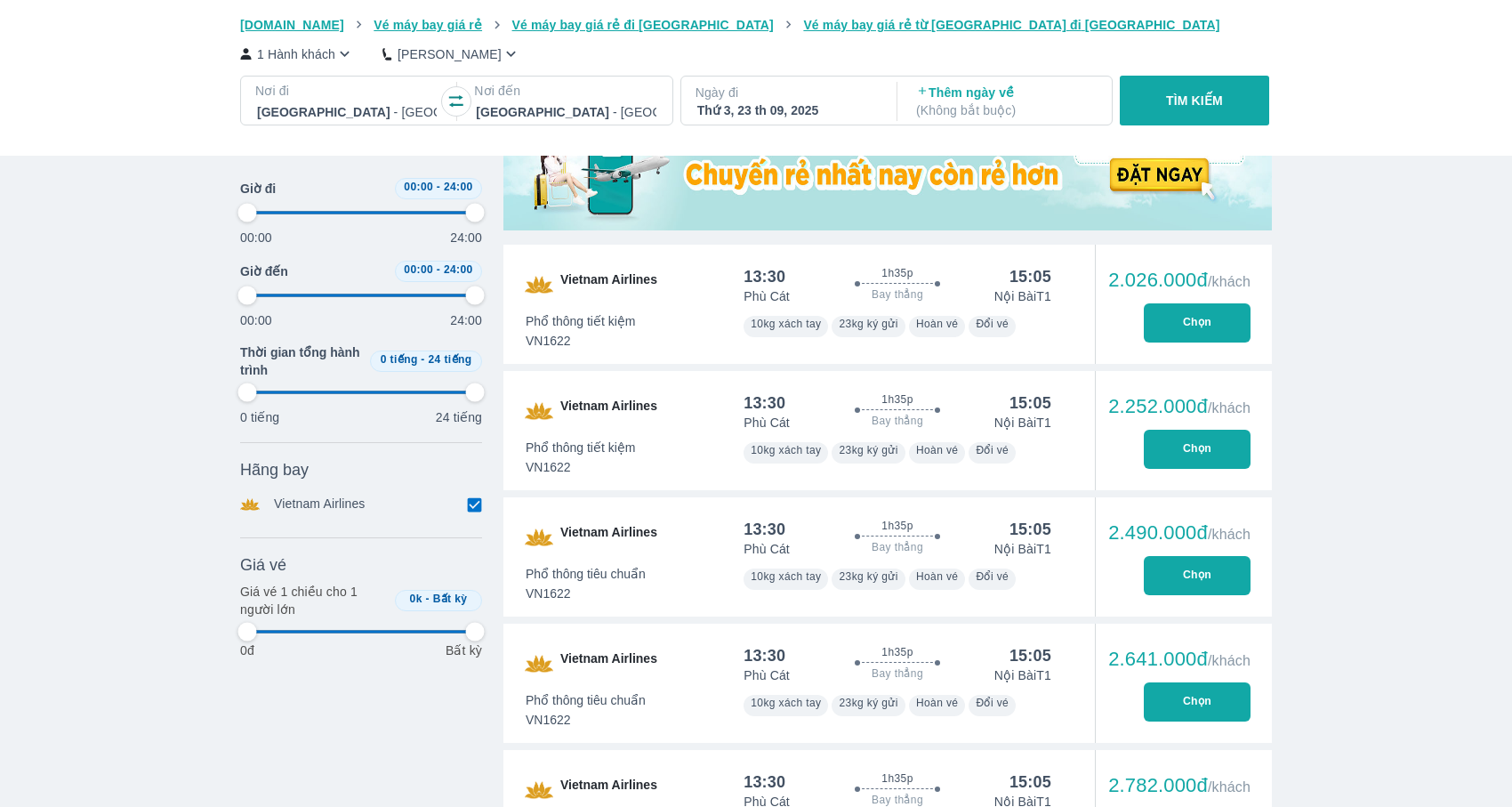
type input "97.9166666666667"
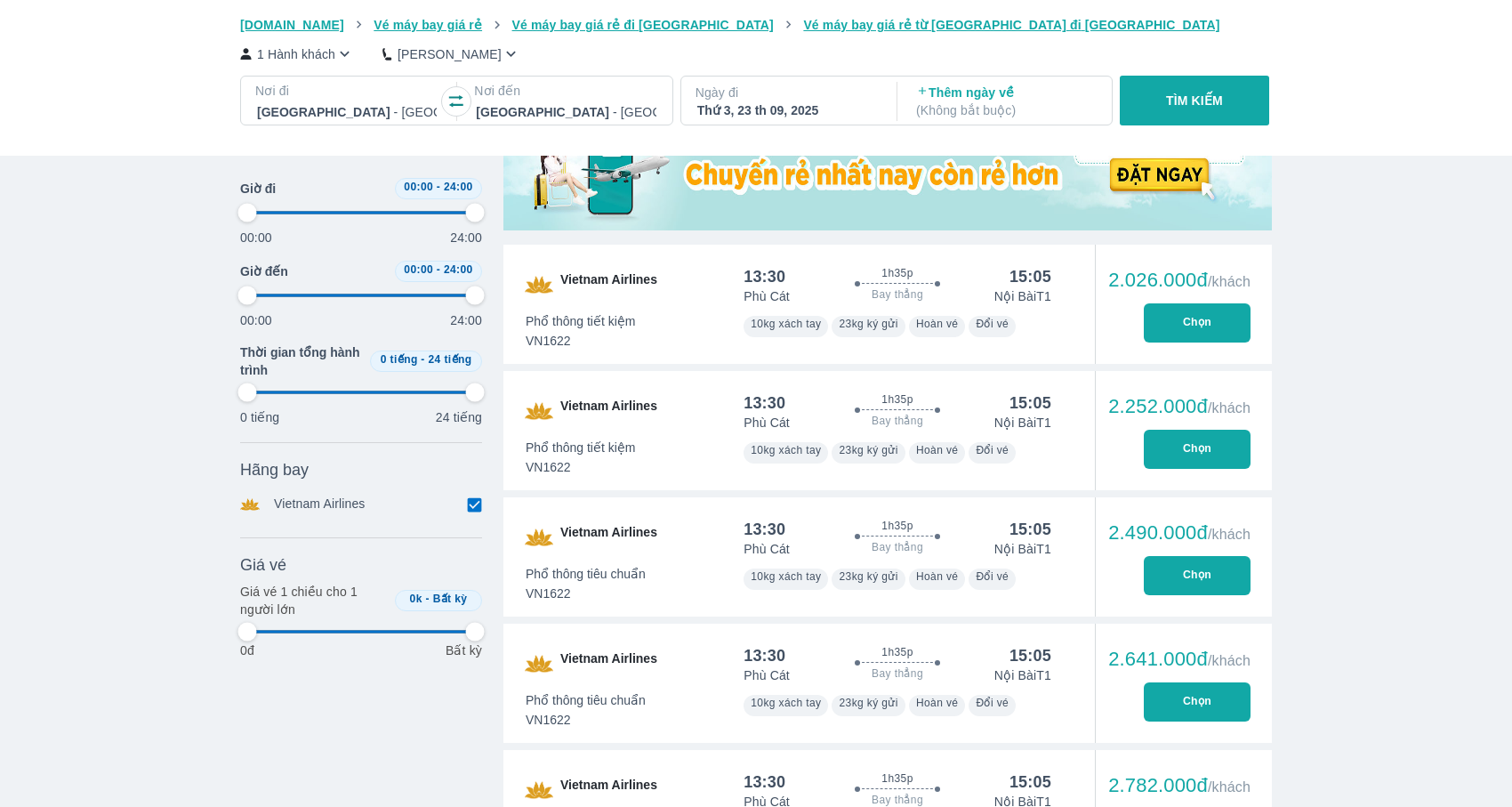
type input "97.9166666666667"
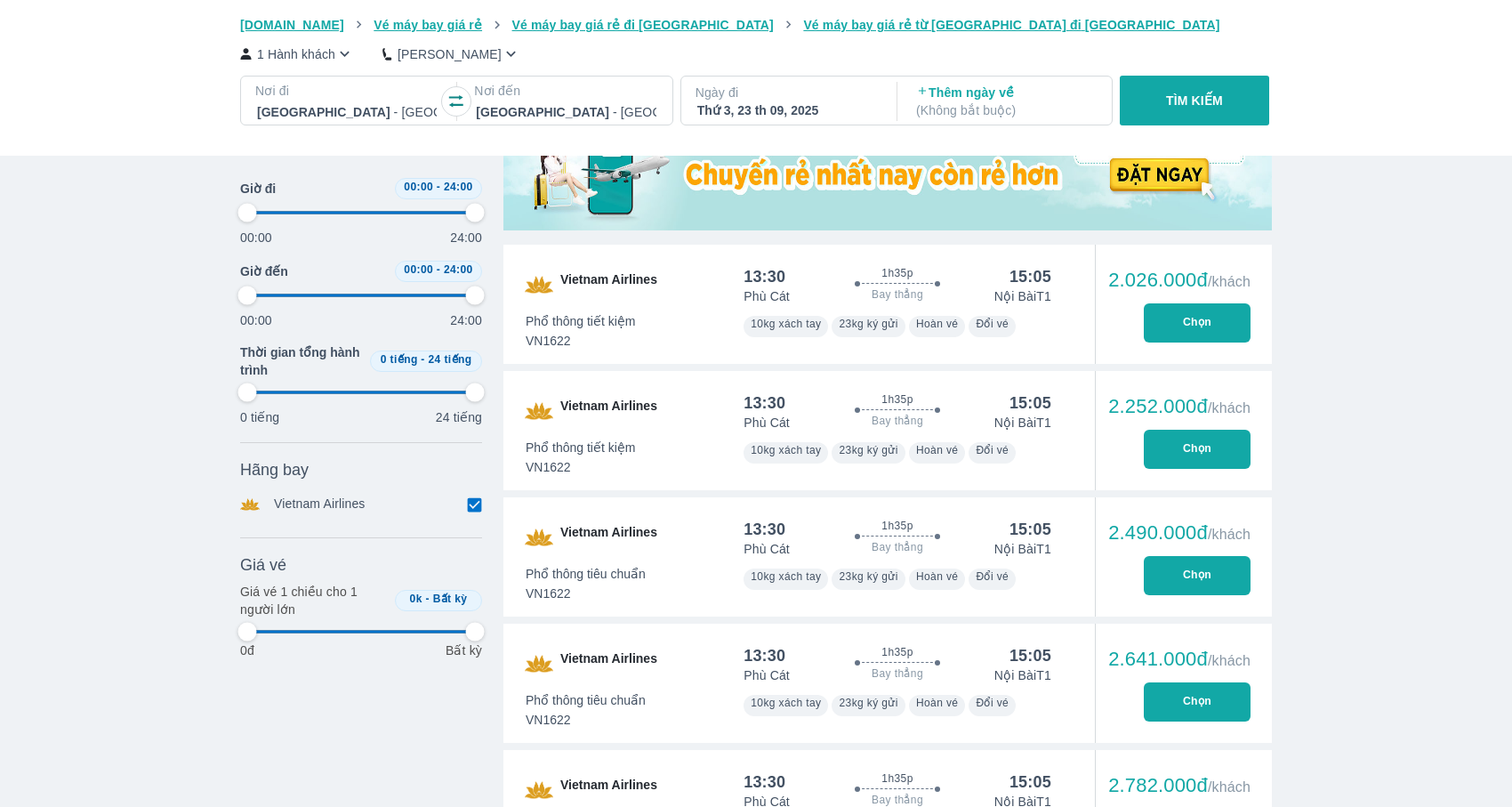
type input "97.9166666666667"
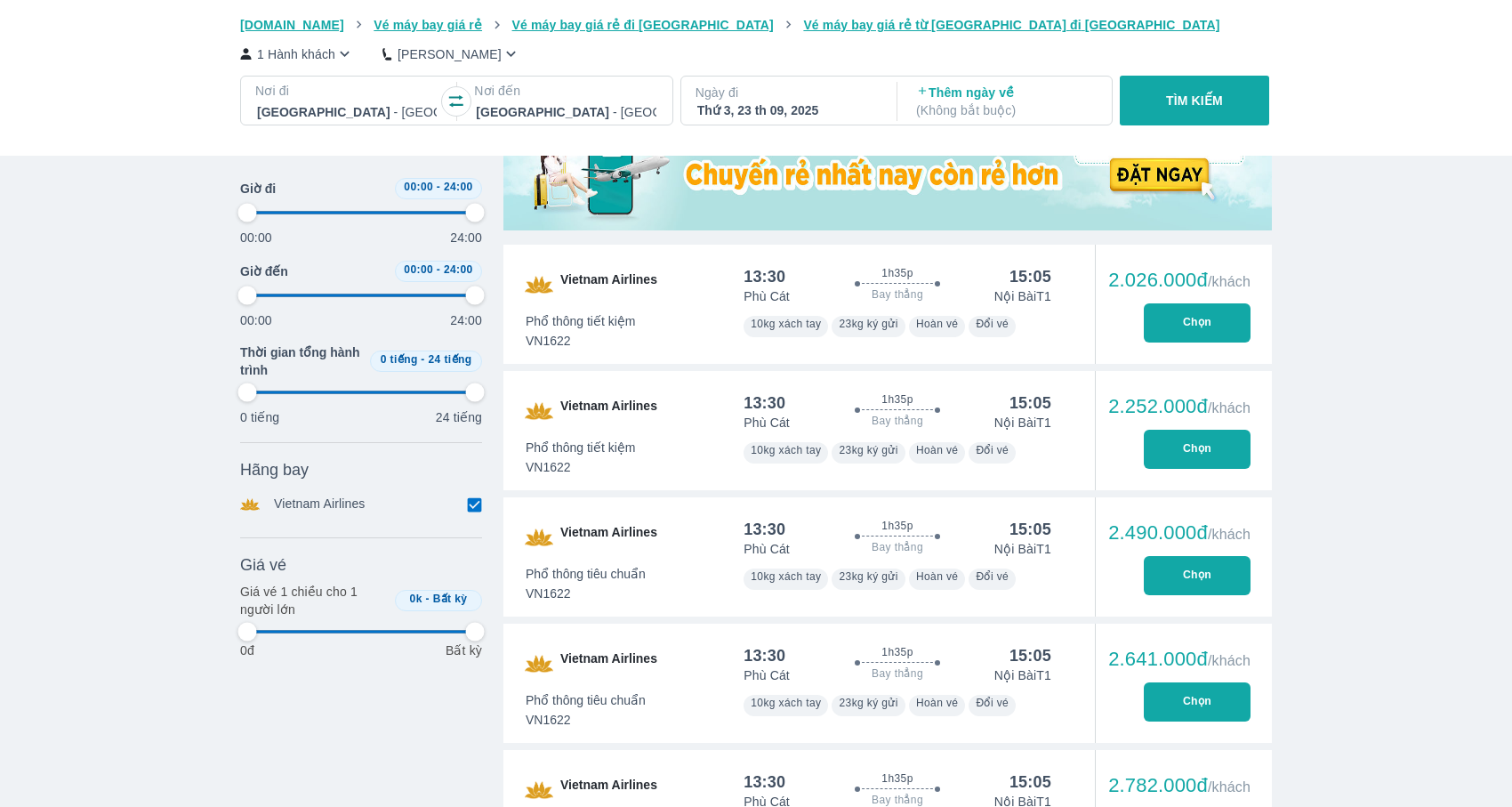
type input "97.9166666666667"
